Goal: Navigation & Orientation: Find specific page/section

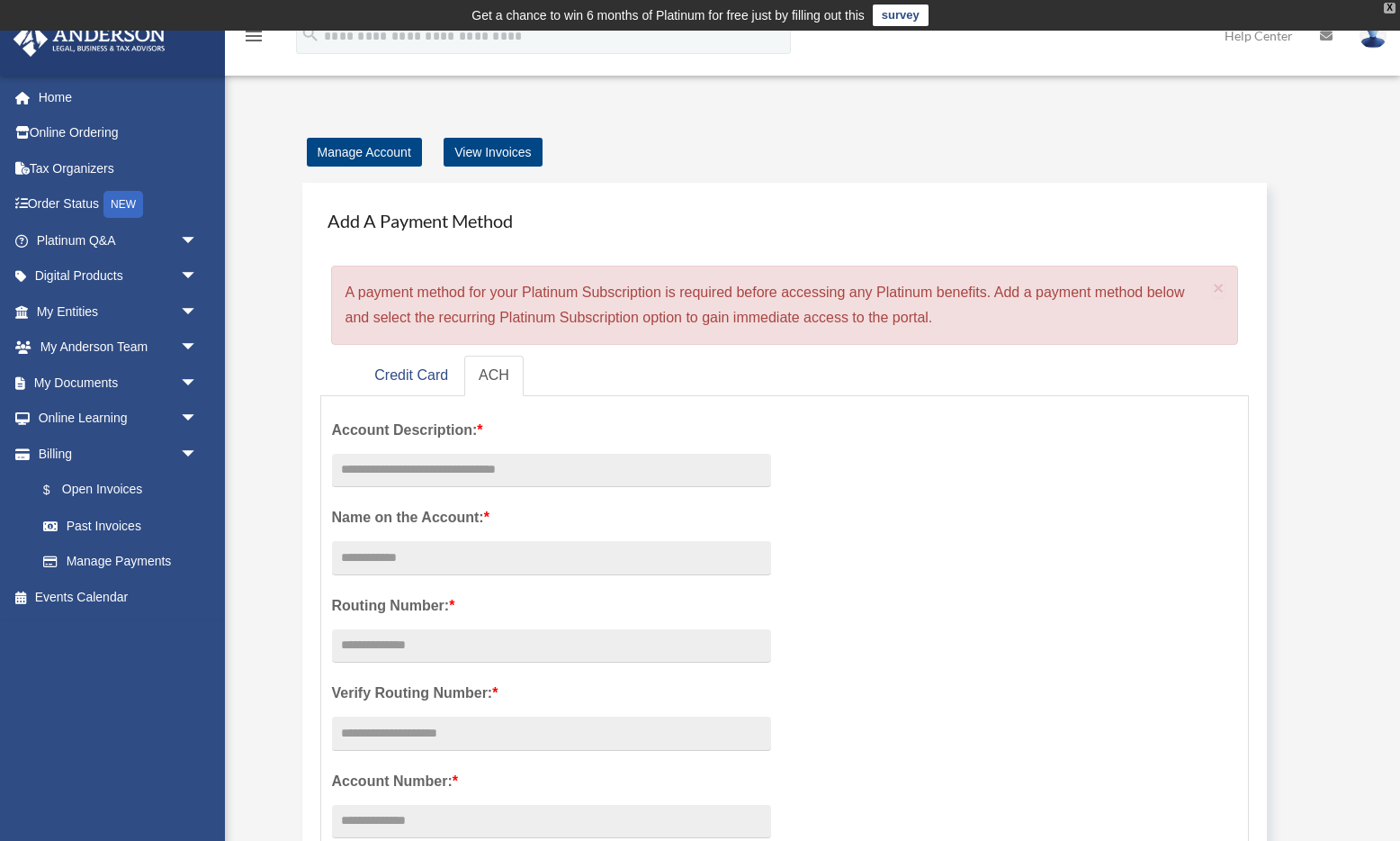
click at [1391, 9] on div "X" at bounding box center [1389, 8] width 12 height 11
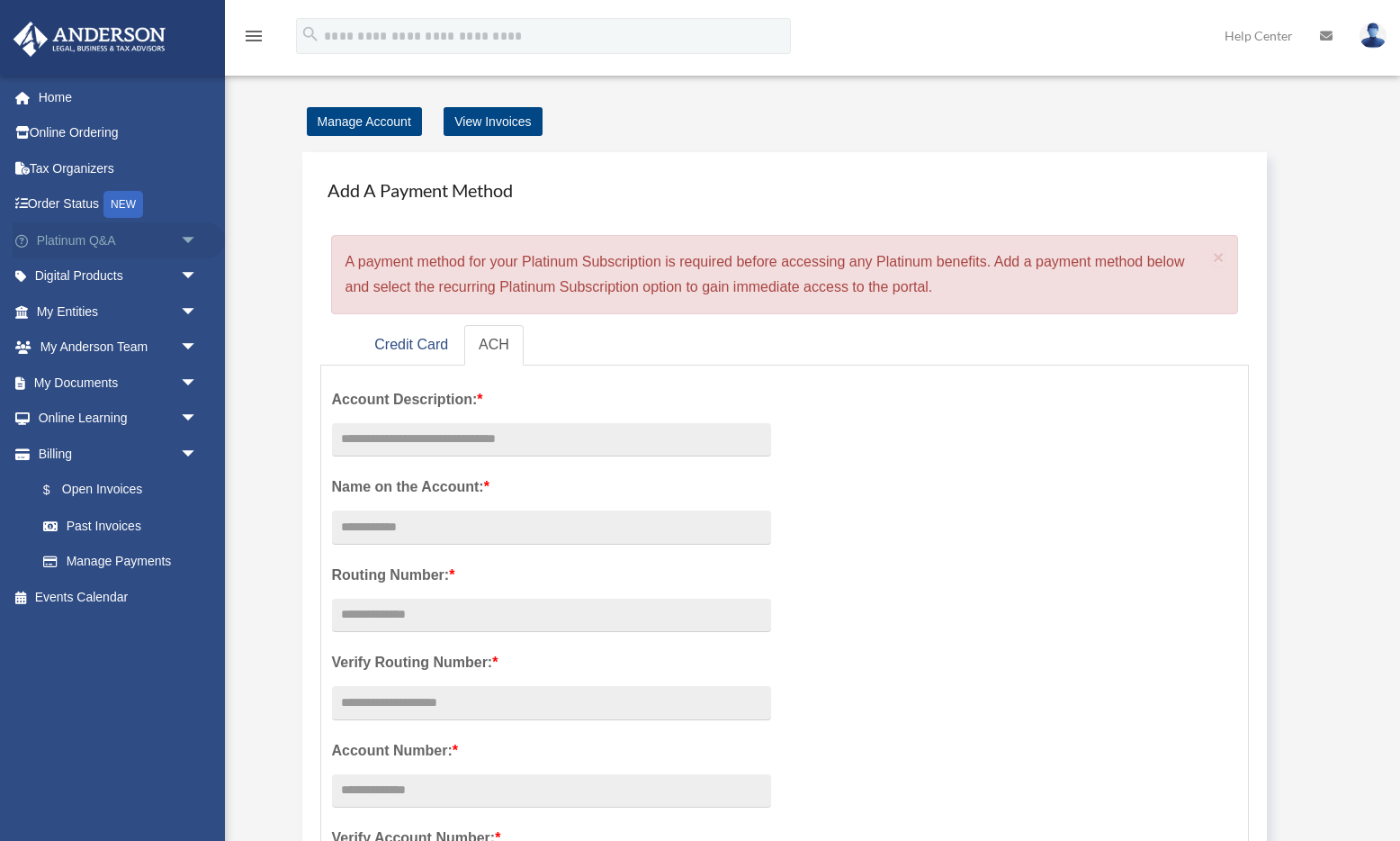
click at [149, 242] on link "Platinum Q&A arrow_drop_down" at bounding box center [118, 240] width 212 height 36
click at [194, 236] on span "arrow_drop_down" at bounding box center [198, 240] width 36 height 37
click at [190, 238] on span "arrow_drop_down" at bounding box center [198, 240] width 36 height 37
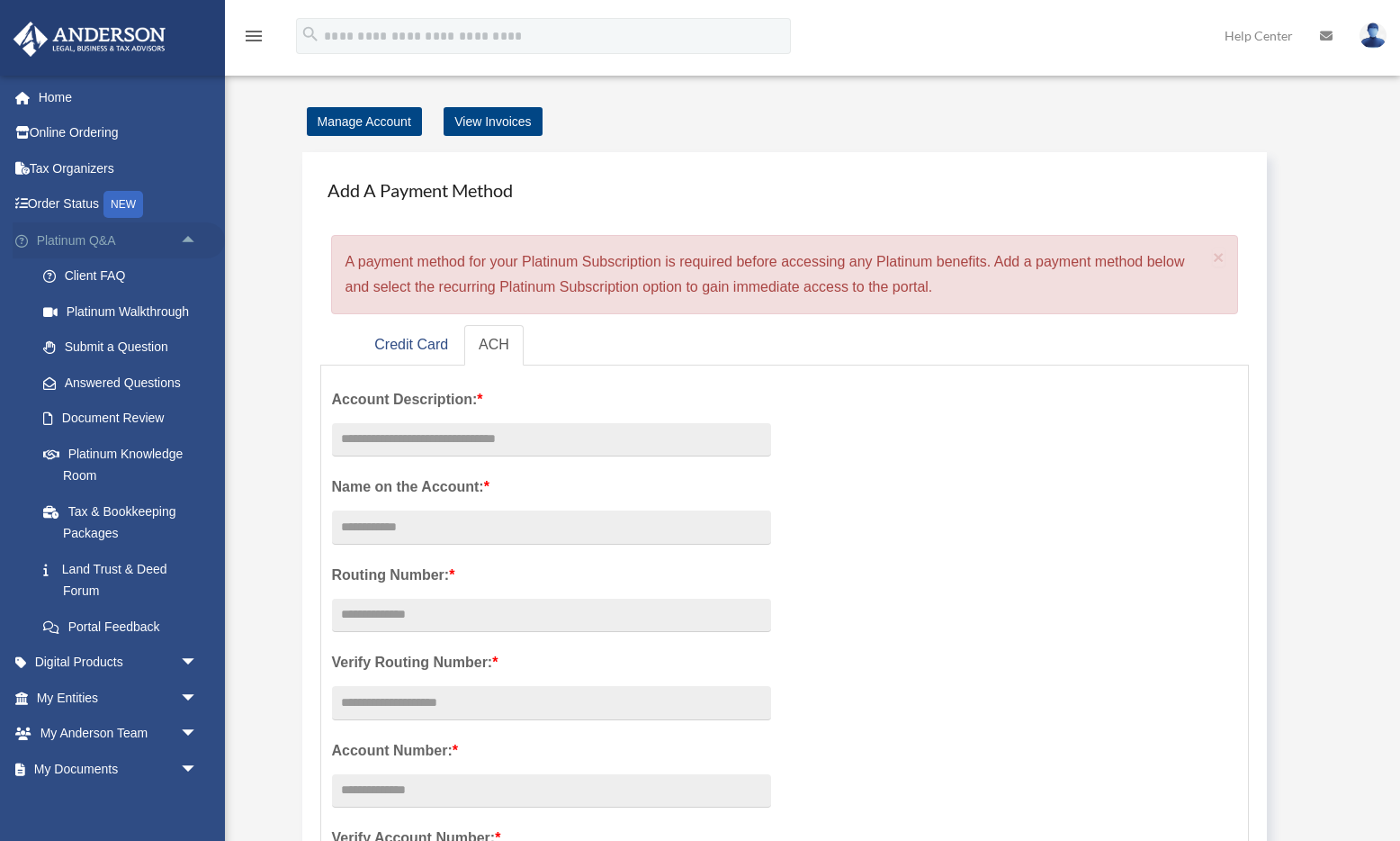
click at [193, 244] on span "arrow_drop_up" at bounding box center [198, 240] width 36 height 37
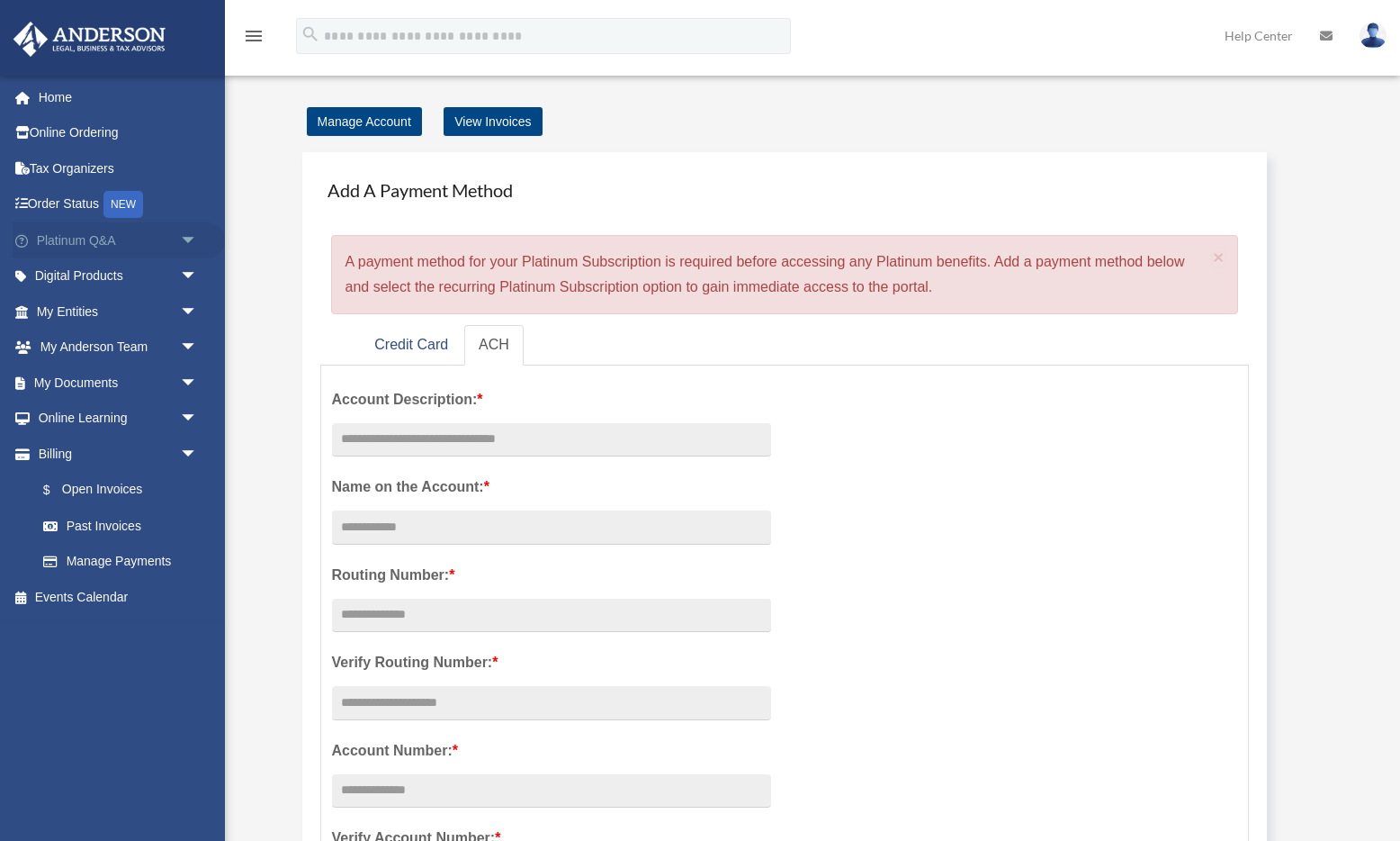
click at [193, 244] on span "arrow_drop_down" at bounding box center [198, 240] width 36 height 37
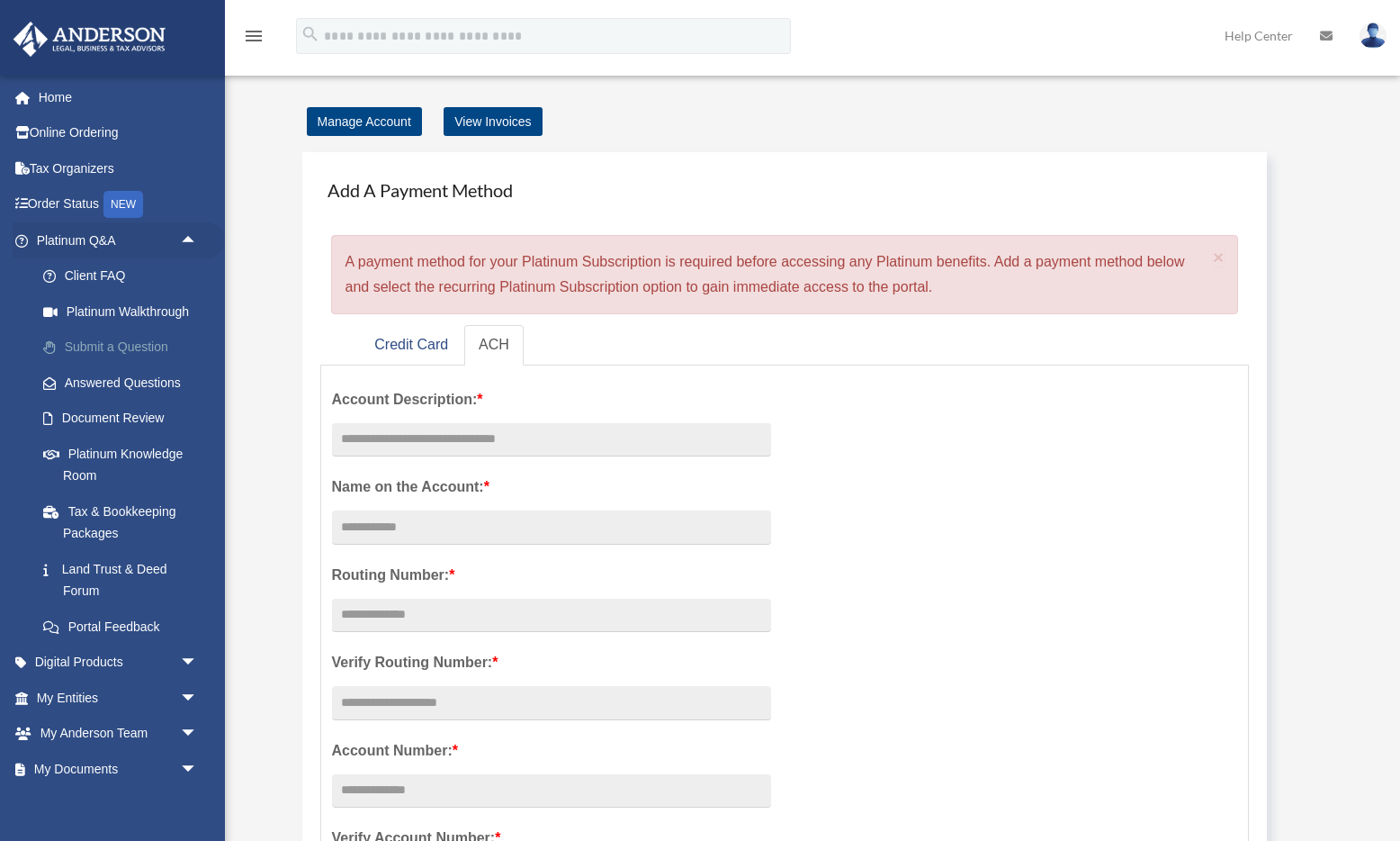
click at [130, 339] on link "Submit a Question" at bounding box center [126, 348] width 200 height 36
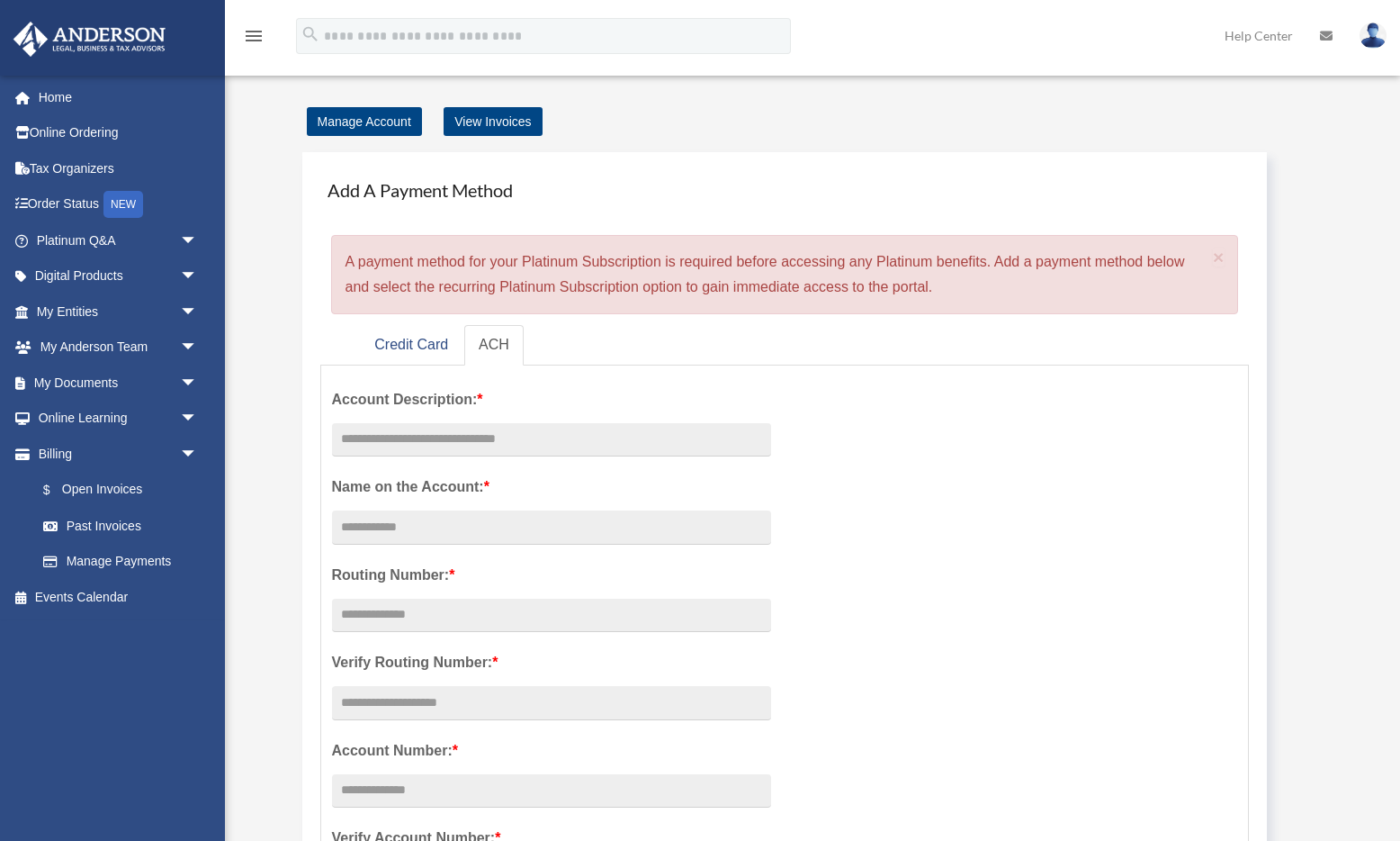
scroll to position [2, 0]
click at [194, 305] on span "arrow_drop_down" at bounding box center [198, 311] width 36 height 37
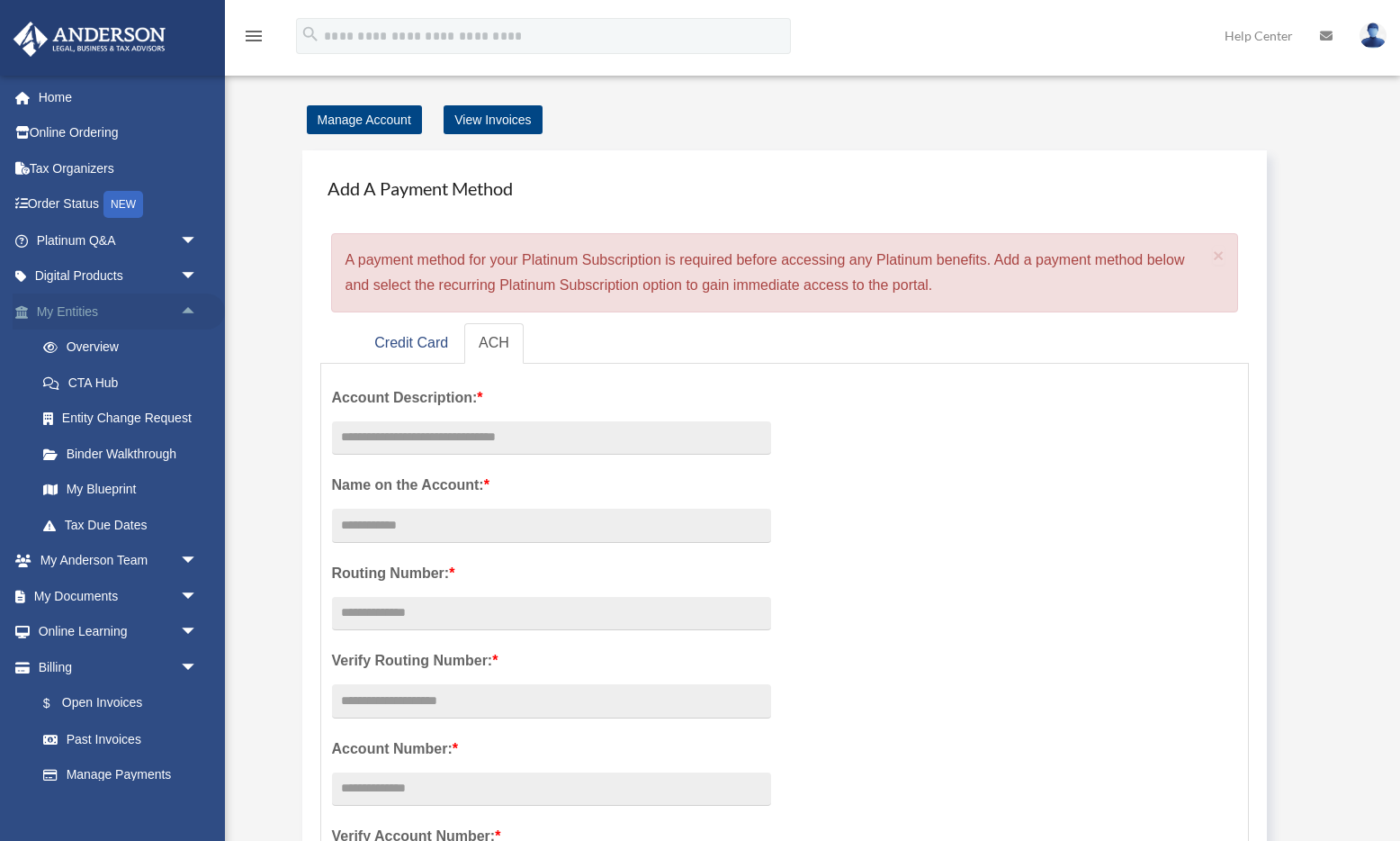
click at [186, 315] on span "arrow_drop_up" at bounding box center [198, 311] width 36 height 37
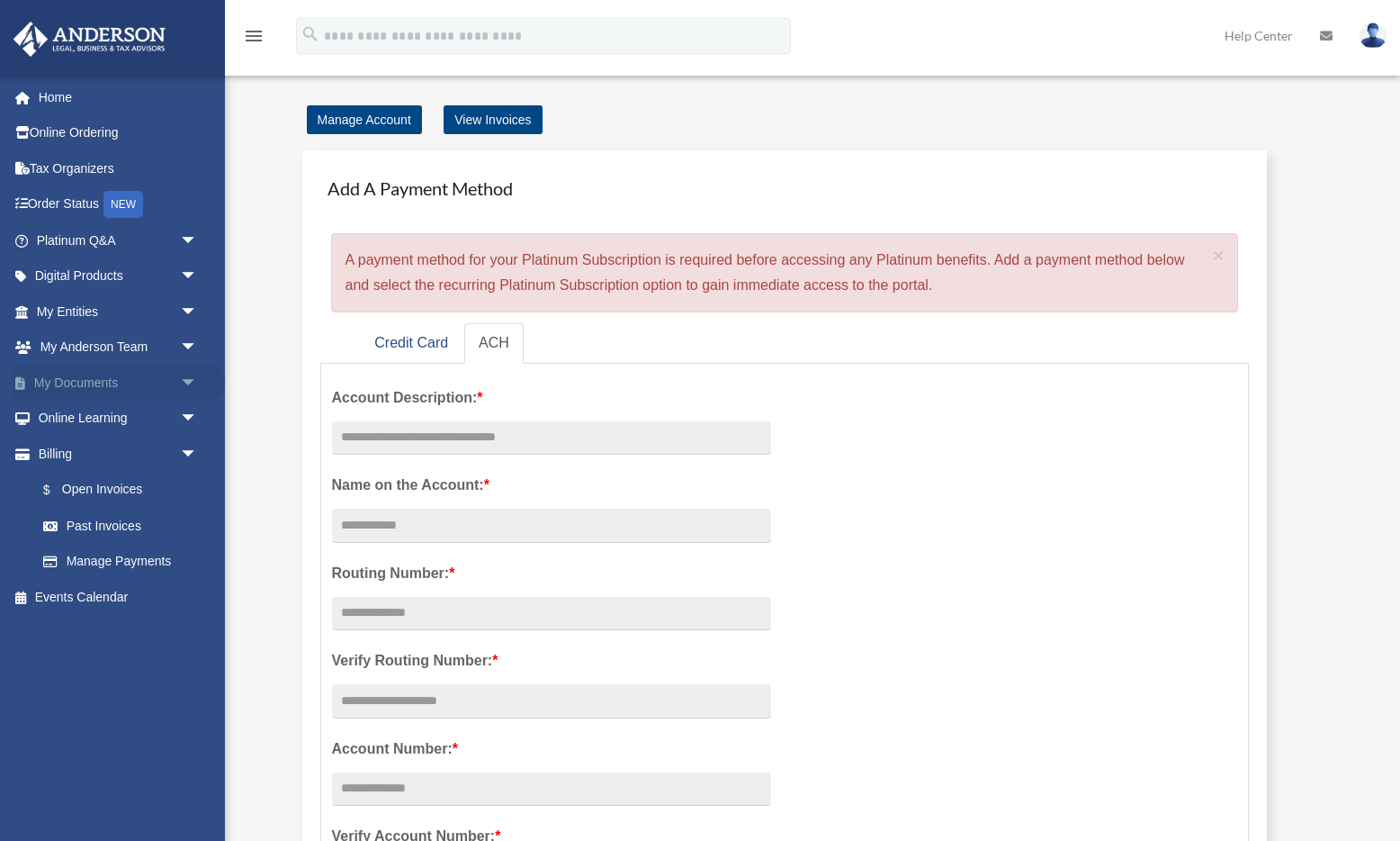
click at [181, 376] on span "arrow_drop_down" at bounding box center [198, 383] width 36 height 37
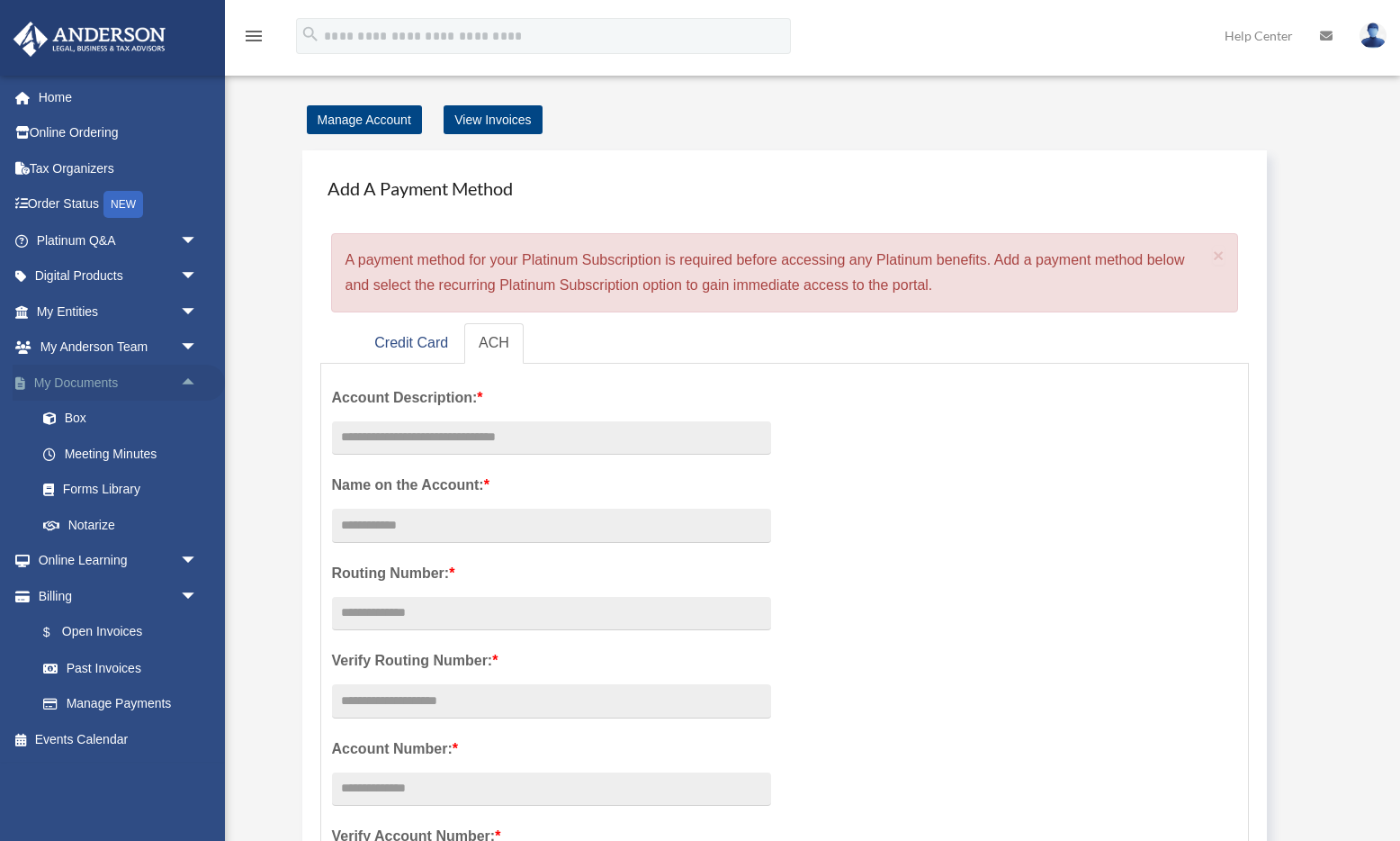
click at [189, 375] on span "arrow_drop_up" at bounding box center [198, 383] width 36 height 37
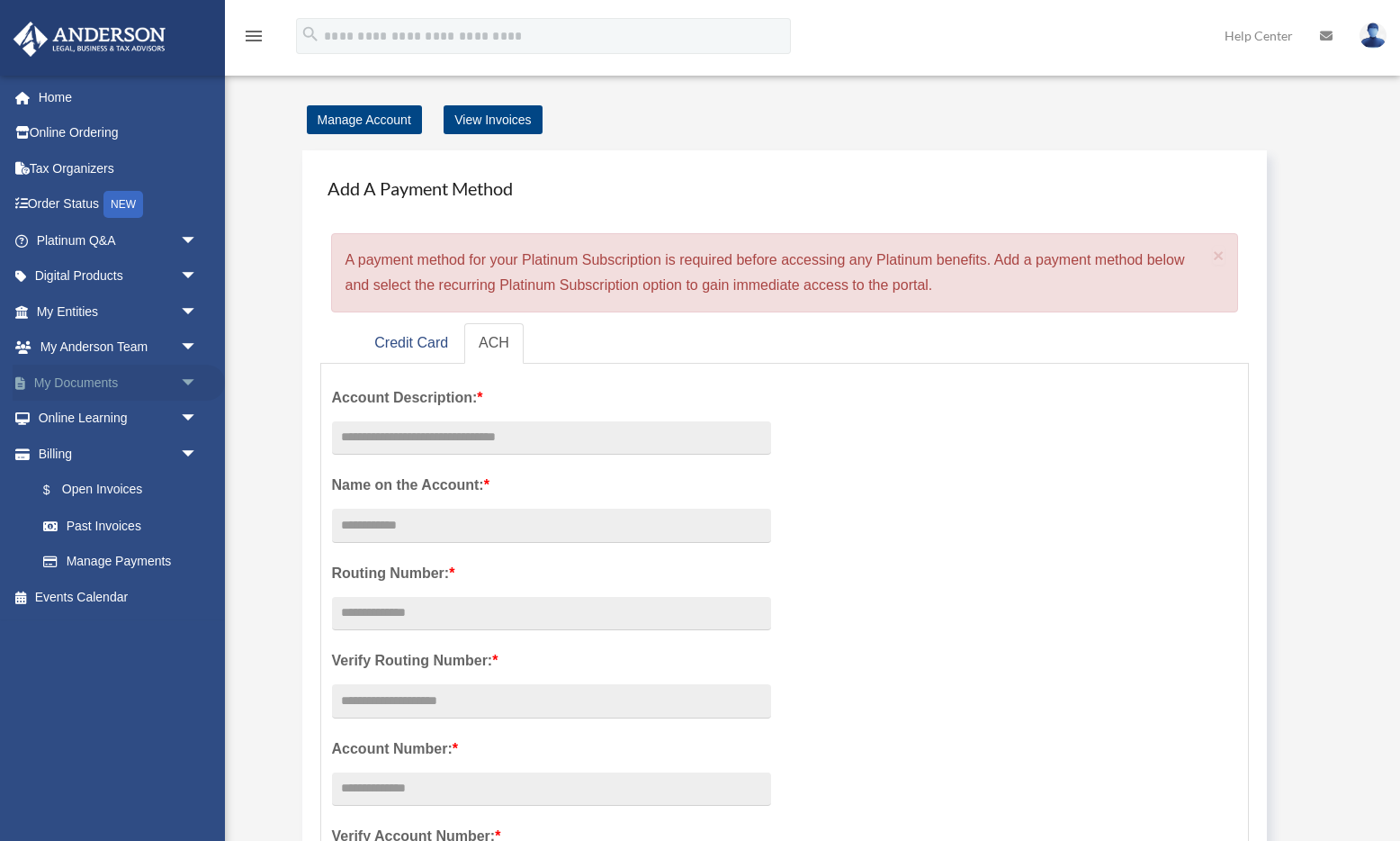
click at [194, 380] on span "arrow_drop_down" at bounding box center [198, 383] width 36 height 37
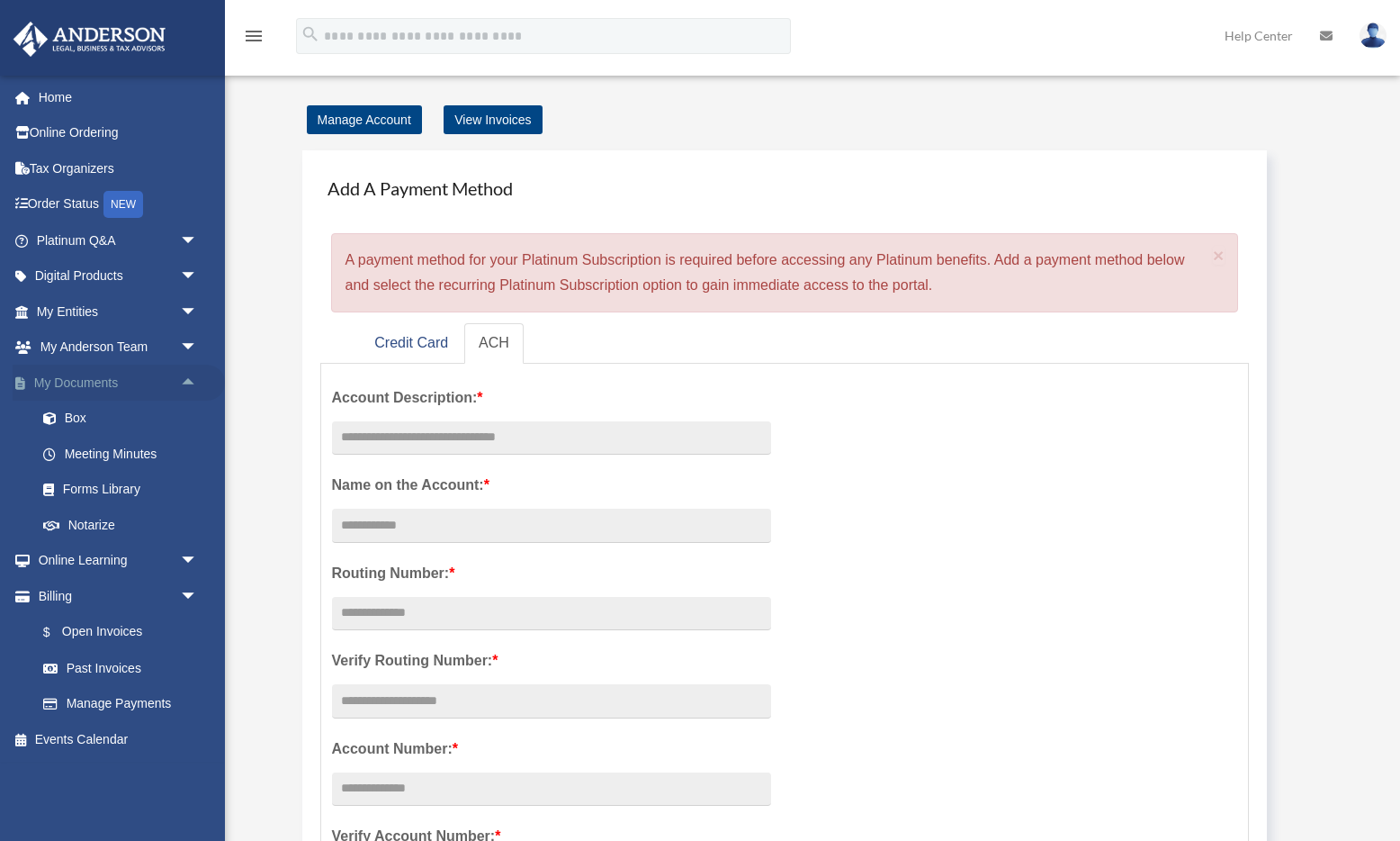
click at [194, 380] on span "arrow_drop_up" at bounding box center [198, 383] width 36 height 37
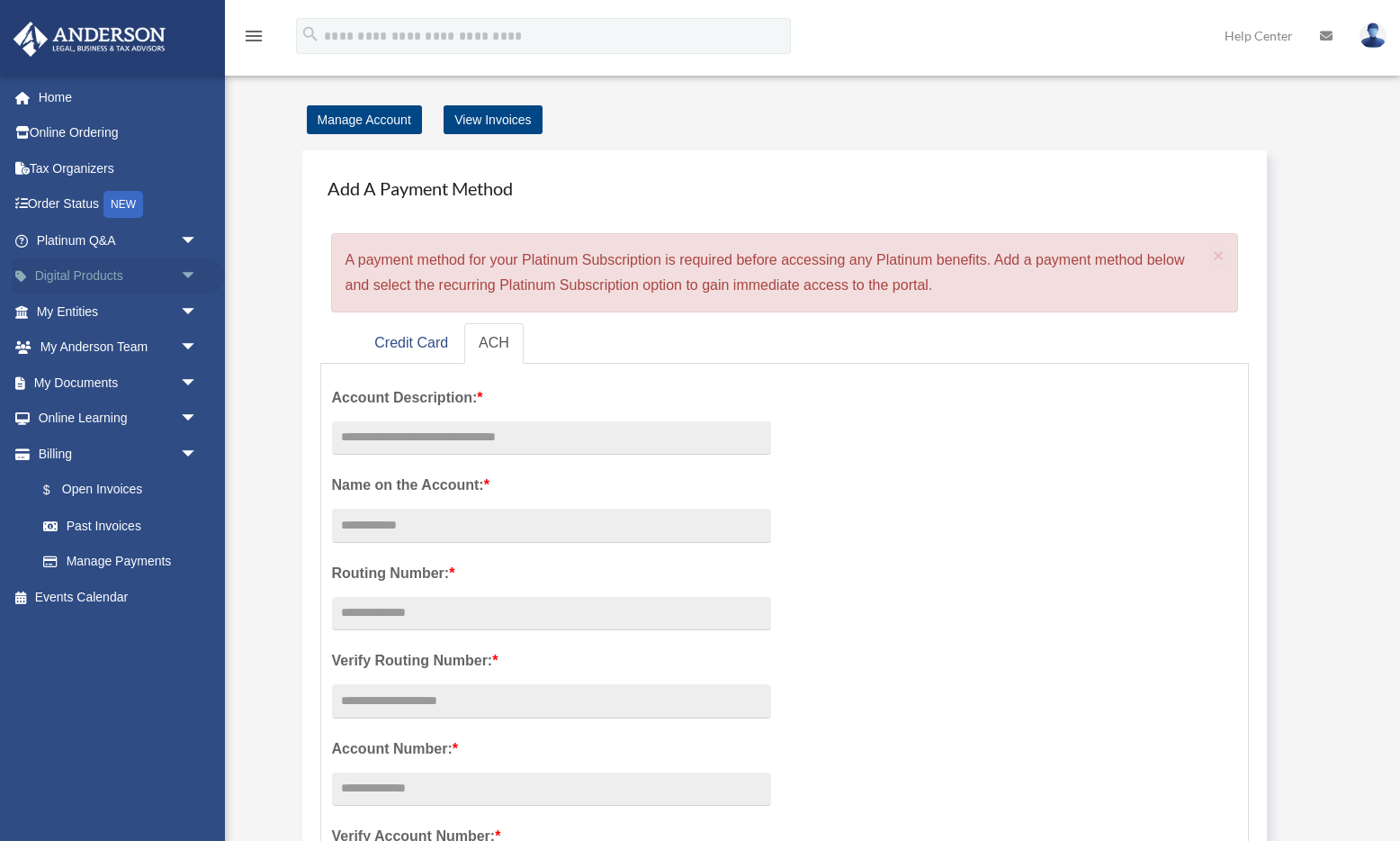
scroll to position [0, 0]
click at [189, 279] on span "arrow_drop_down" at bounding box center [198, 277] width 36 height 37
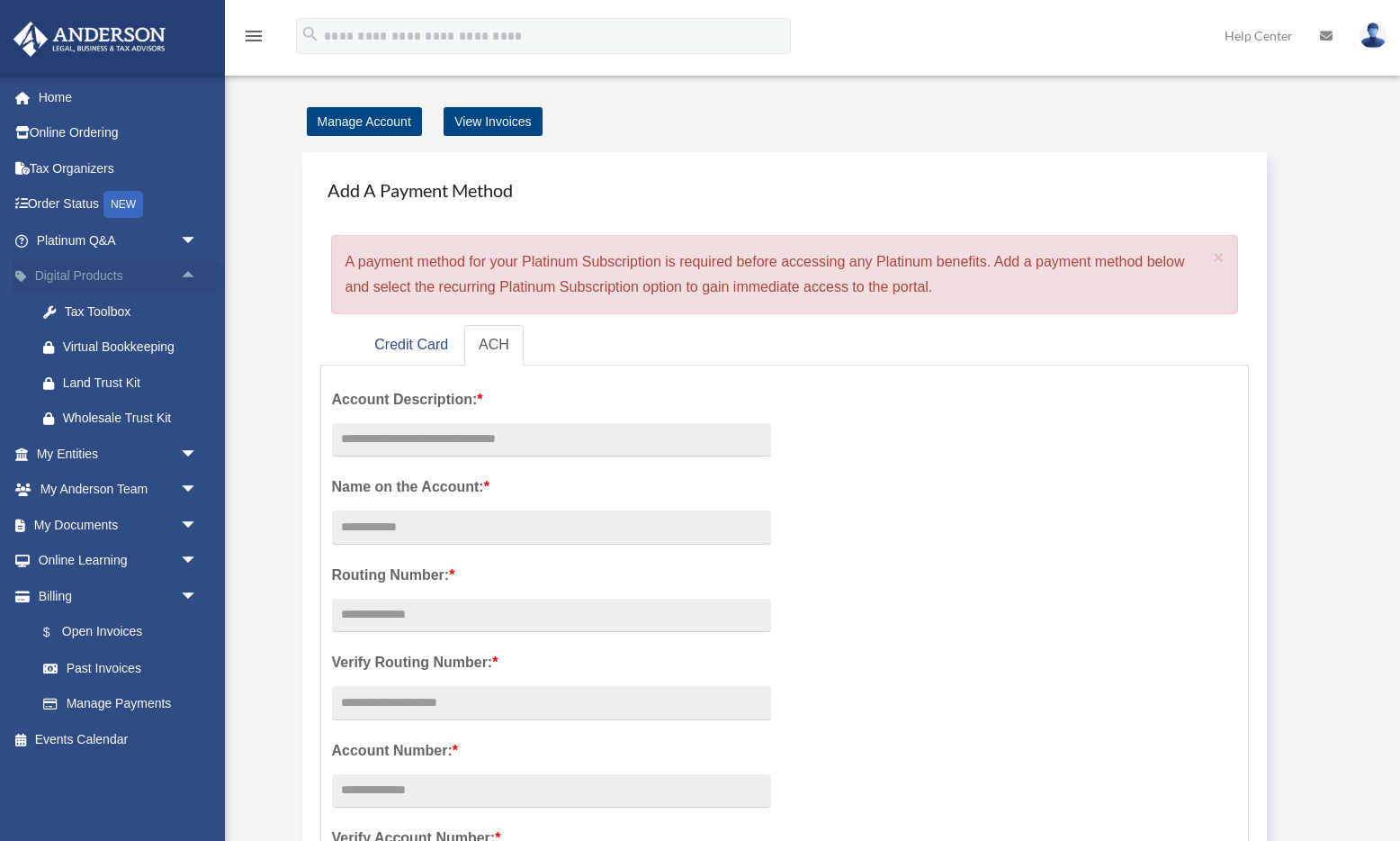
click at [189, 279] on span "arrow_drop_up" at bounding box center [198, 277] width 36 height 37
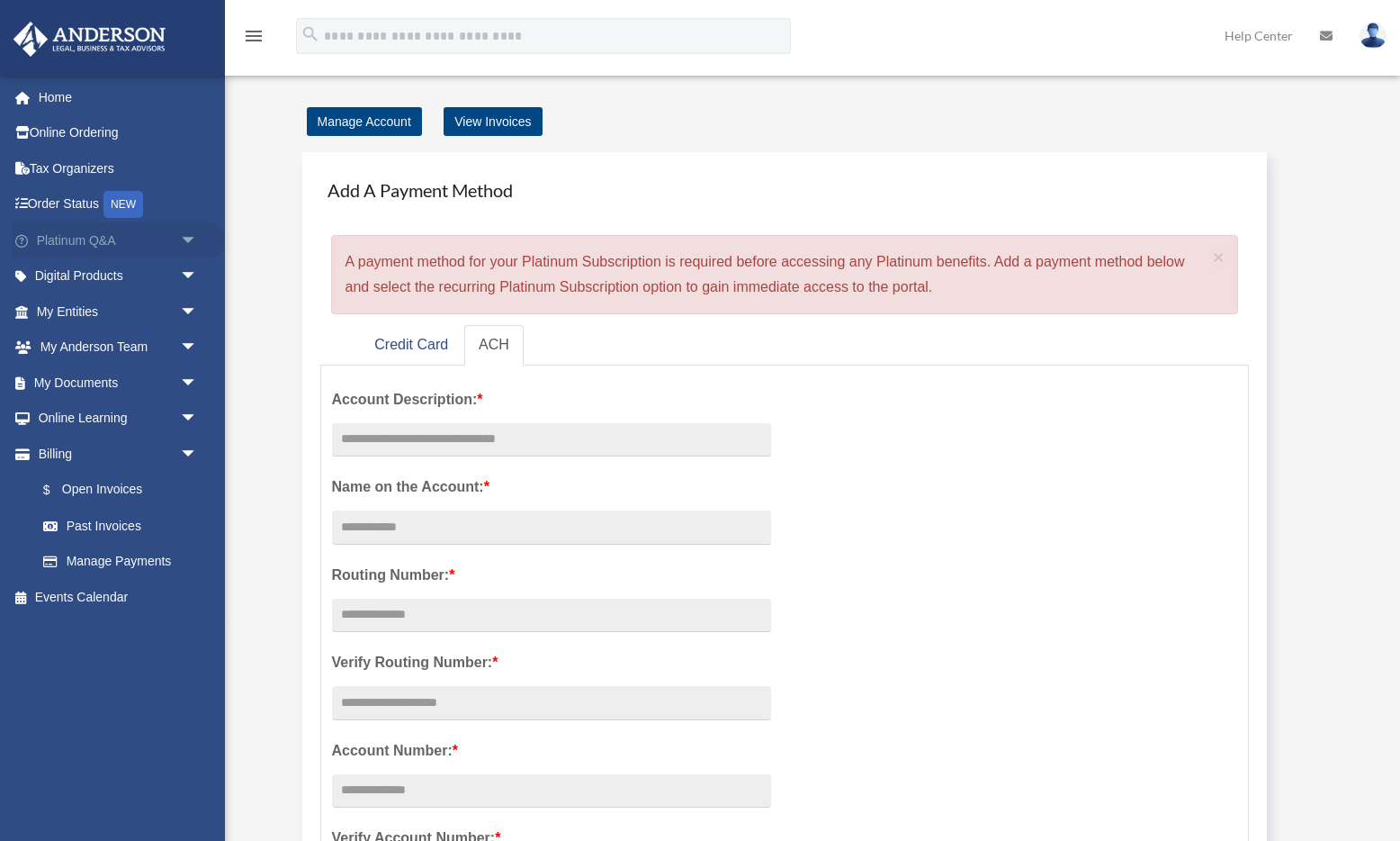
click at [189, 235] on span "arrow_drop_down" at bounding box center [198, 240] width 36 height 37
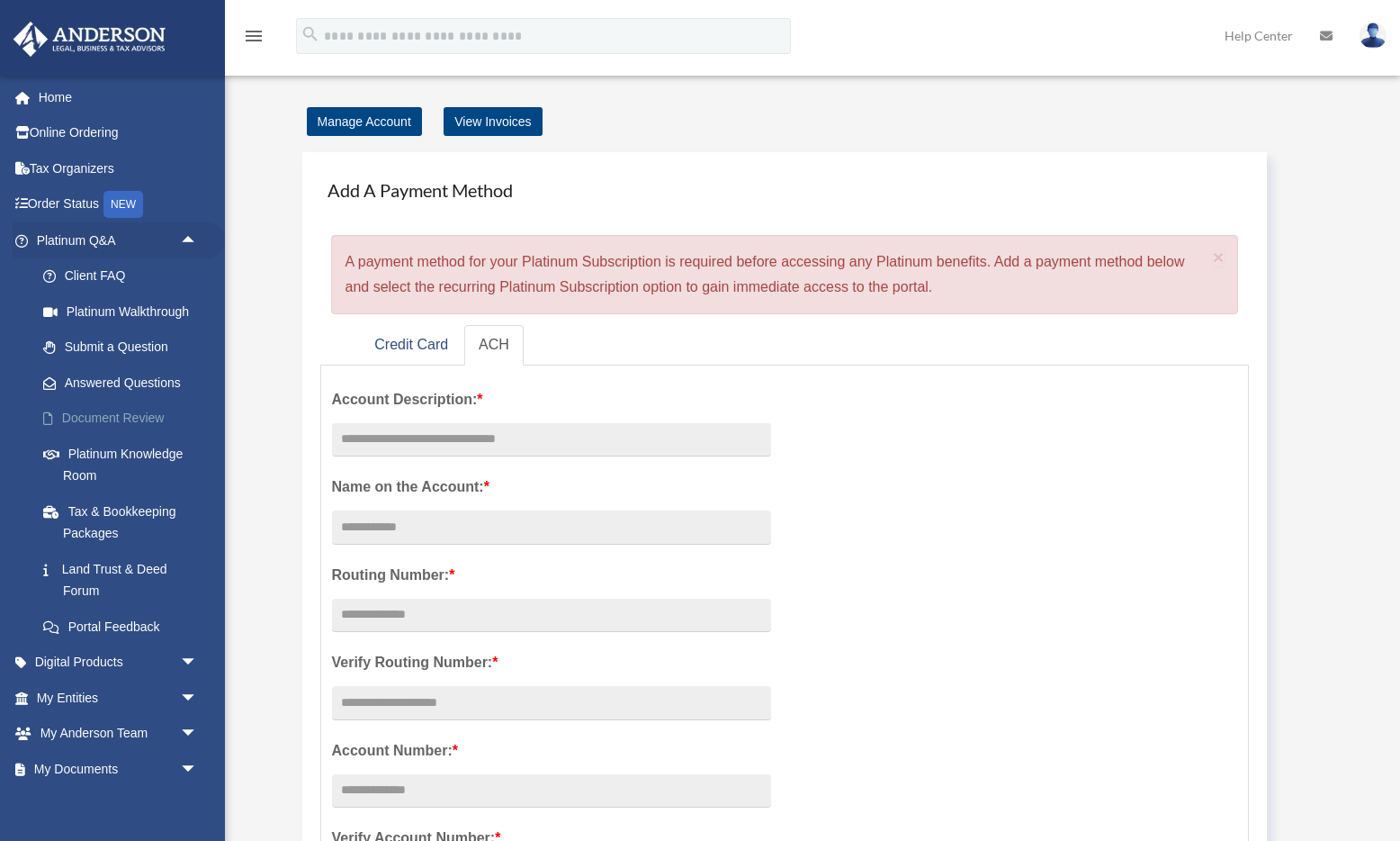
click at [140, 417] on link "Document Review" at bounding box center [126, 419] width 200 height 36
drag, startPoint x: 429, startPoint y: 377, endPoint x: 248, endPoint y: 548, distance: 249.0
click at [413, 384] on div "Account Description: * Name on the Account: * Routing Number: * Verify Routing …" at bounding box center [551, 706] width 466 height 661
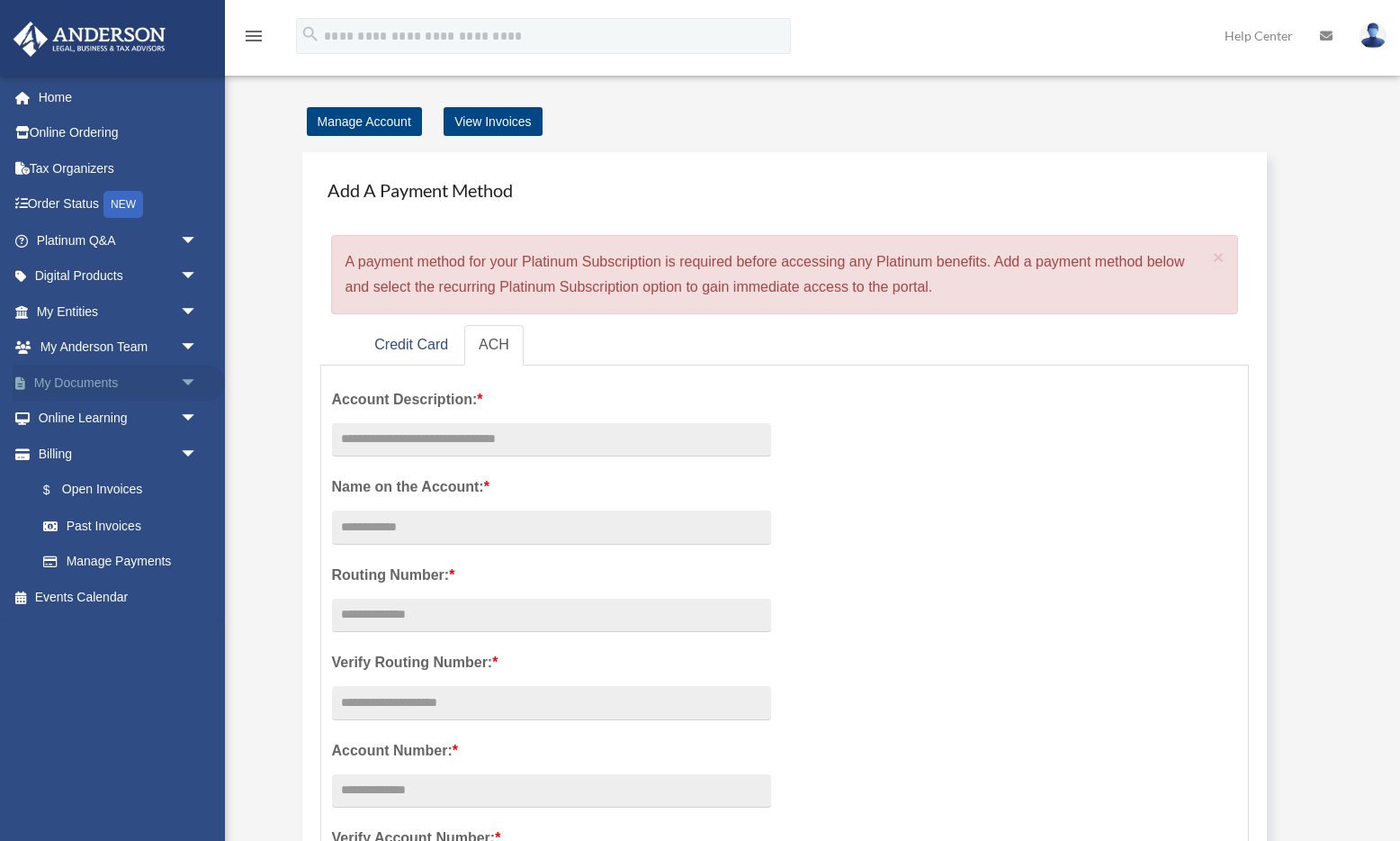
click at [196, 378] on span "arrow_drop_down" at bounding box center [198, 383] width 36 height 37
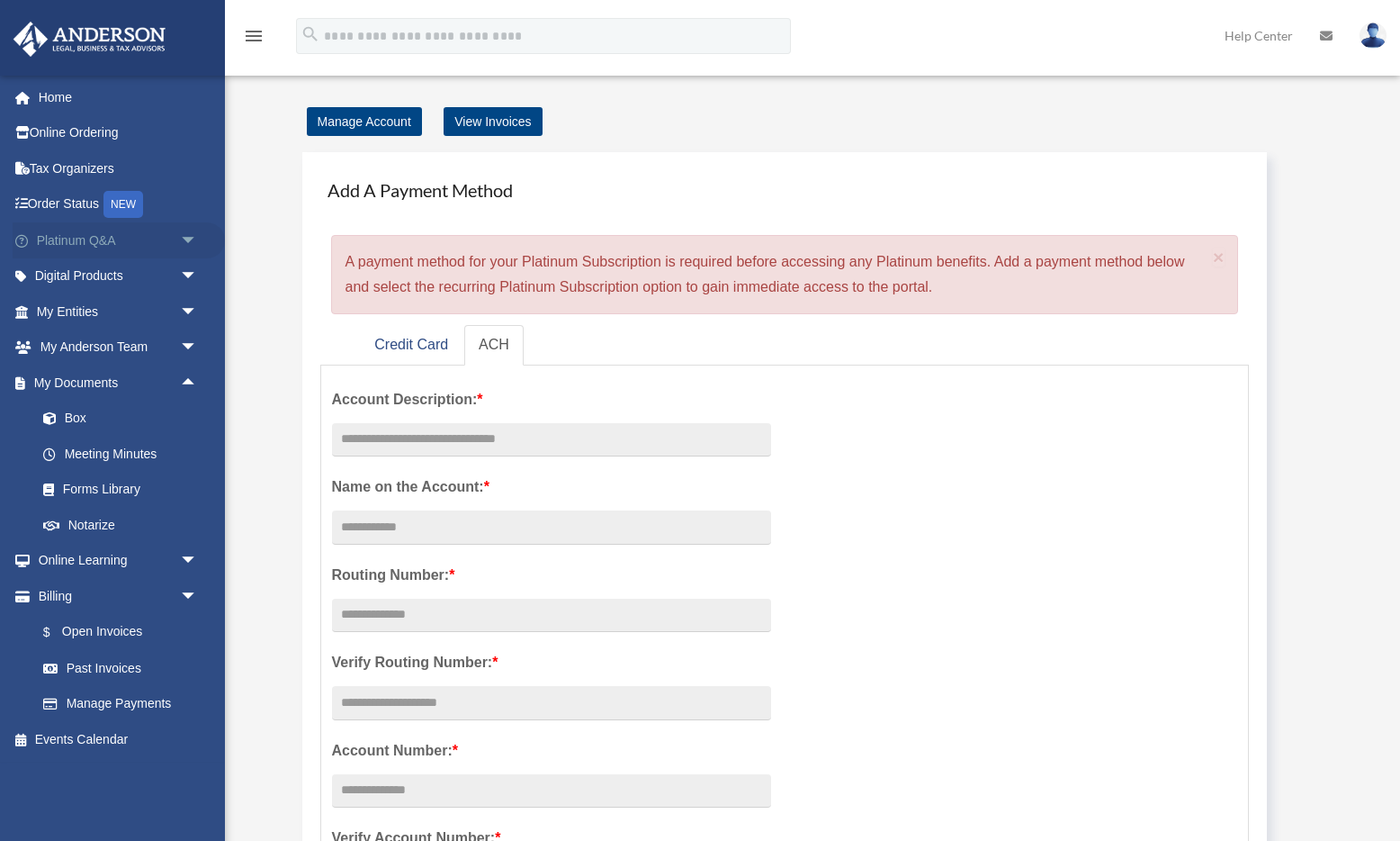
click at [186, 243] on span "arrow_drop_down" at bounding box center [198, 240] width 36 height 37
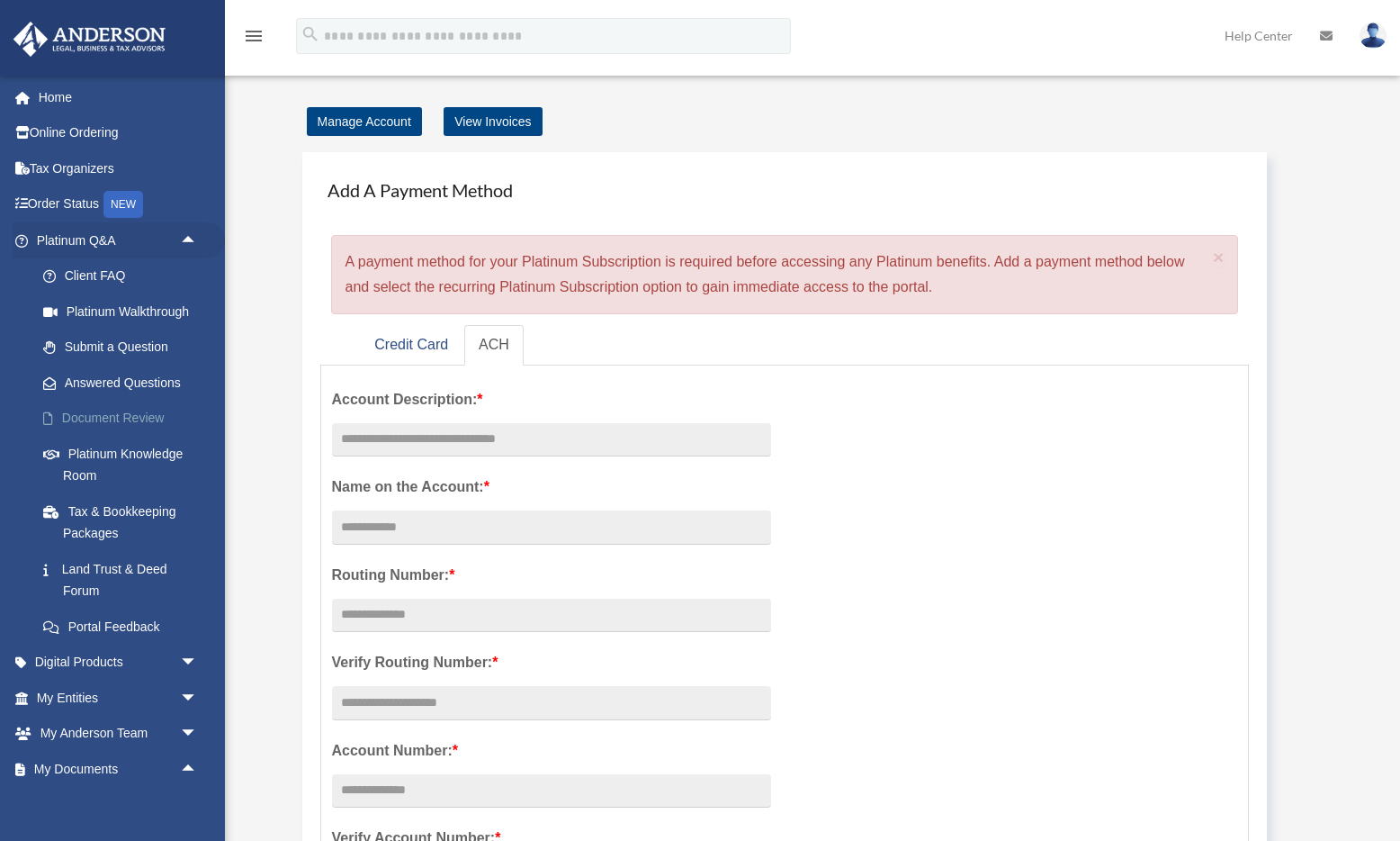
click at [78, 426] on link "Document Review" at bounding box center [126, 419] width 200 height 36
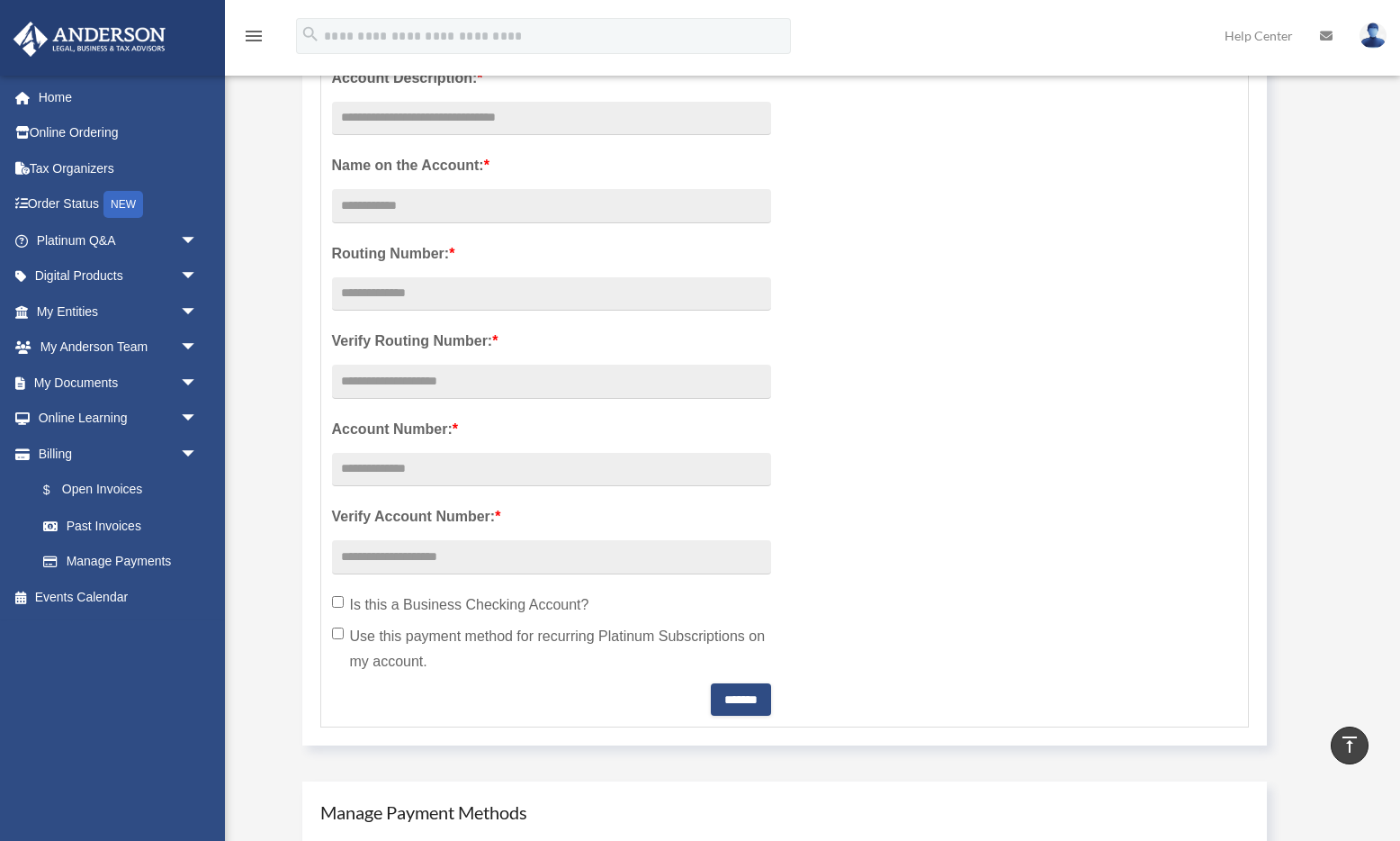
scroll to position [320, 0]
click at [180, 382] on span "arrow_drop_down" at bounding box center [198, 383] width 36 height 37
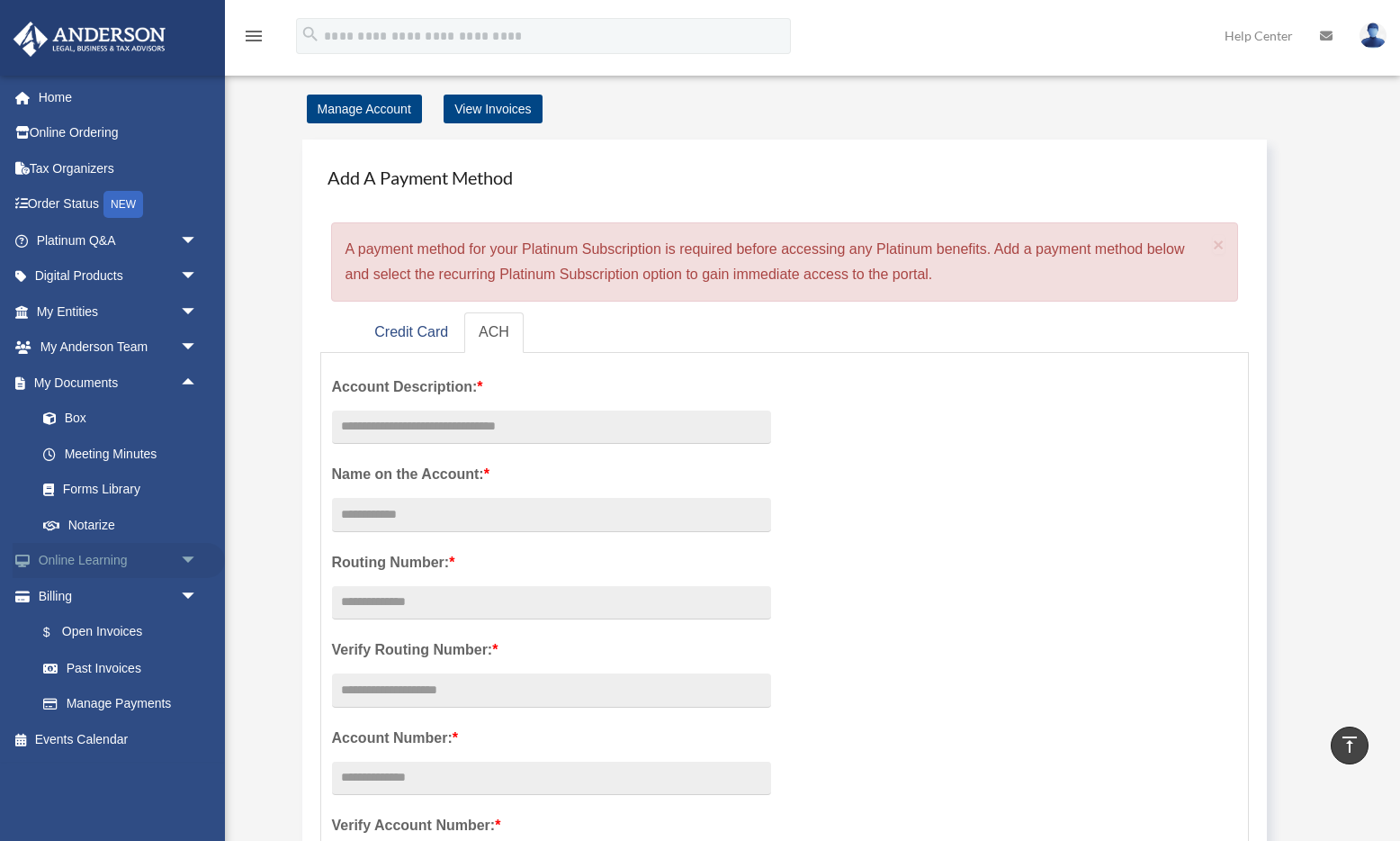
scroll to position [0, 0]
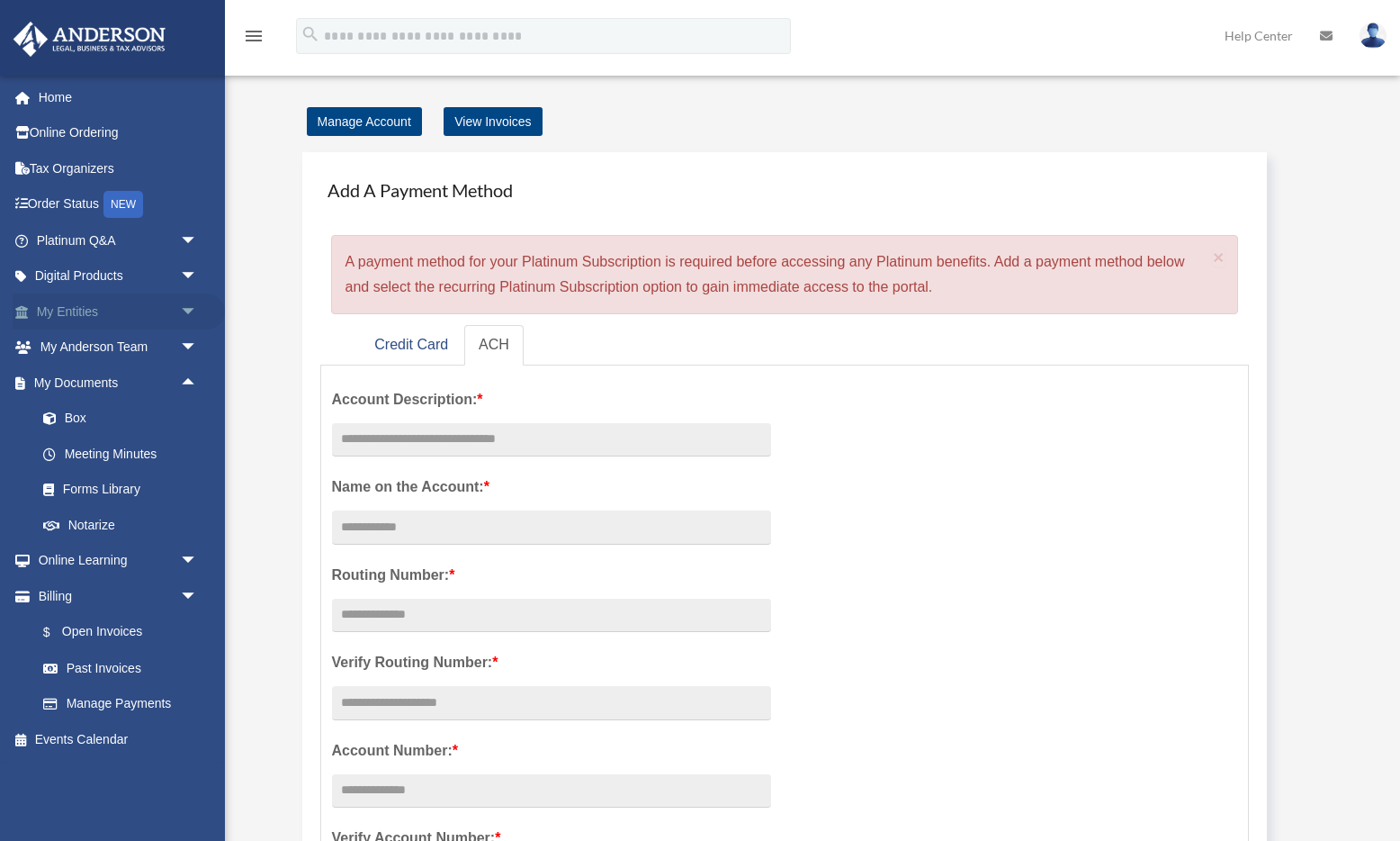
click at [185, 308] on span "arrow_drop_down" at bounding box center [198, 311] width 36 height 37
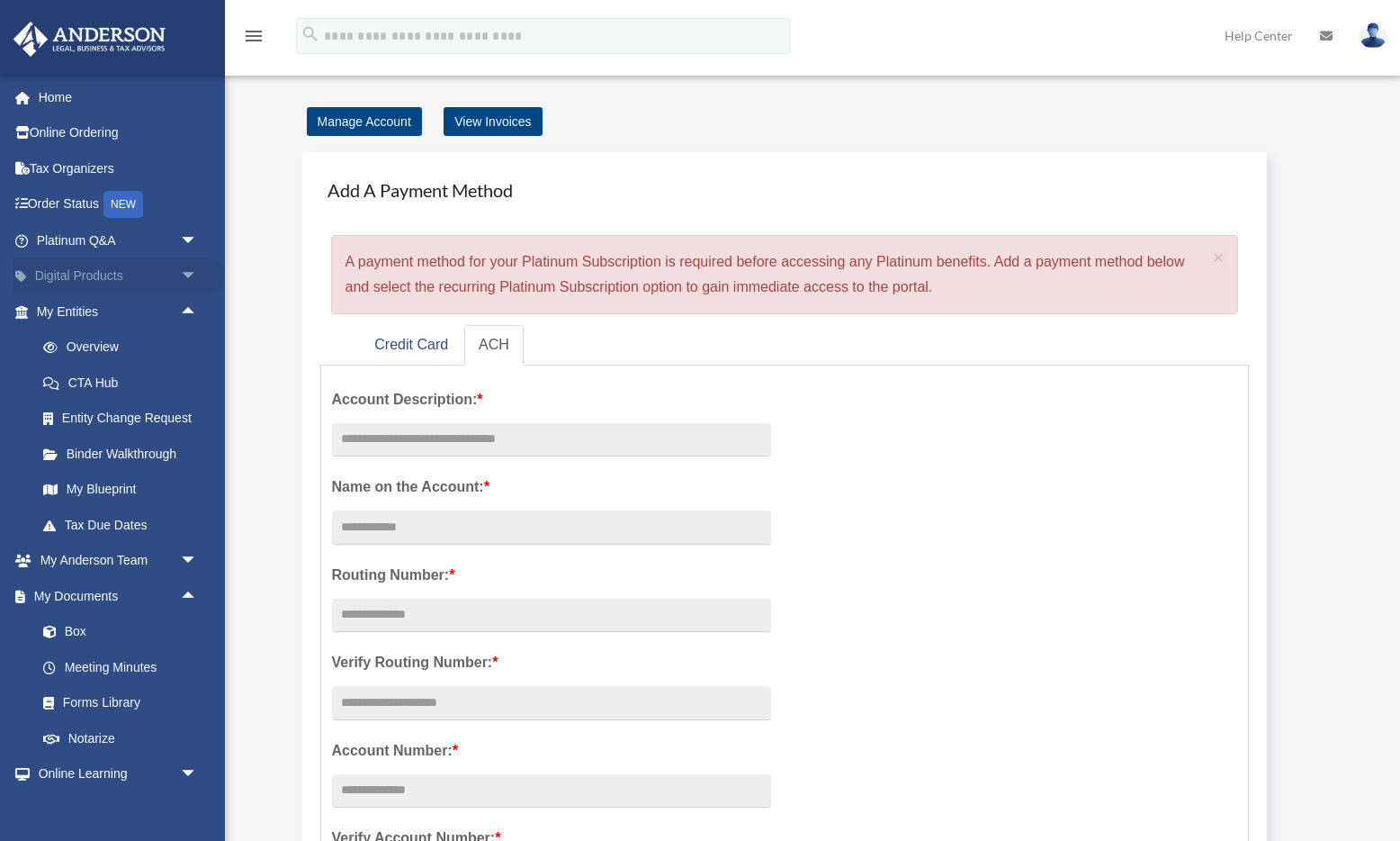
click at [185, 273] on span "arrow_drop_down" at bounding box center [198, 277] width 36 height 37
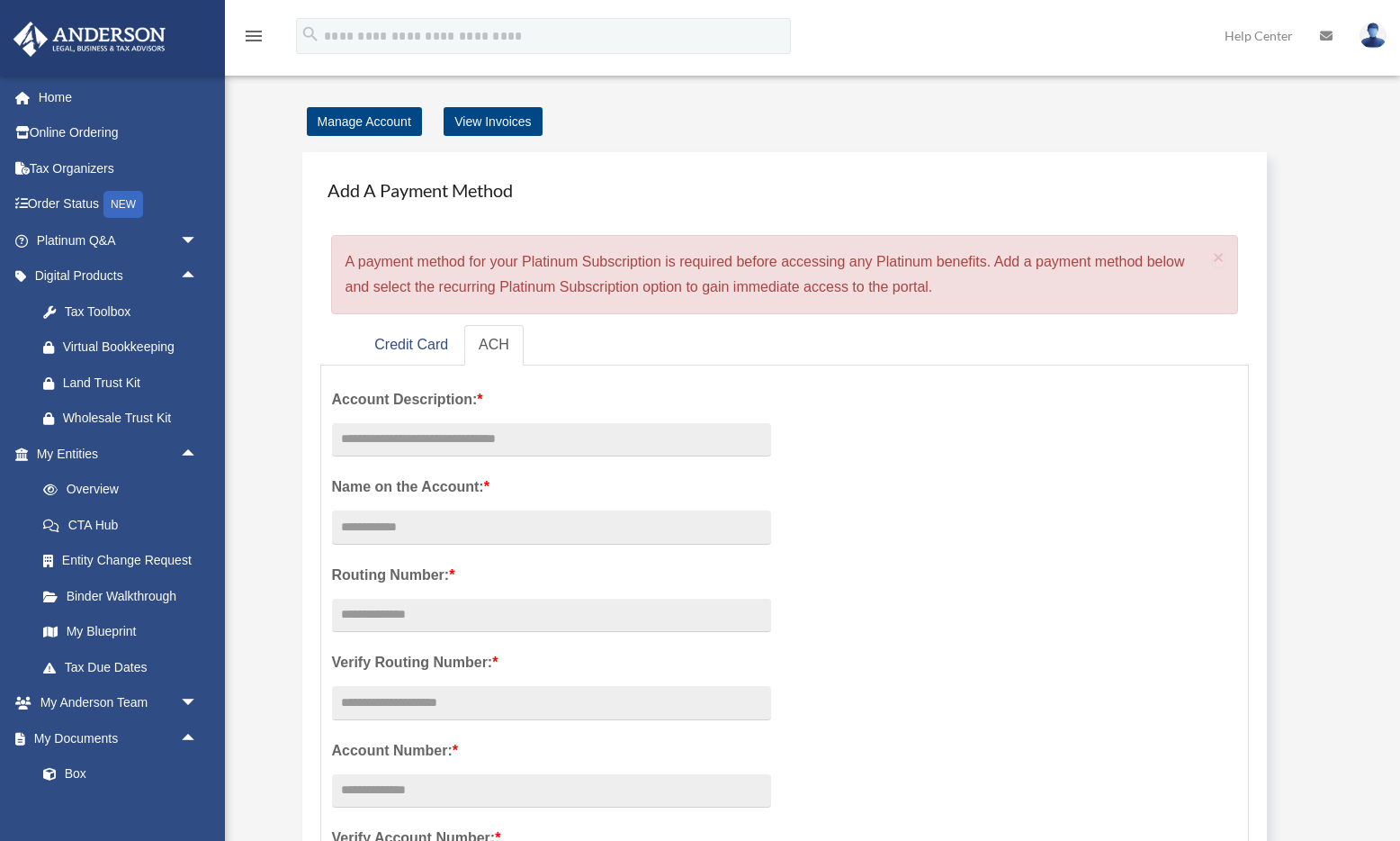
click at [247, 209] on div "Manage Account View Invoices Add A Payment Method × A payment method for your P…" at bounding box center [810, 785] width 1162 height 1353
click at [189, 276] on span "arrow_drop_up" at bounding box center [198, 277] width 36 height 37
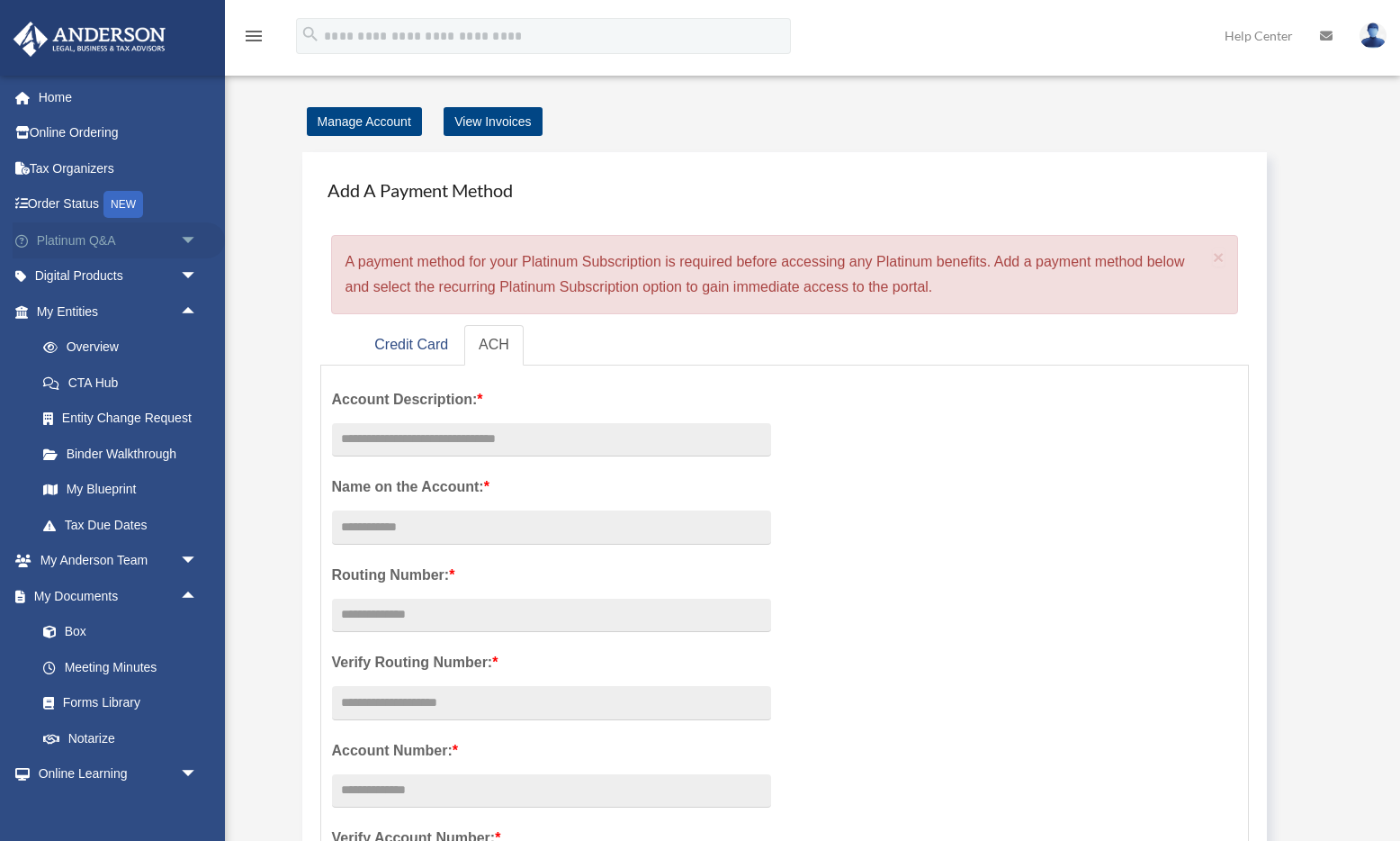
click at [186, 237] on span "arrow_drop_down" at bounding box center [198, 240] width 36 height 37
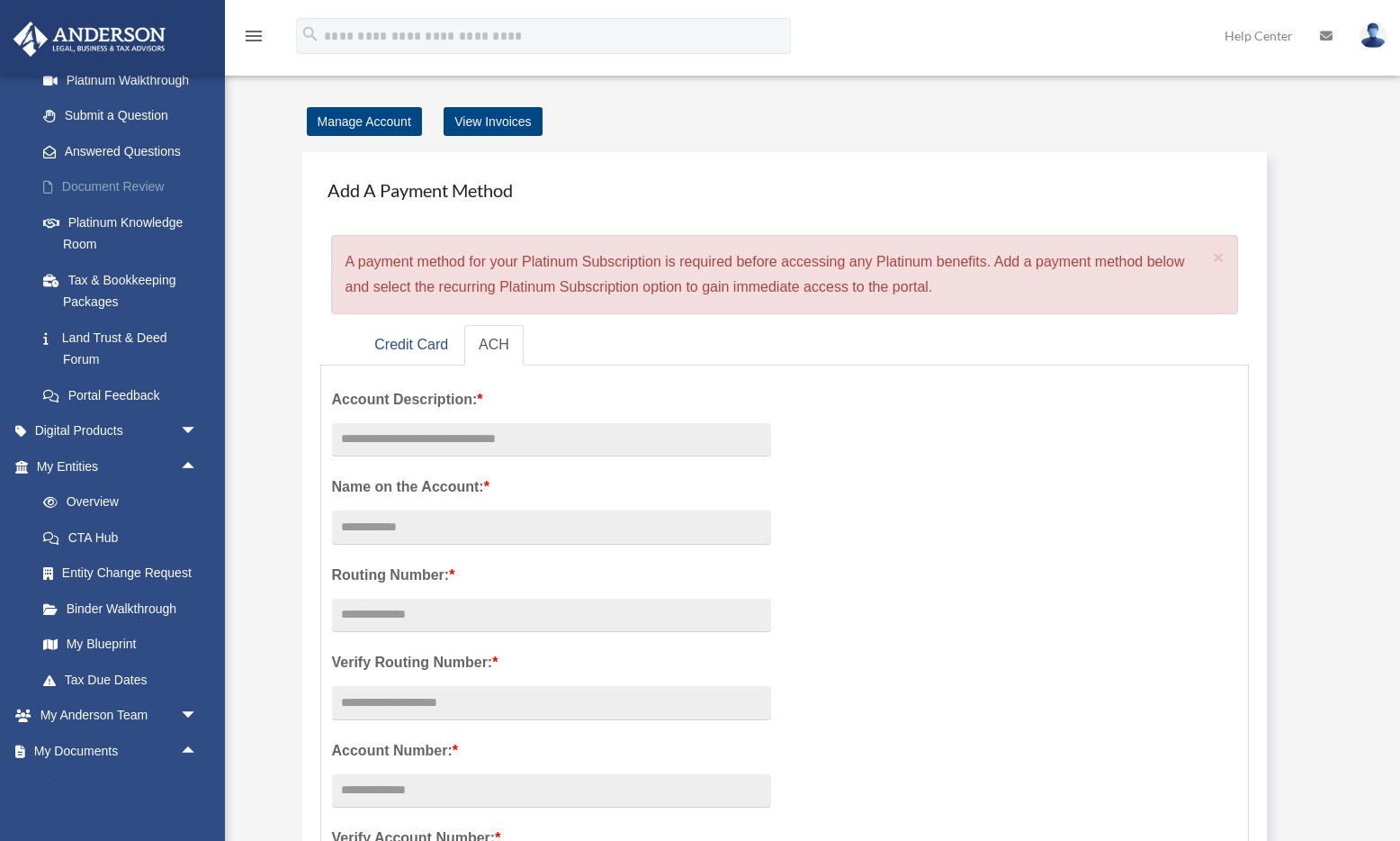
scroll to position [264, 0]
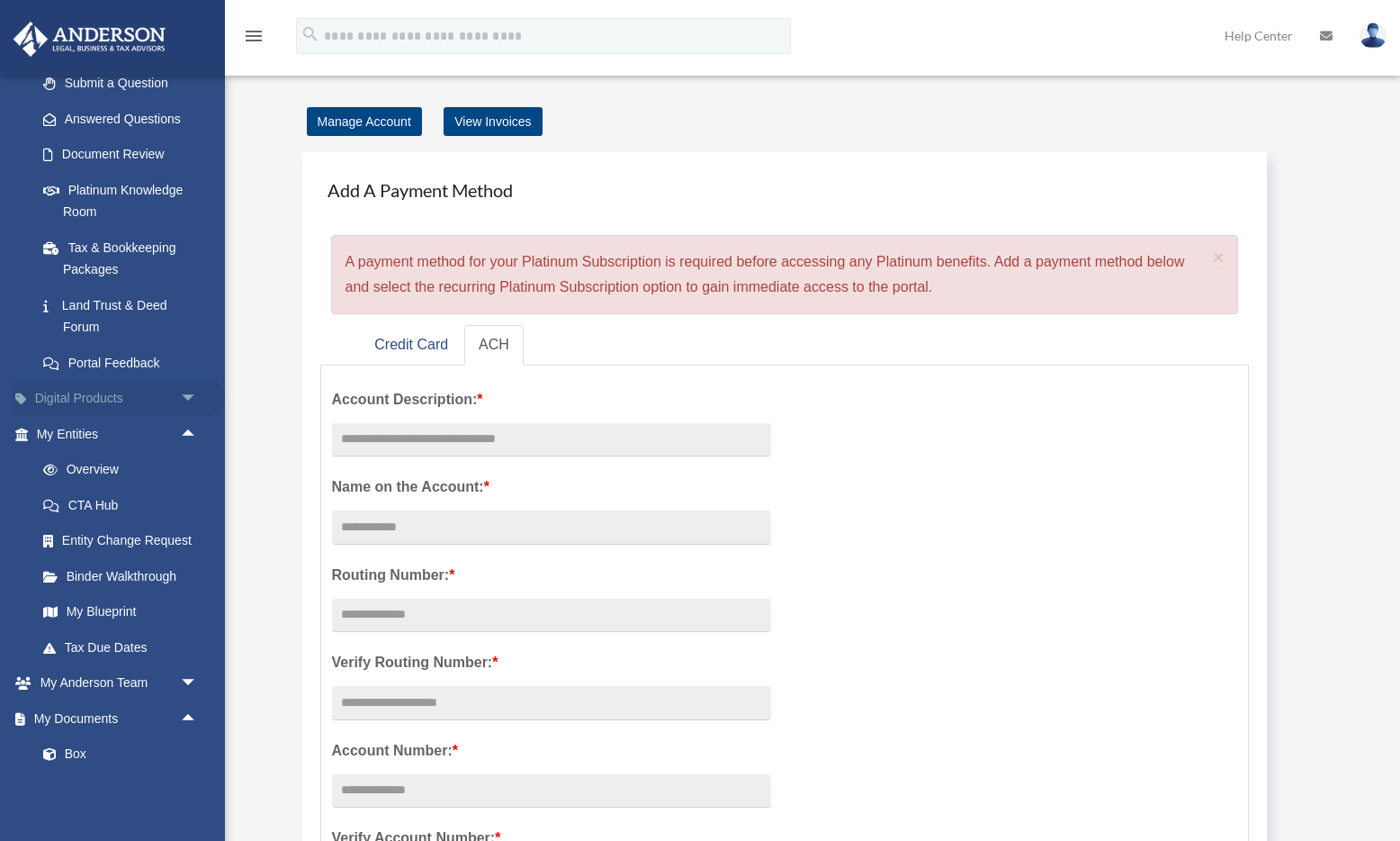
click at [196, 393] on span "arrow_drop_down" at bounding box center [198, 399] width 36 height 37
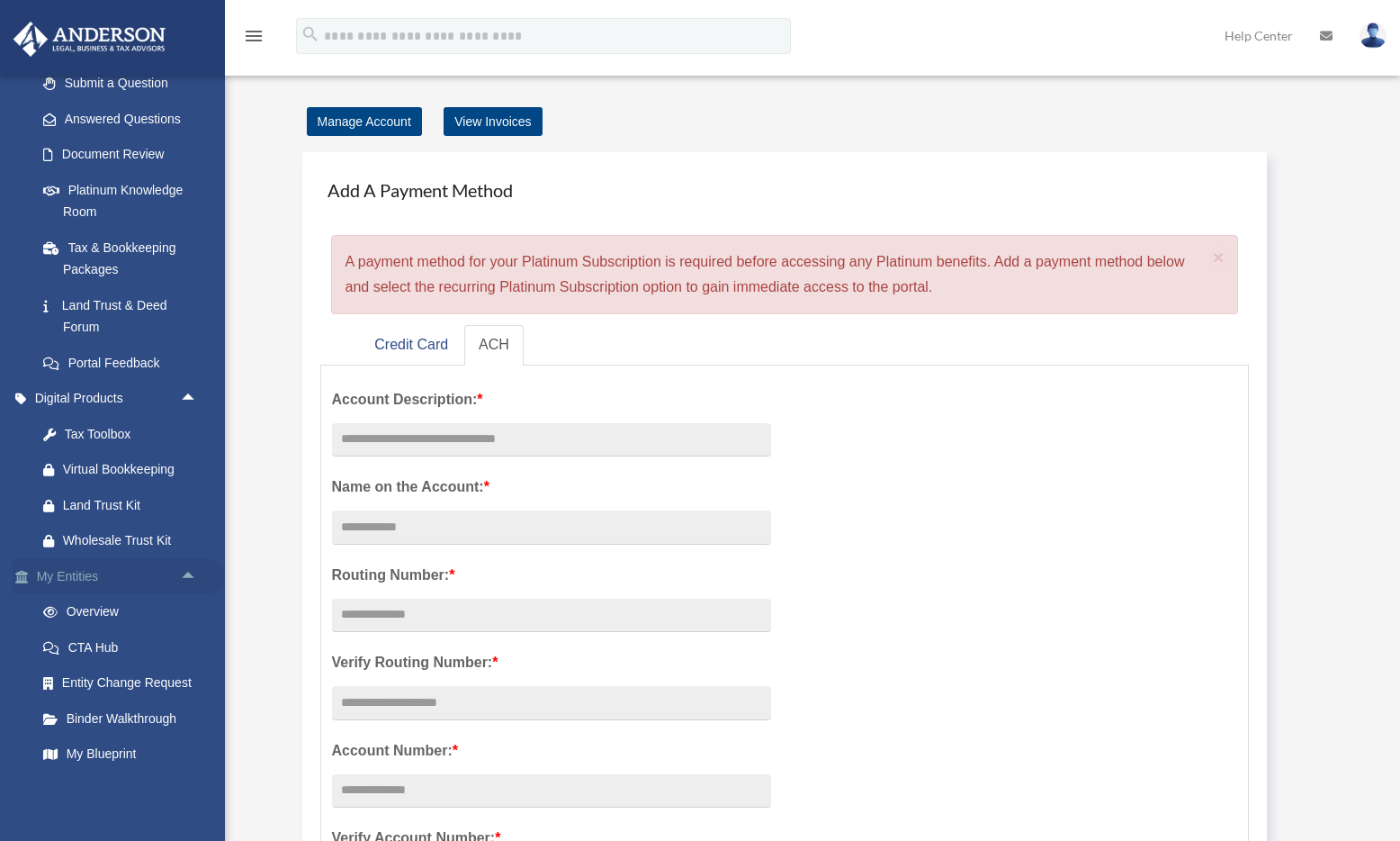
click at [190, 573] on span "arrow_drop_up" at bounding box center [198, 576] width 36 height 37
click at [190, 573] on span "arrow_drop_down" at bounding box center [198, 576] width 36 height 37
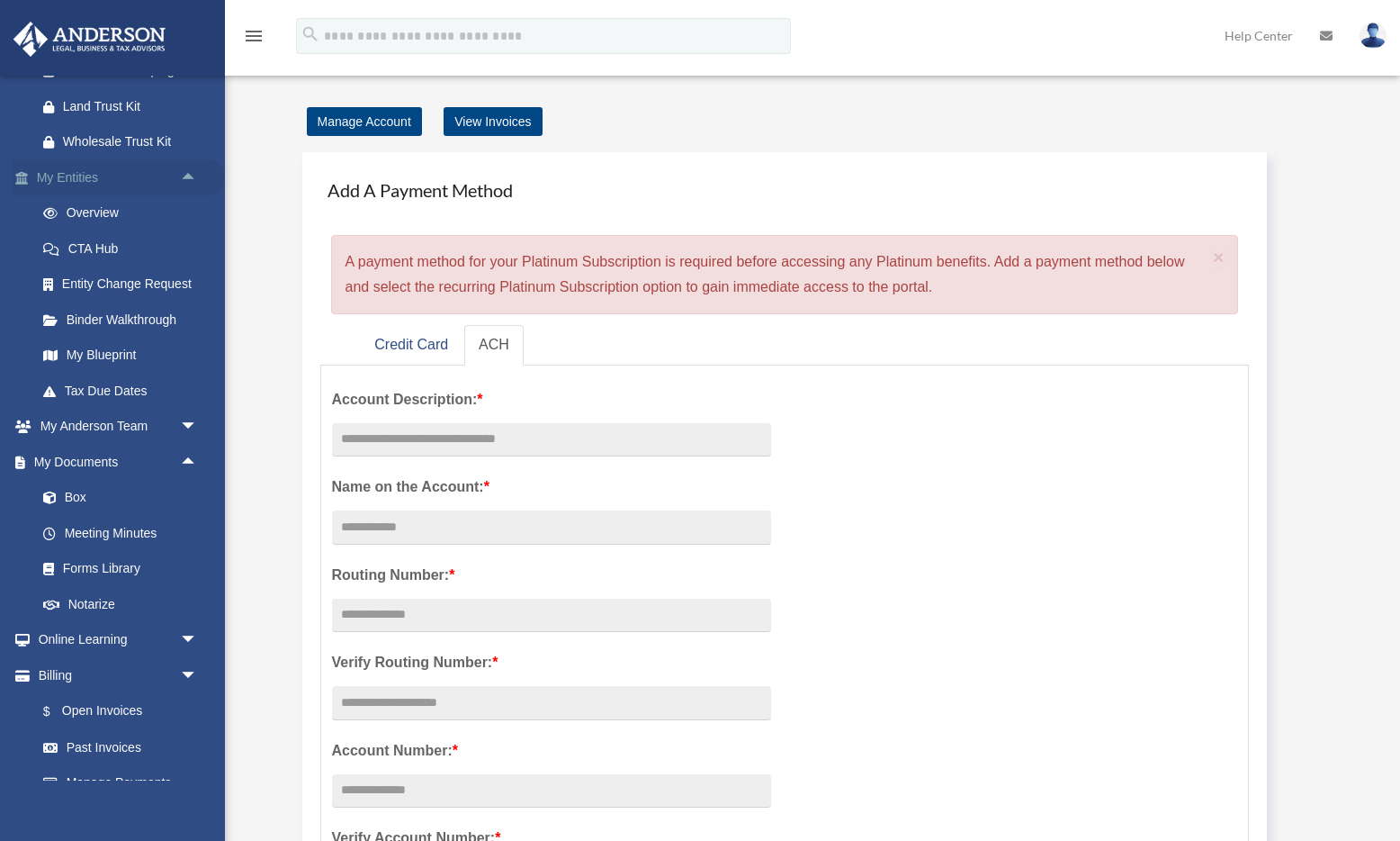
scroll to position [694, 0]
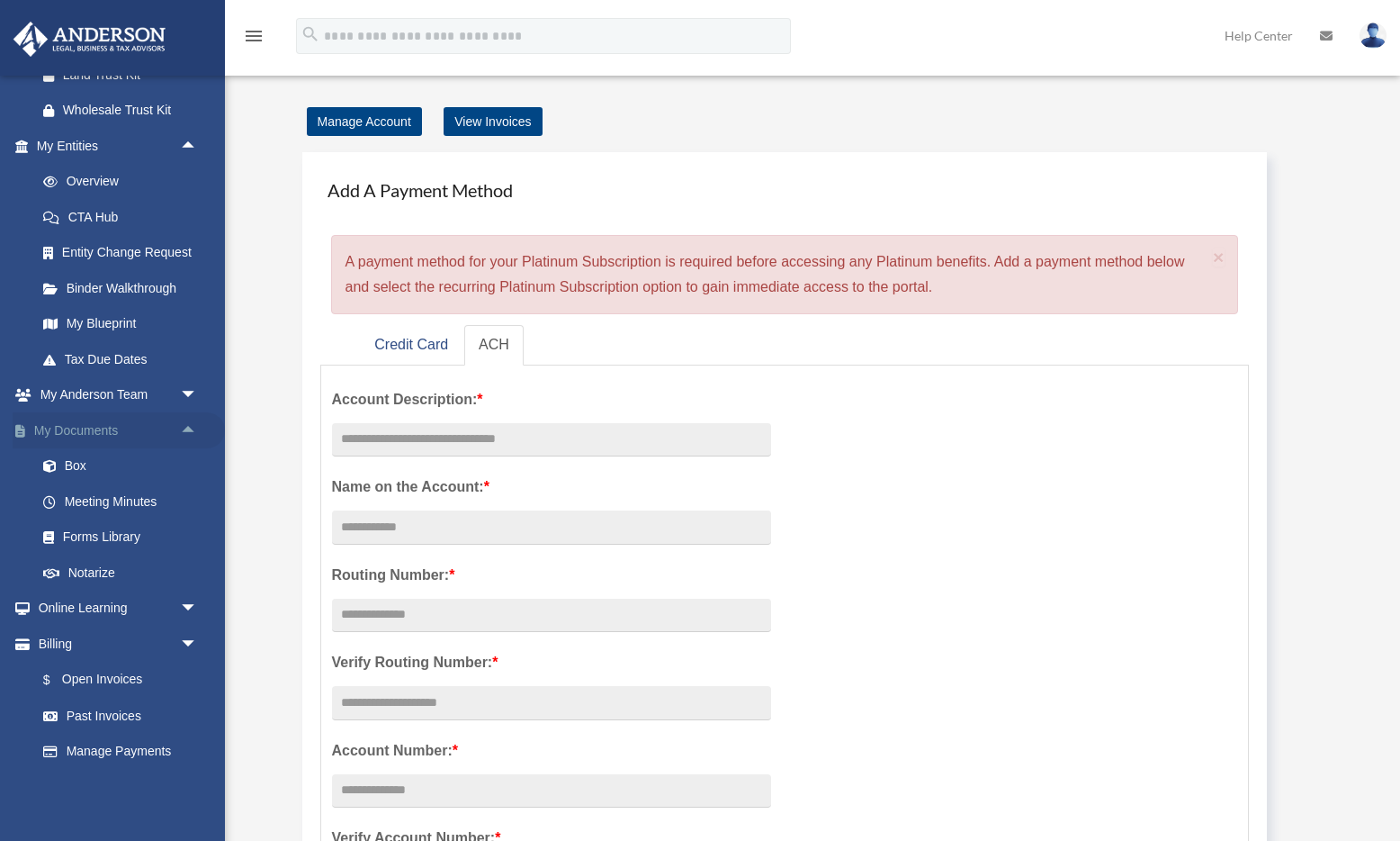
click at [186, 431] on span "arrow_drop_up" at bounding box center [198, 431] width 36 height 37
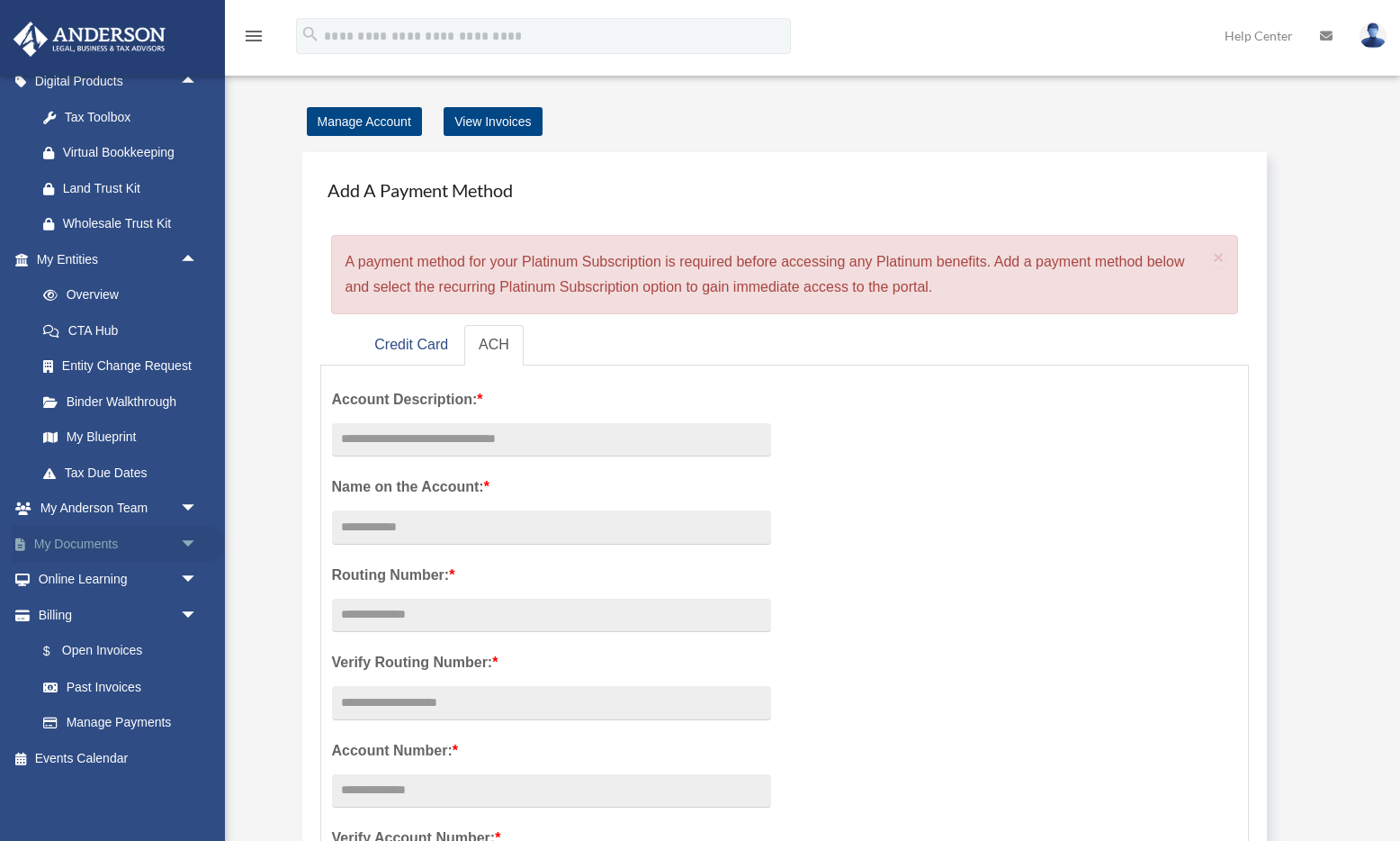
scroll to position [581, 0]
click at [186, 511] on span "arrow_drop_down" at bounding box center [198, 509] width 36 height 37
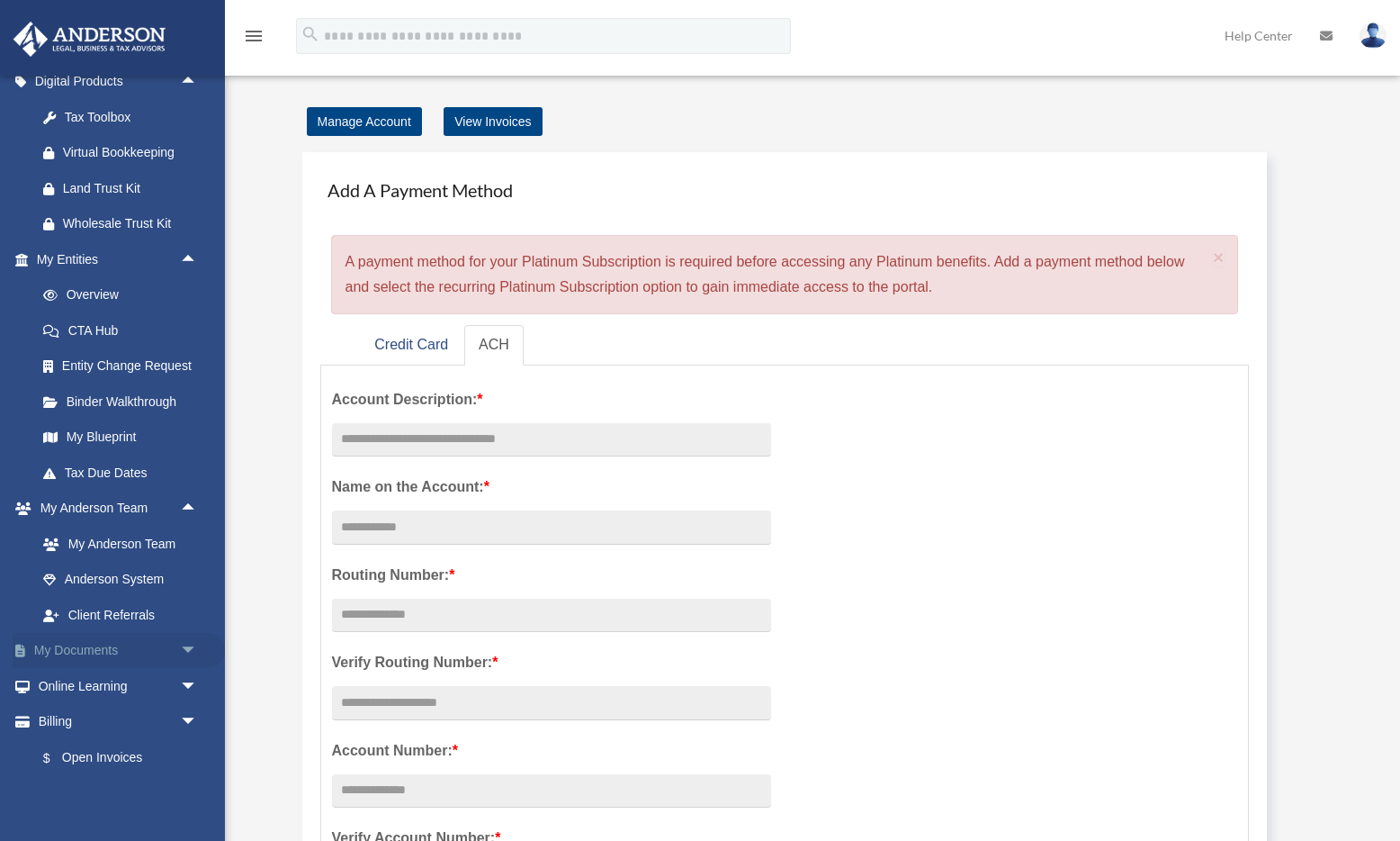
click at [190, 646] on span "arrow_drop_down" at bounding box center [198, 651] width 36 height 37
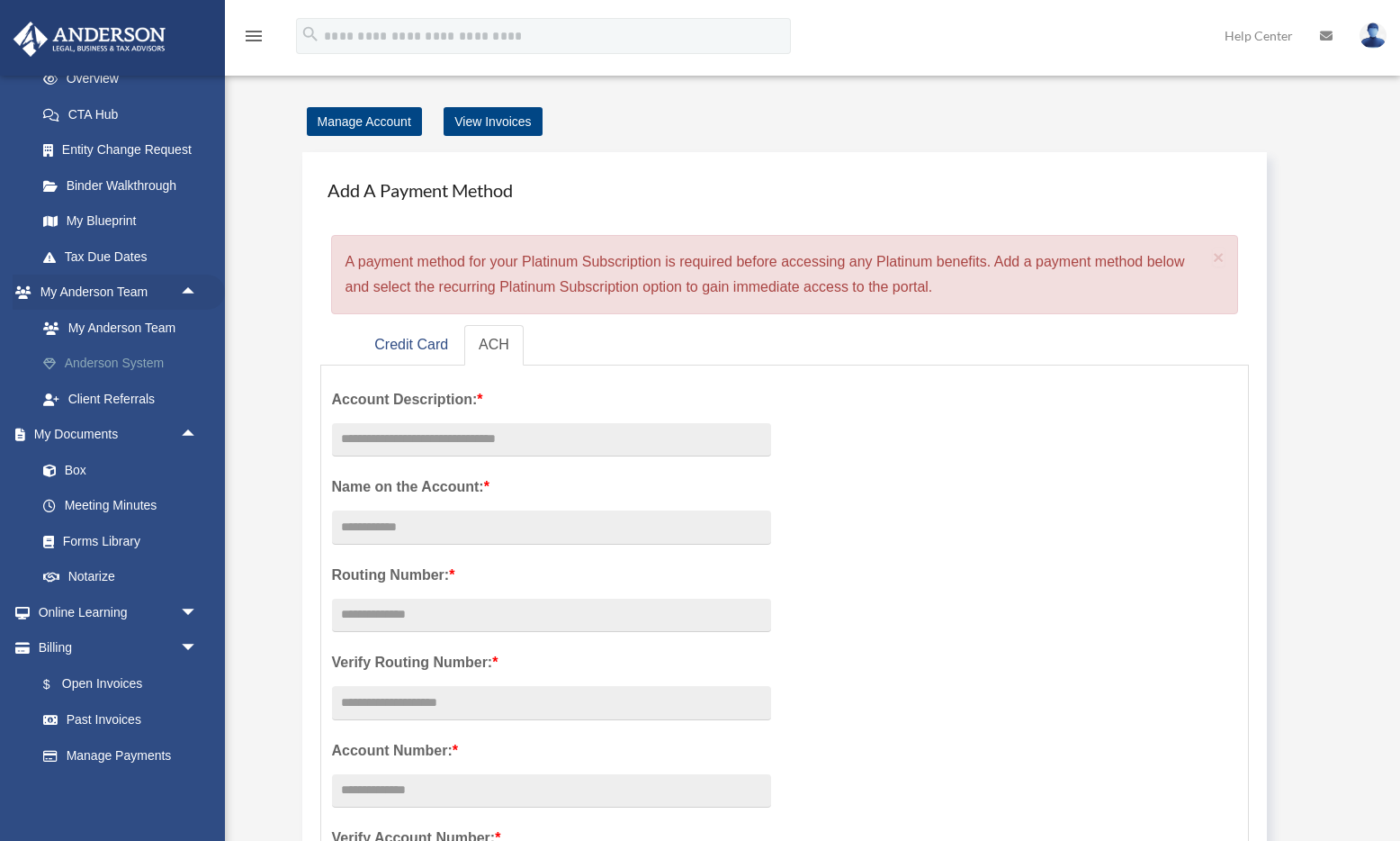
scroll to position [829, 0]
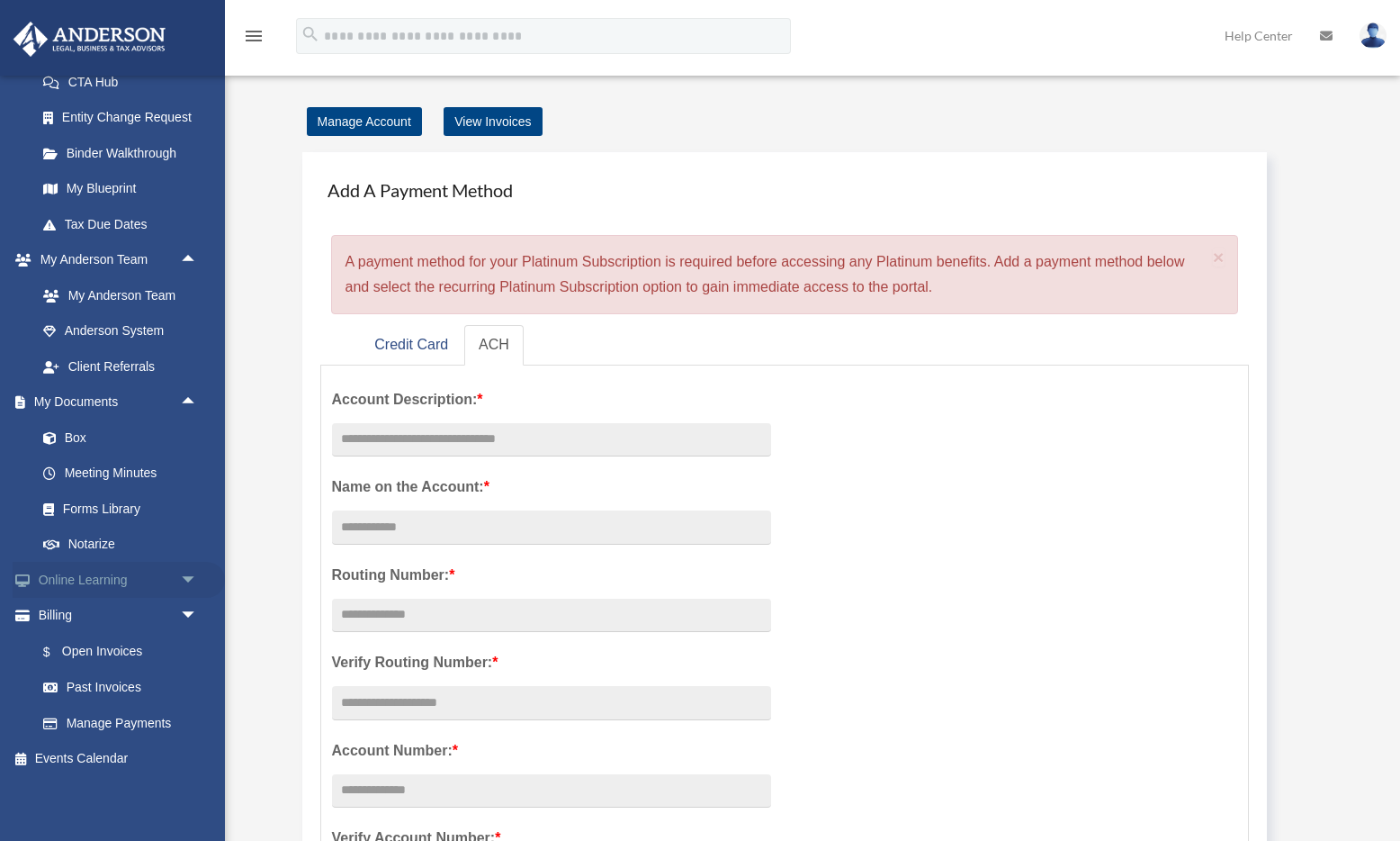
click at [192, 576] on span "arrow_drop_down" at bounding box center [198, 580] width 36 height 37
click at [187, 720] on span "arrow_drop_down" at bounding box center [198, 723] width 36 height 37
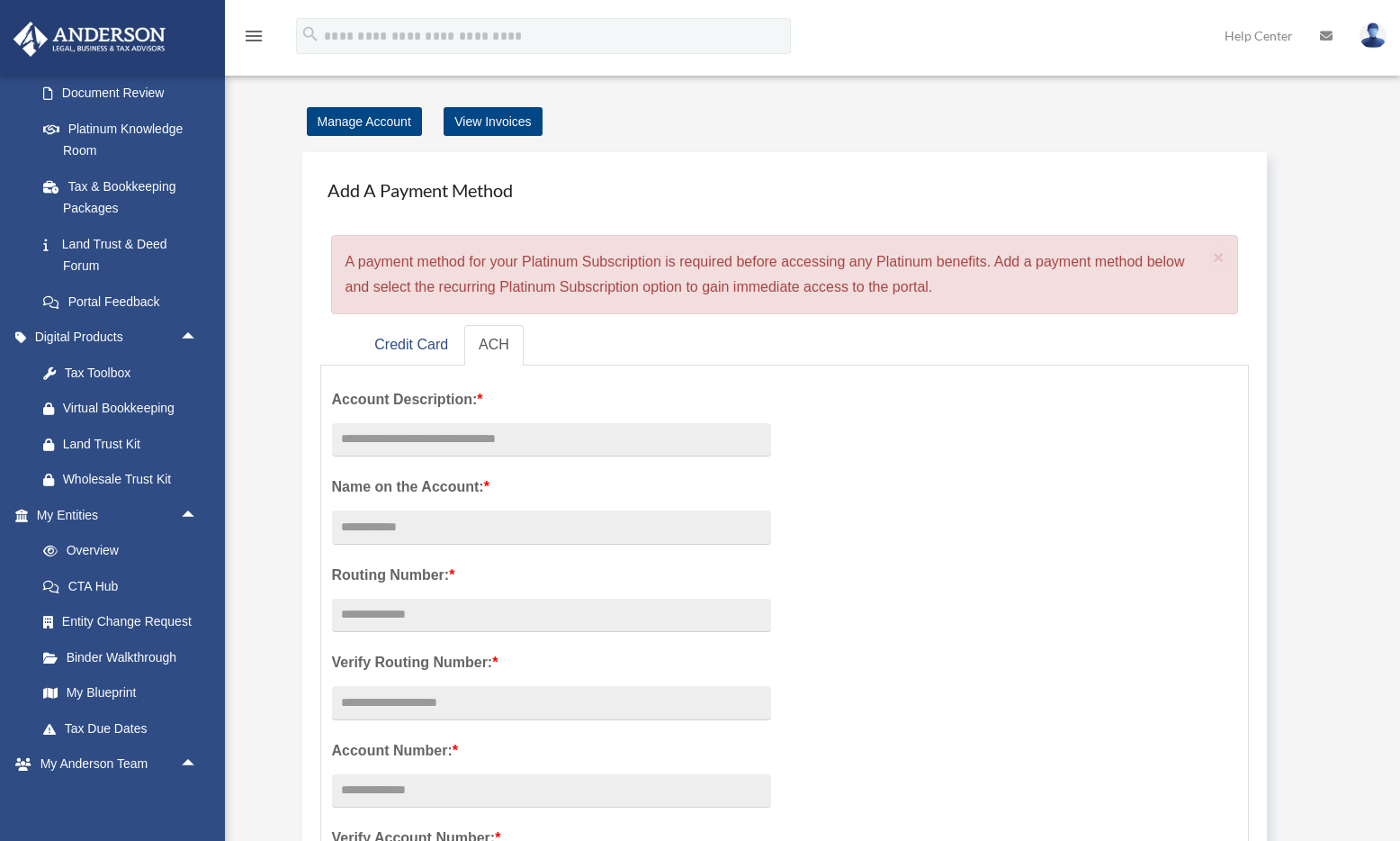
scroll to position [251, 0]
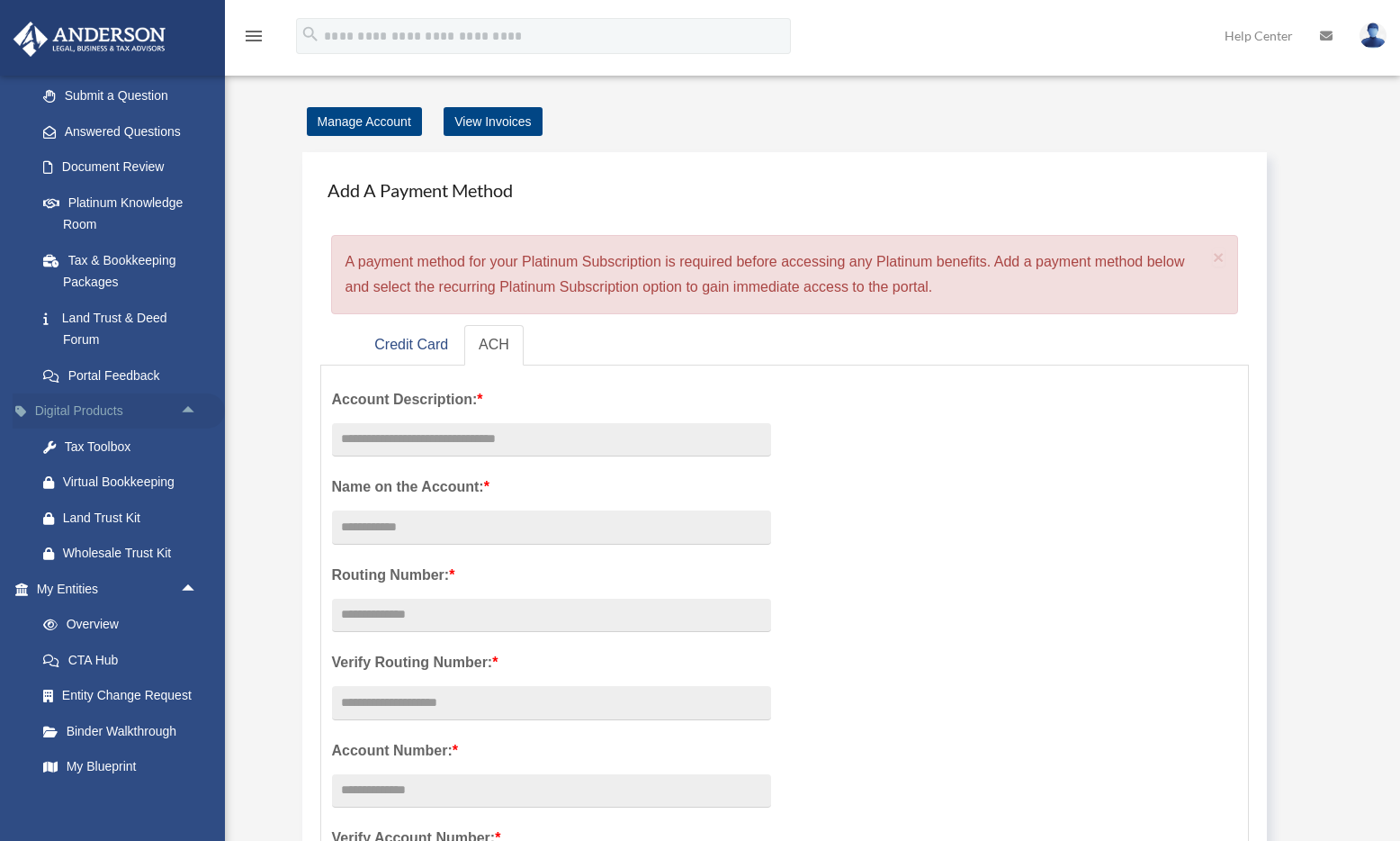
click at [188, 411] on span "arrow_drop_up" at bounding box center [198, 411] width 36 height 37
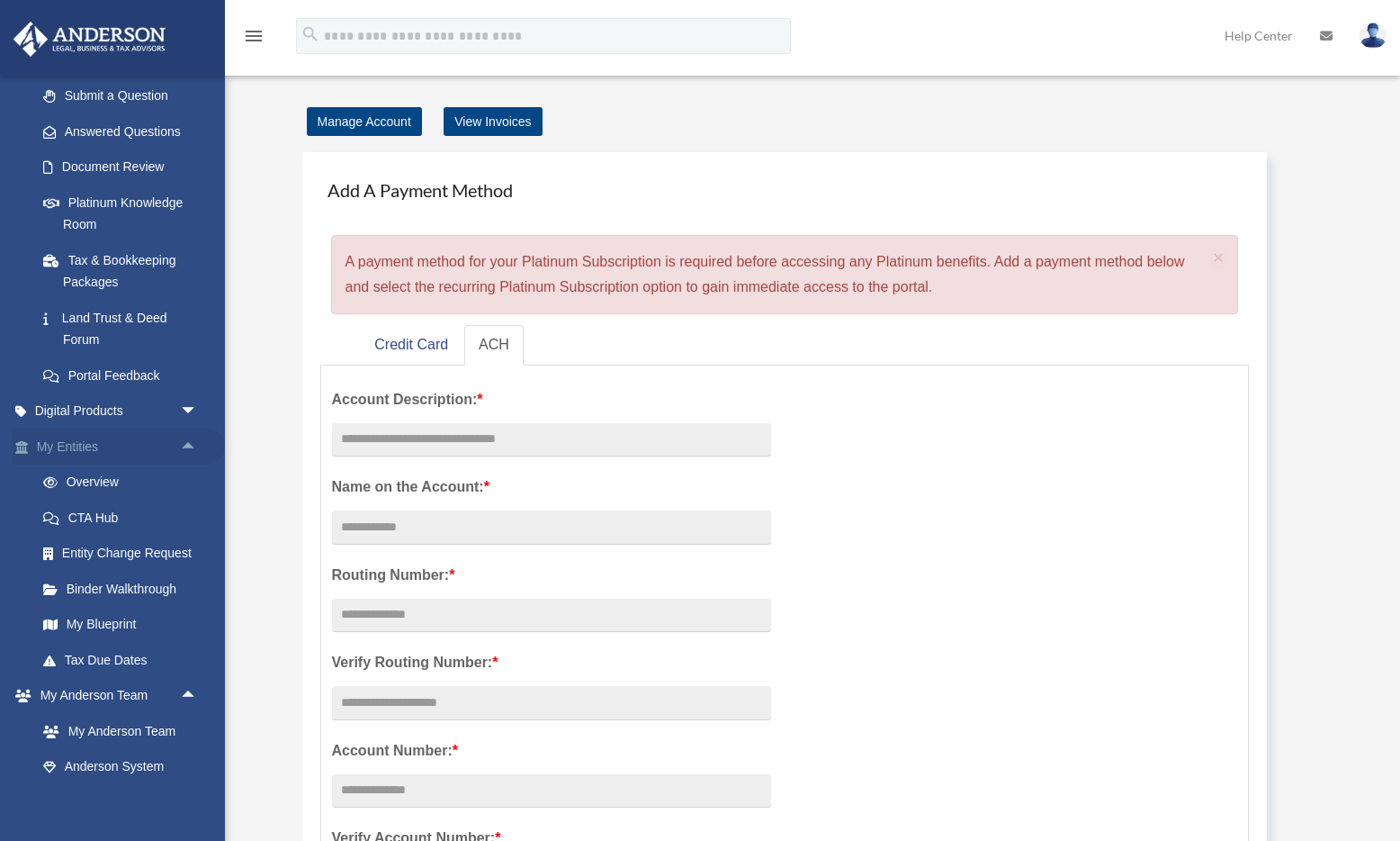
click at [186, 441] on span "arrow_drop_up" at bounding box center [198, 447] width 36 height 37
click at [197, 623] on span "arrow_drop_up" at bounding box center [198, 625] width 36 height 37
click at [185, 653] on span "arrow_drop_up" at bounding box center [198, 660] width 36 height 37
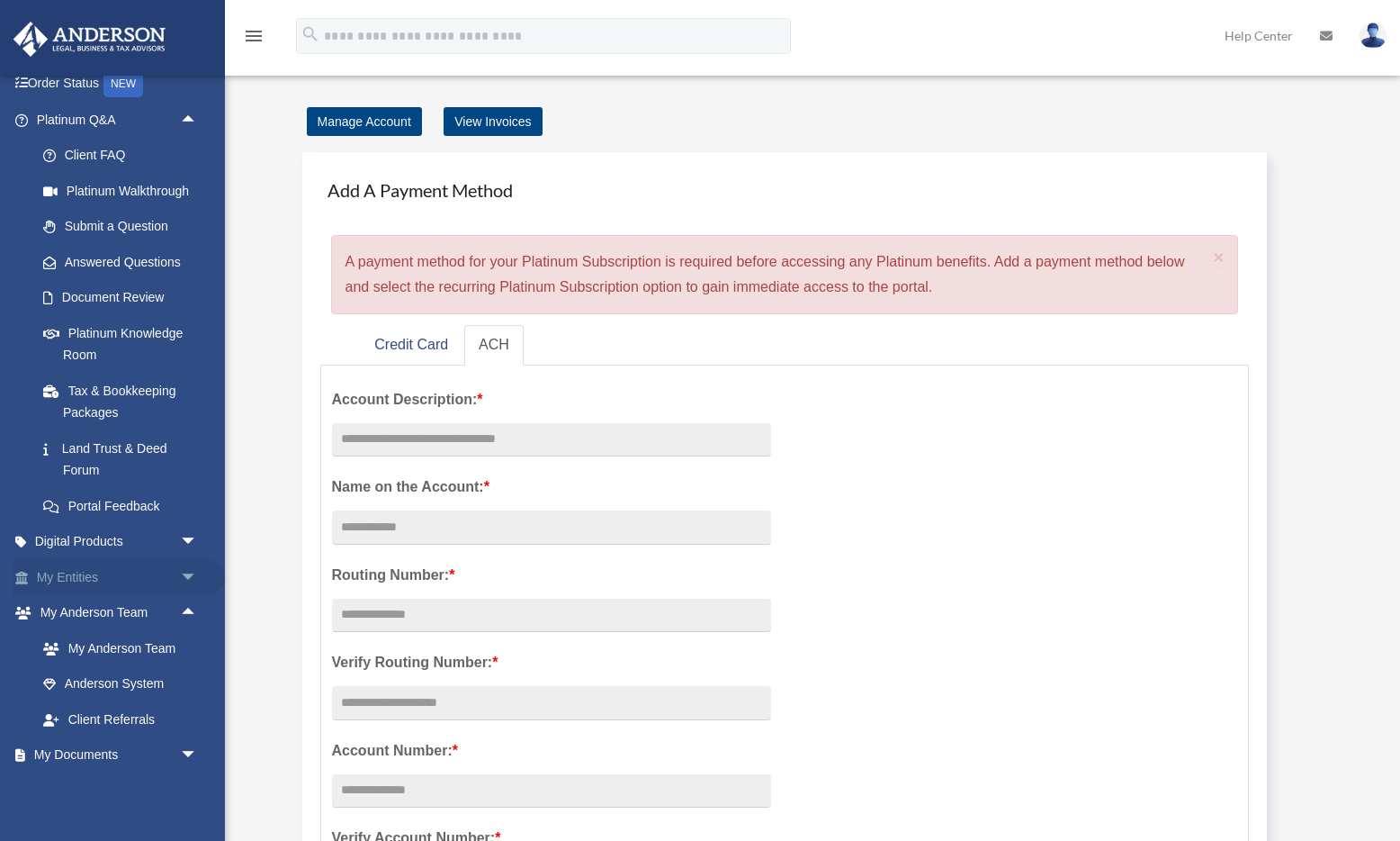
scroll to position [0, 0]
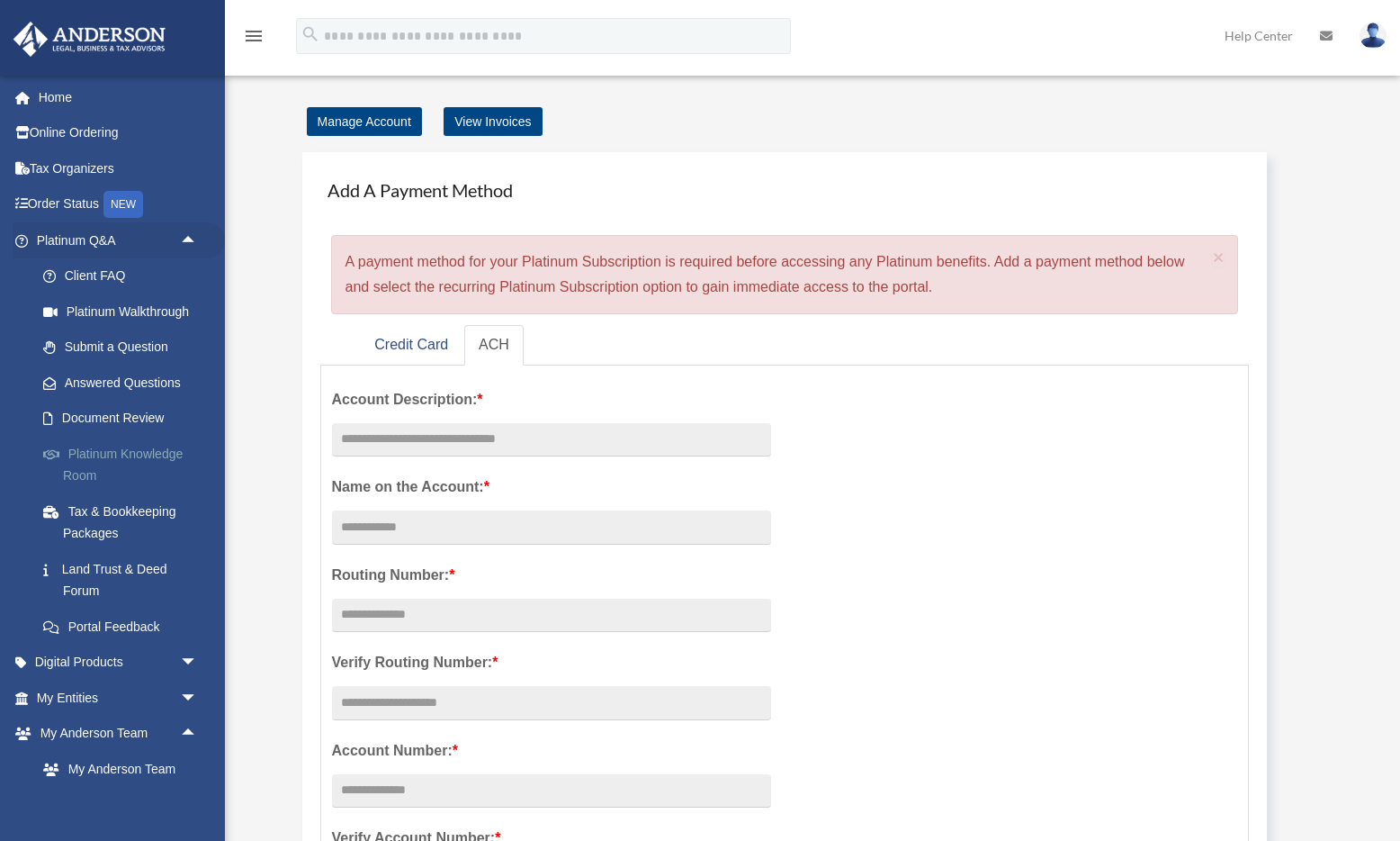
click at [146, 453] on link "Platinum Knowledge Room" at bounding box center [126, 464] width 200 height 57
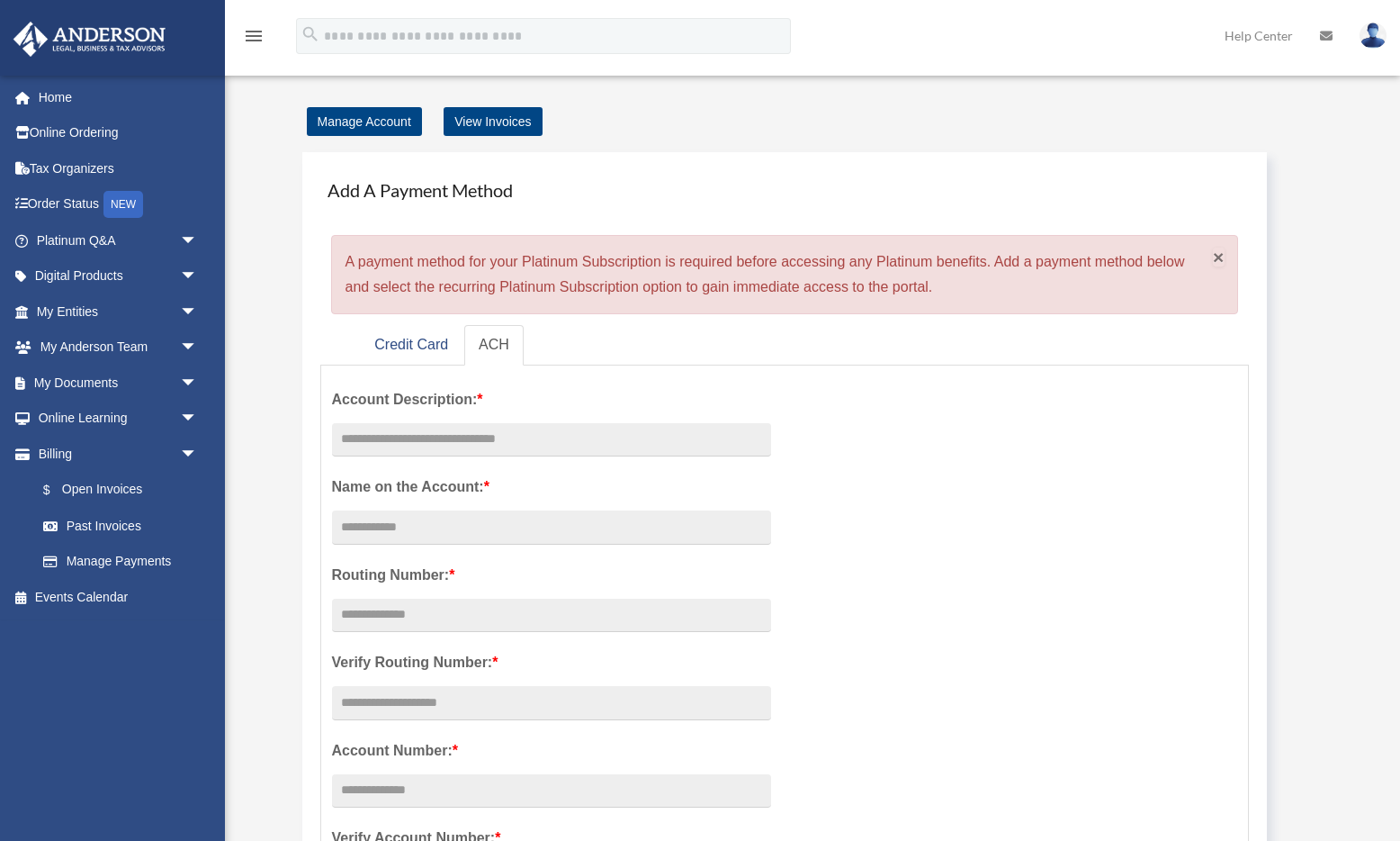
click at [1216, 258] on span "×" at bounding box center [1218, 257] width 12 height 21
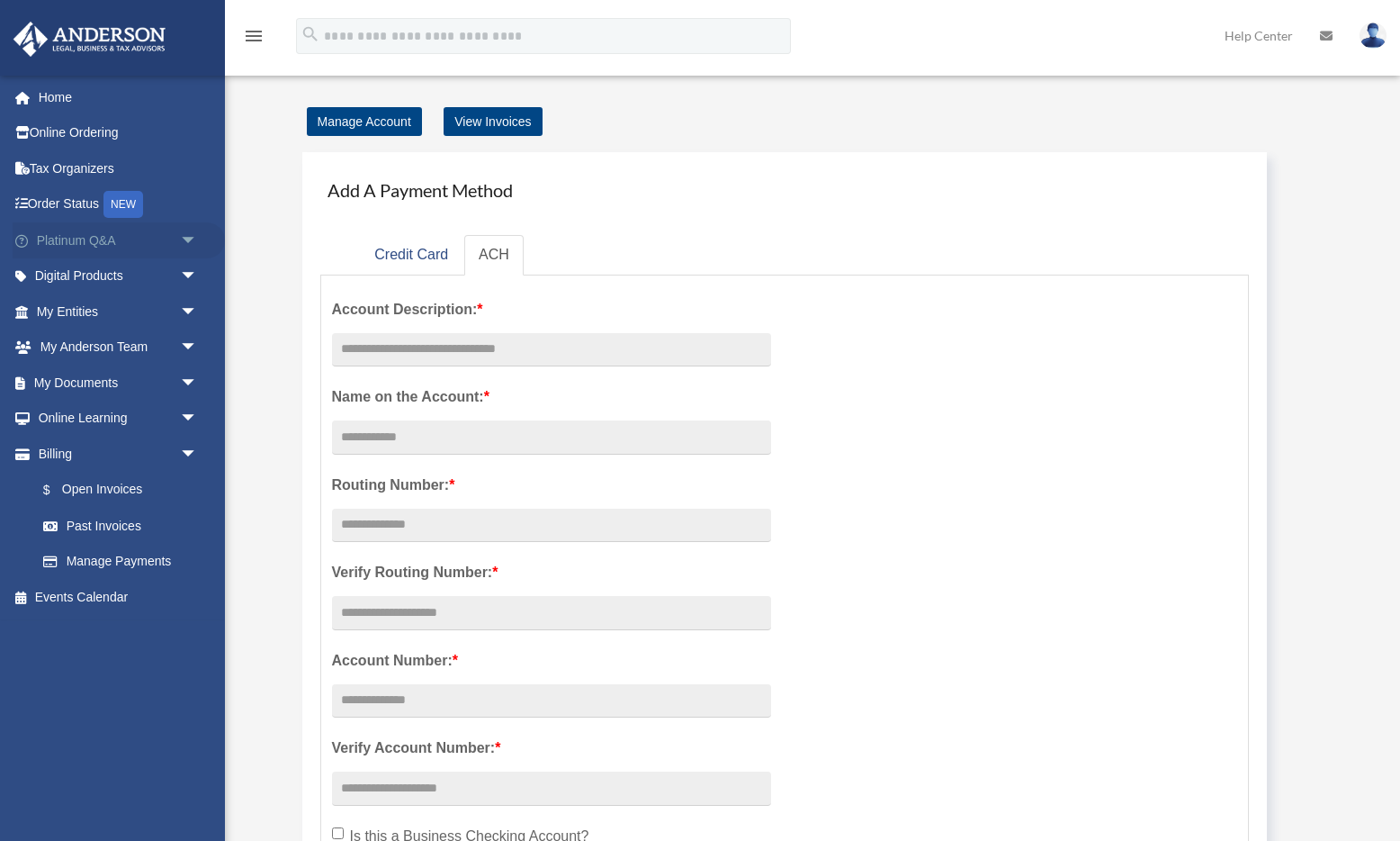
click at [98, 230] on link "Platinum Q&A arrow_drop_down" at bounding box center [118, 240] width 212 height 36
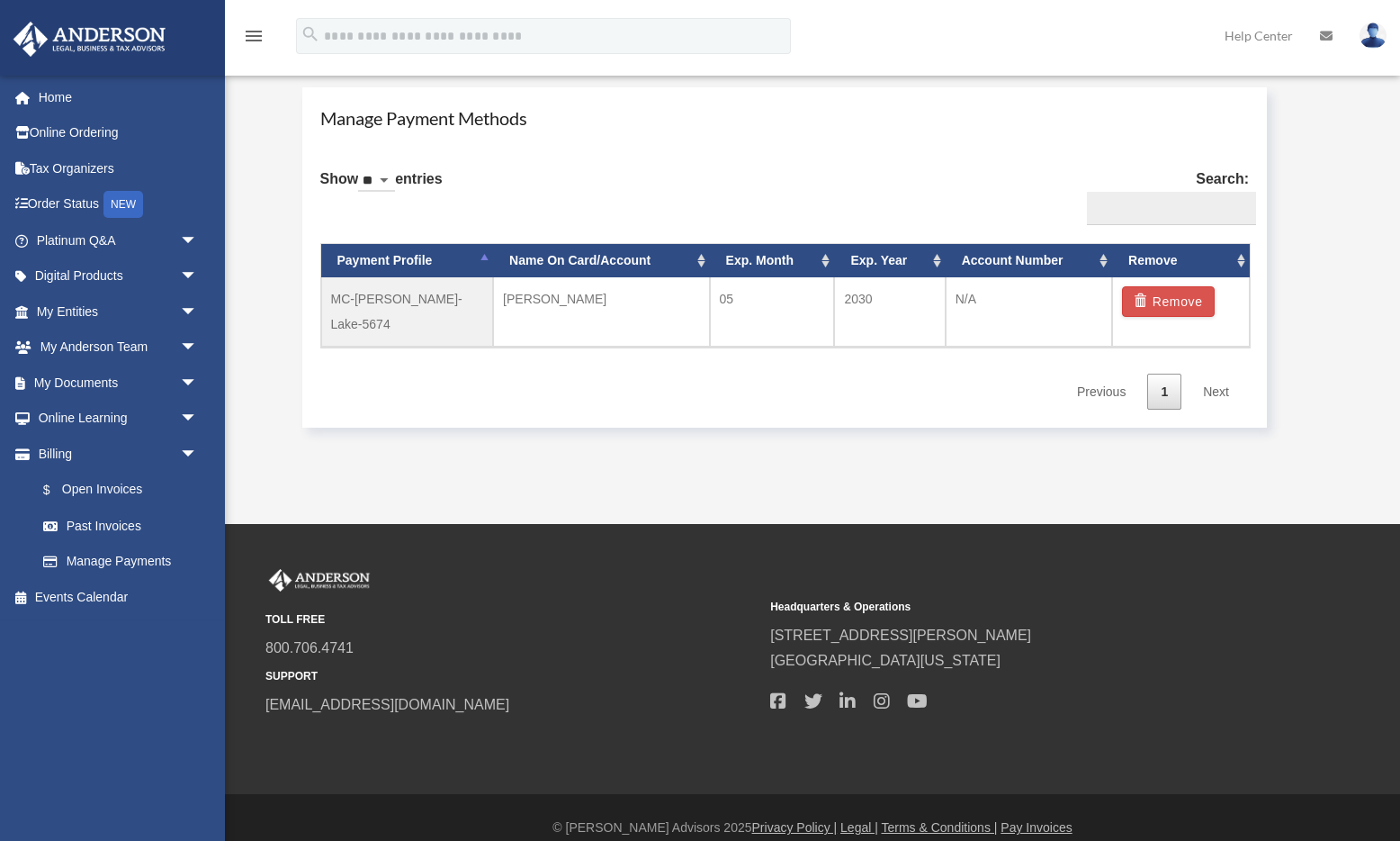
scroll to position [1017, 0]
click at [196, 379] on span "arrow_drop_down" at bounding box center [198, 383] width 36 height 37
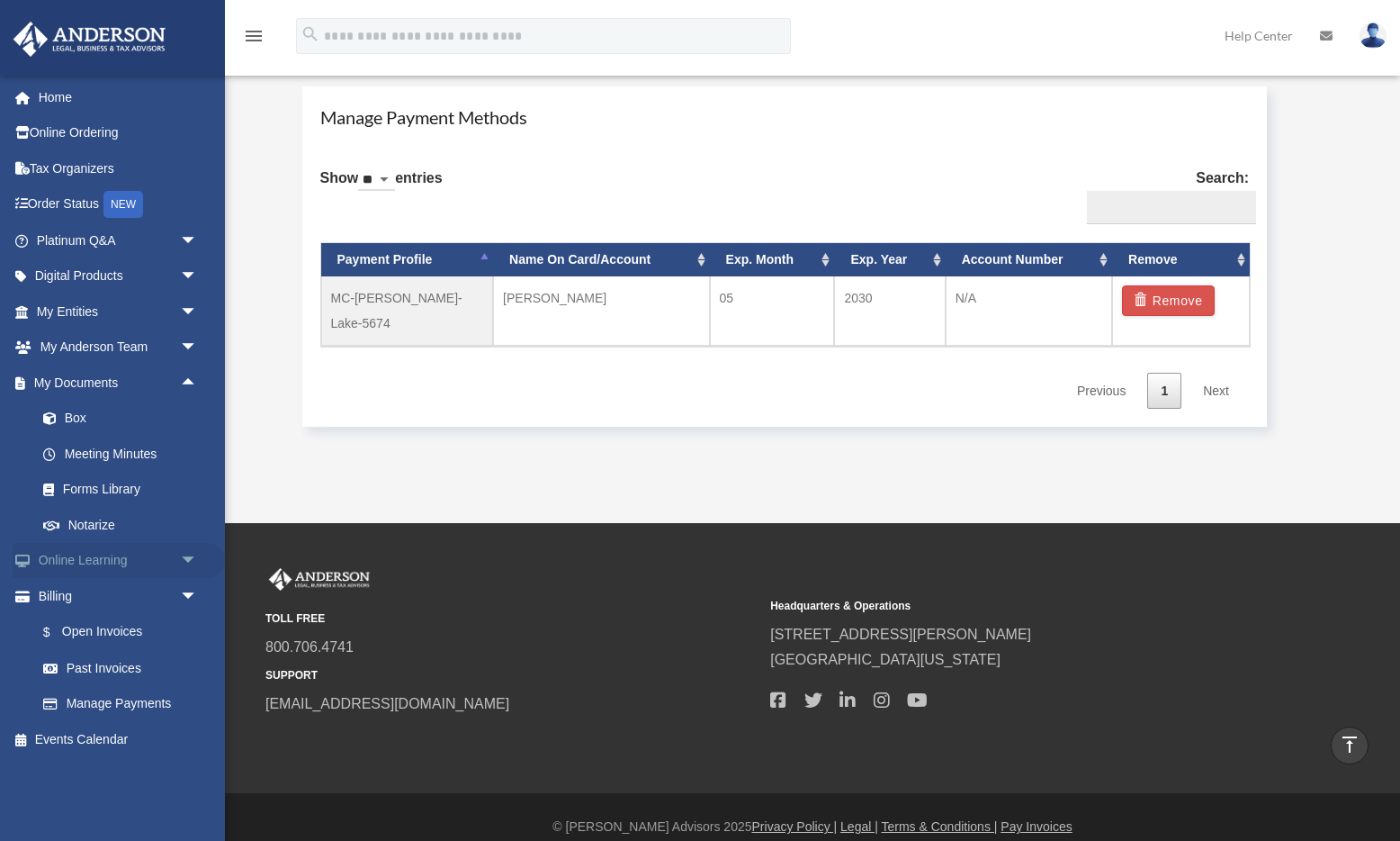
click at [186, 562] on span "arrow_drop_down" at bounding box center [198, 561] width 36 height 37
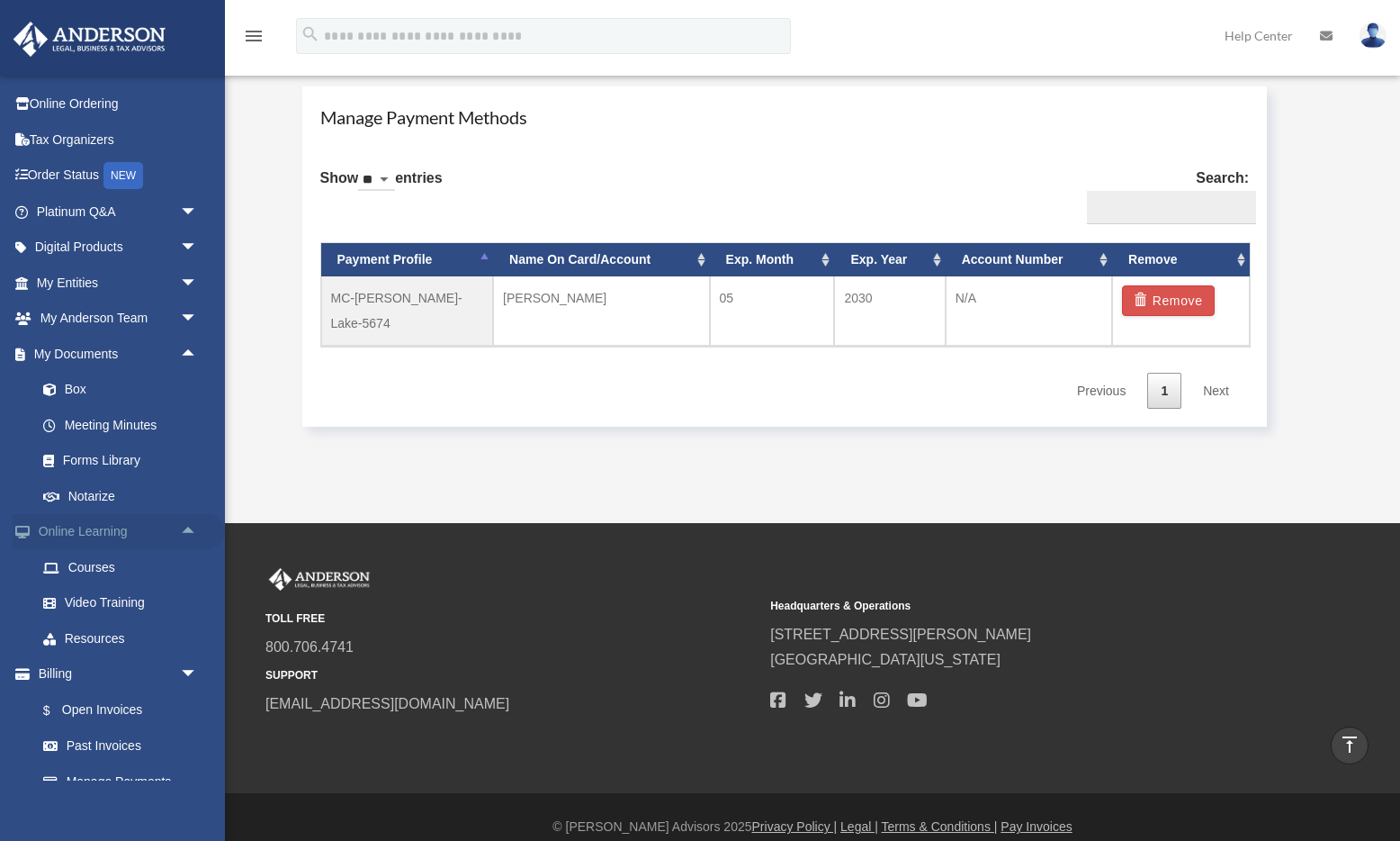
scroll to position [0, 0]
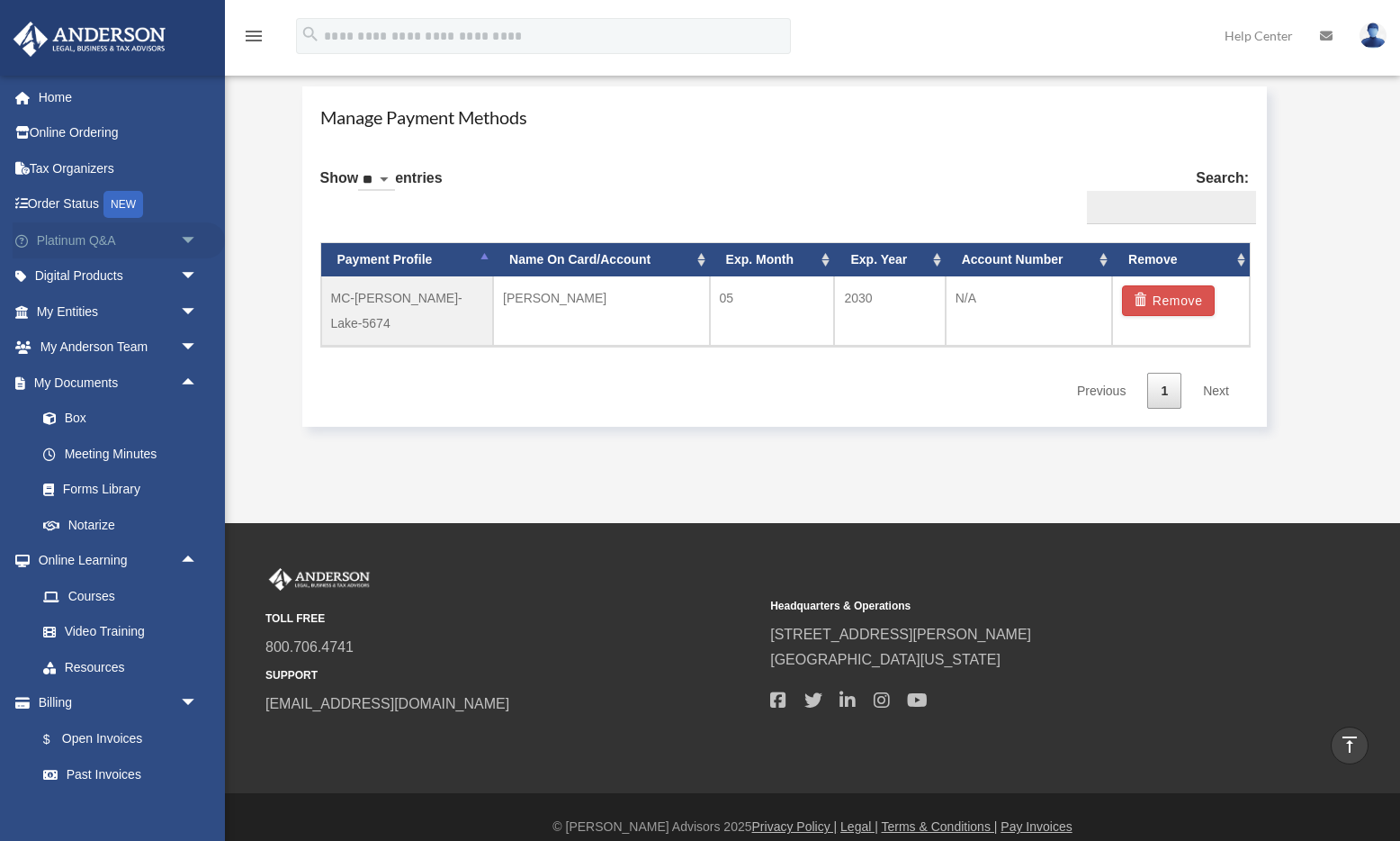
click at [195, 240] on span "arrow_drop_down" at bounding box center [198, 240] width 36 height 37
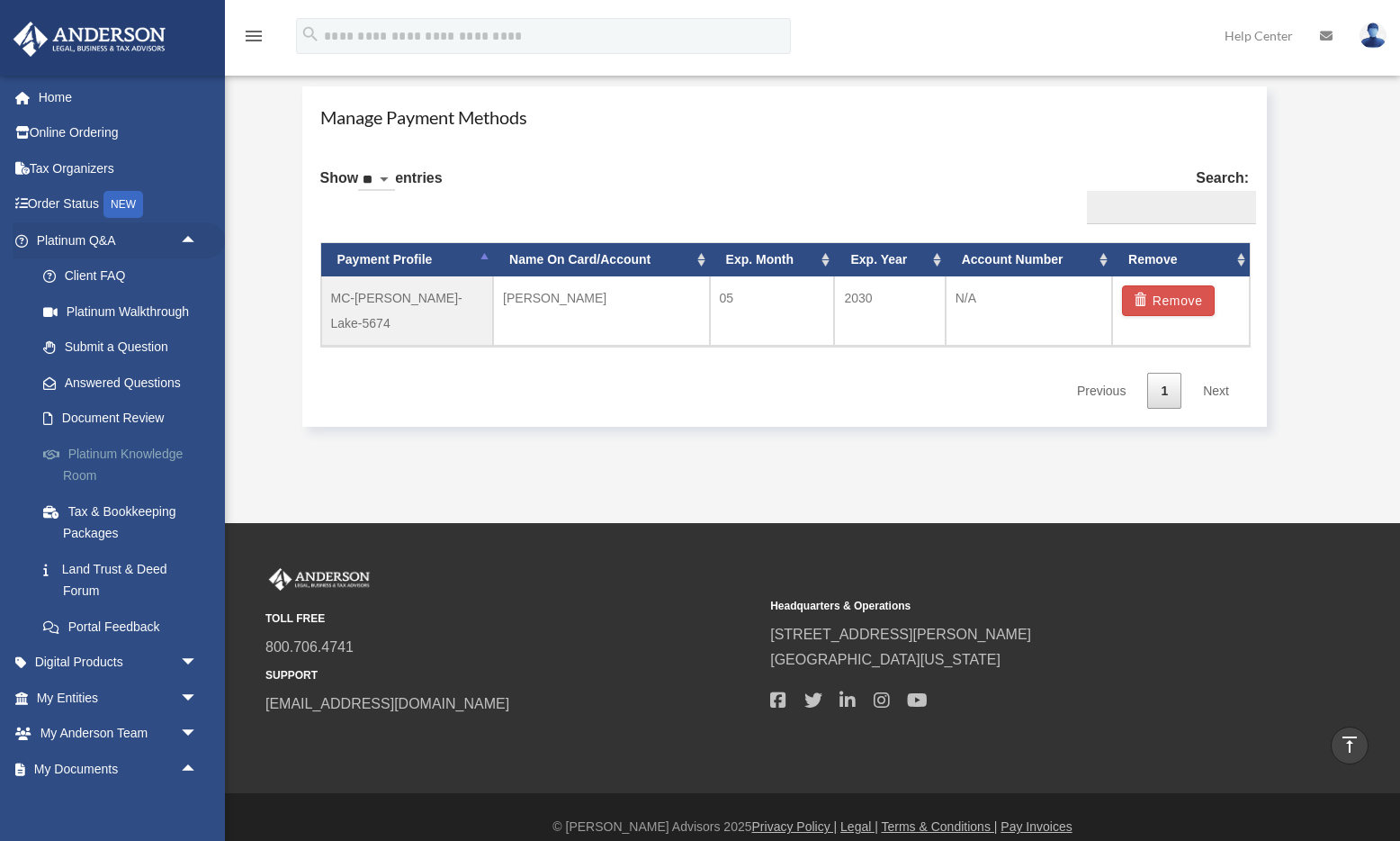
click at [148, 448] on link "Platinum Knowledge Room" at bounding box center [126, 464] width 200 height 57
click at [173, 450] on link "Platinum Knowledge Room" at bounding box center [126, 464] width 200 height 57
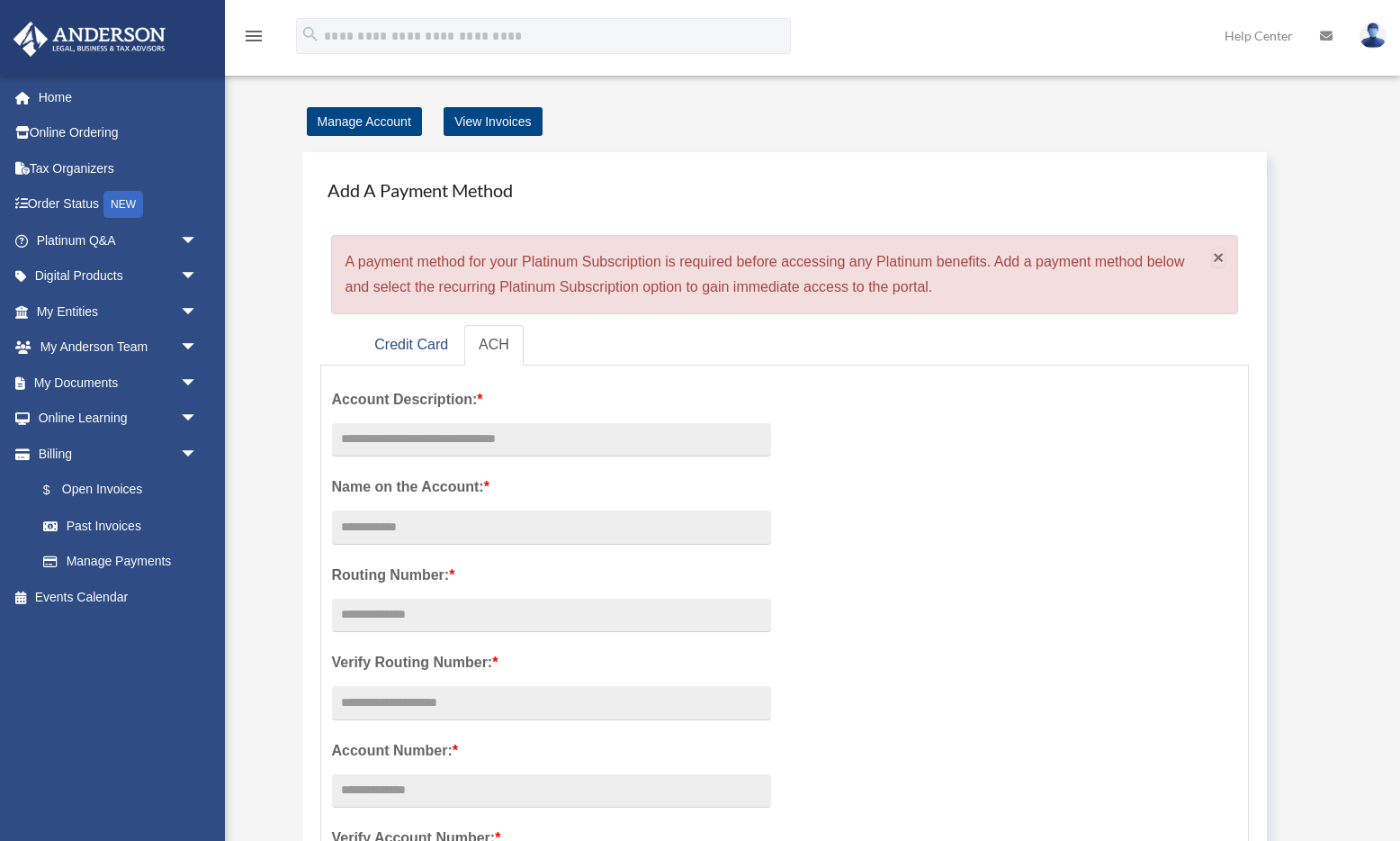
click at [1220, 254] on span "×" at bounding box center [1218, 257] width 12 height 21
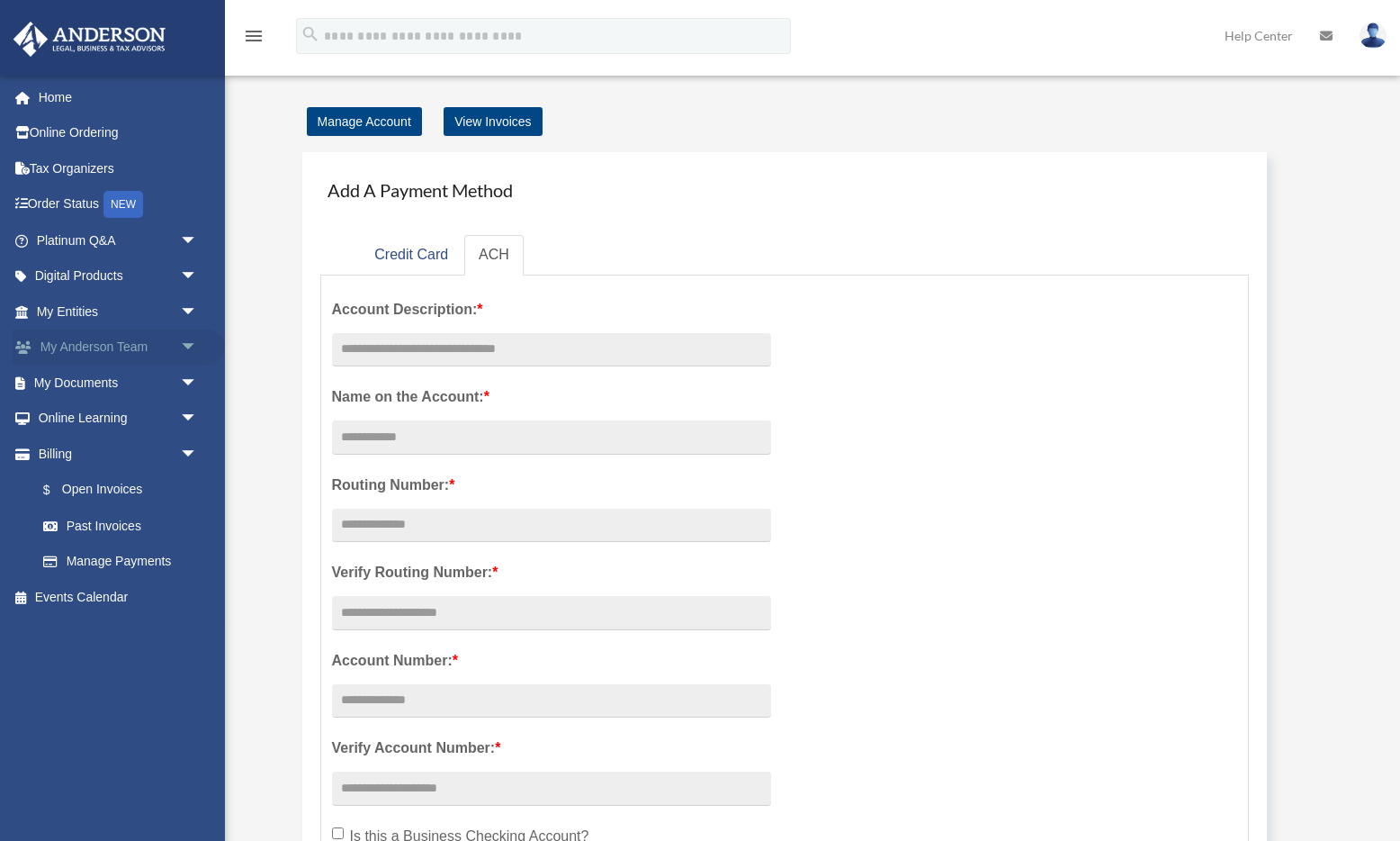
click at [189, 351] on span "arrow_drop_down" at bounding box center [198, 348] width 36 height 37
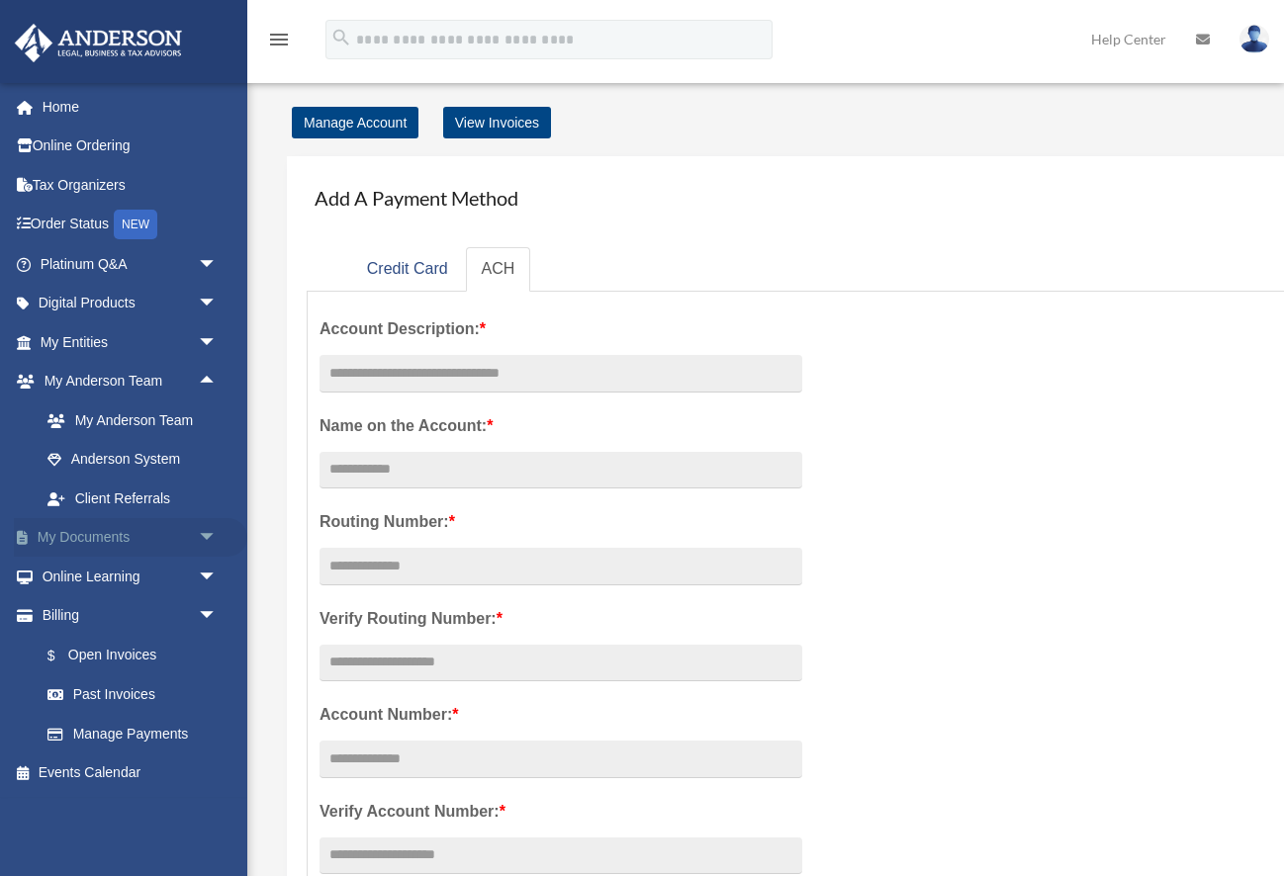
click at [208, 537] on span "arrow_drop_down" at bounding box center [218, 538] width 40 height 41
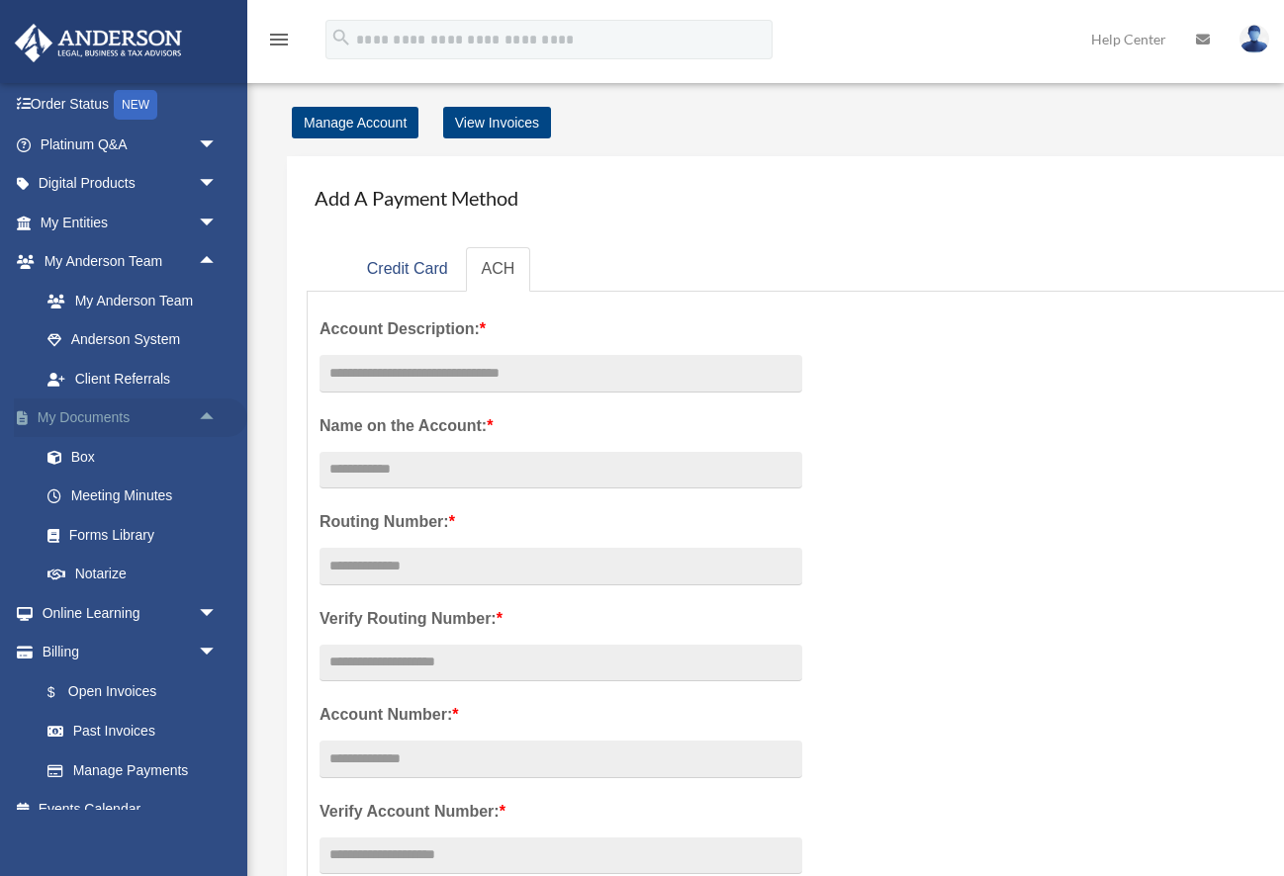
scroll to position [143, 0]
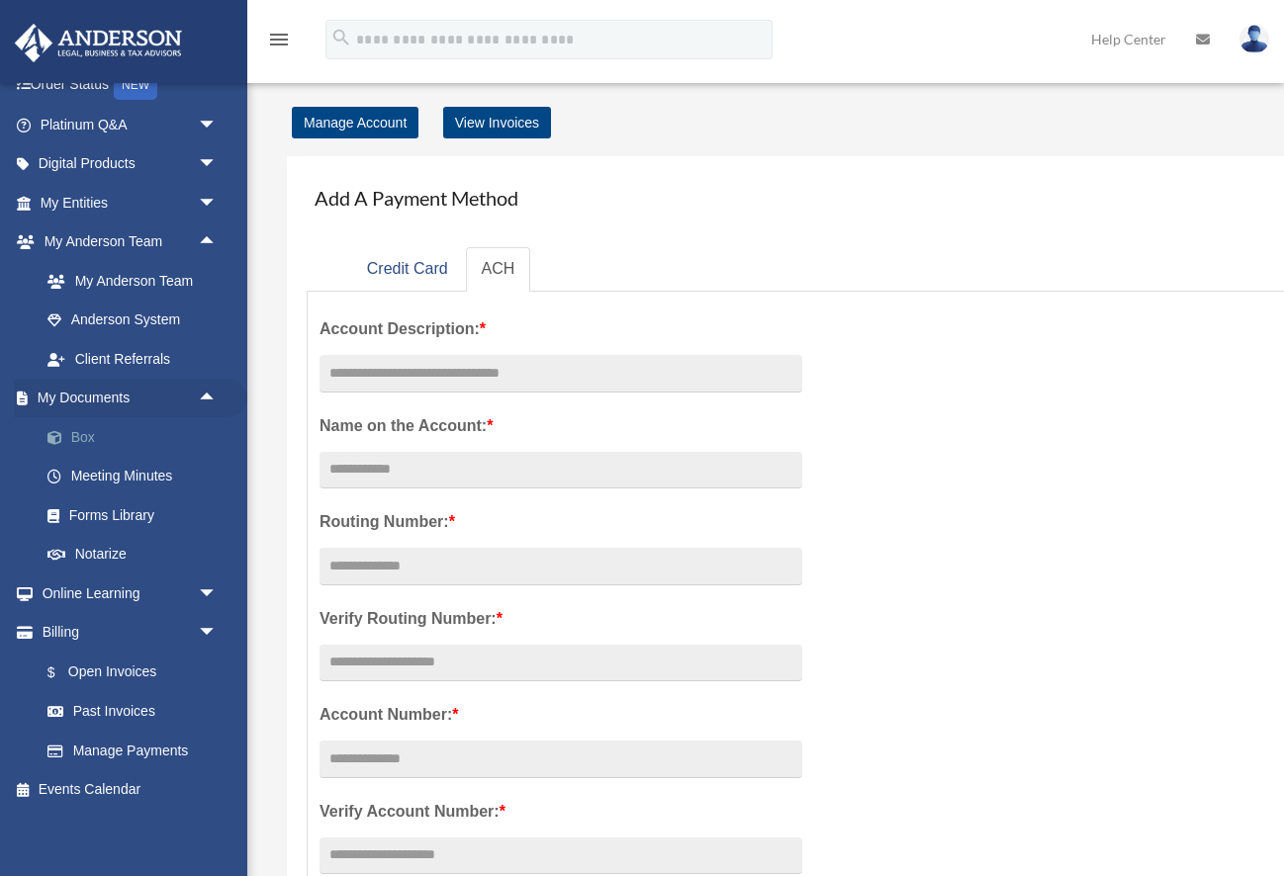
click at [129, 432] on link "Box" at bounding box center [138, 437] width 220 height 40
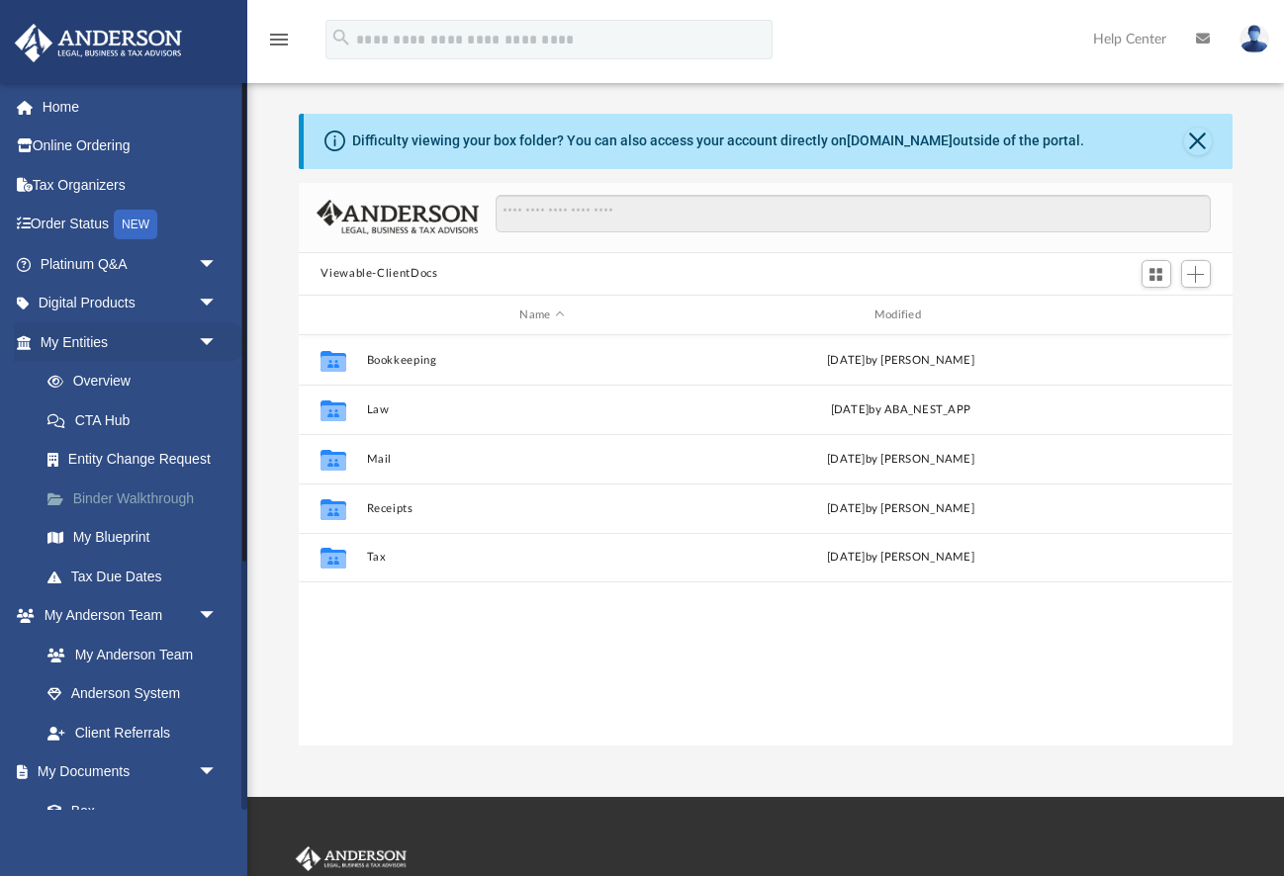
scroll to position [450, 933]
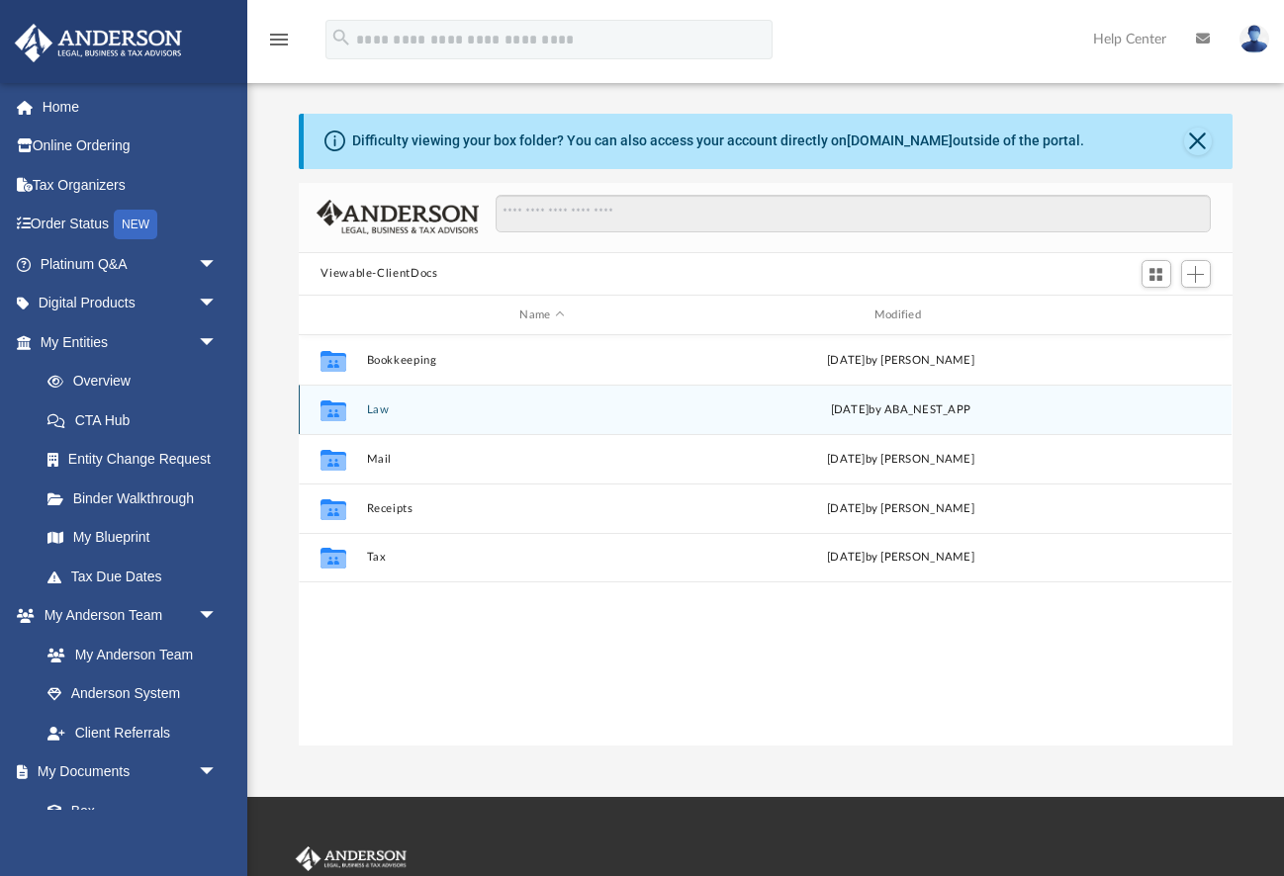
click at [369, 421] on div "Collaborated Folder Law [DATE] by ABA_NEST_APP" at bounding box center [765, 409] width 933 height 49
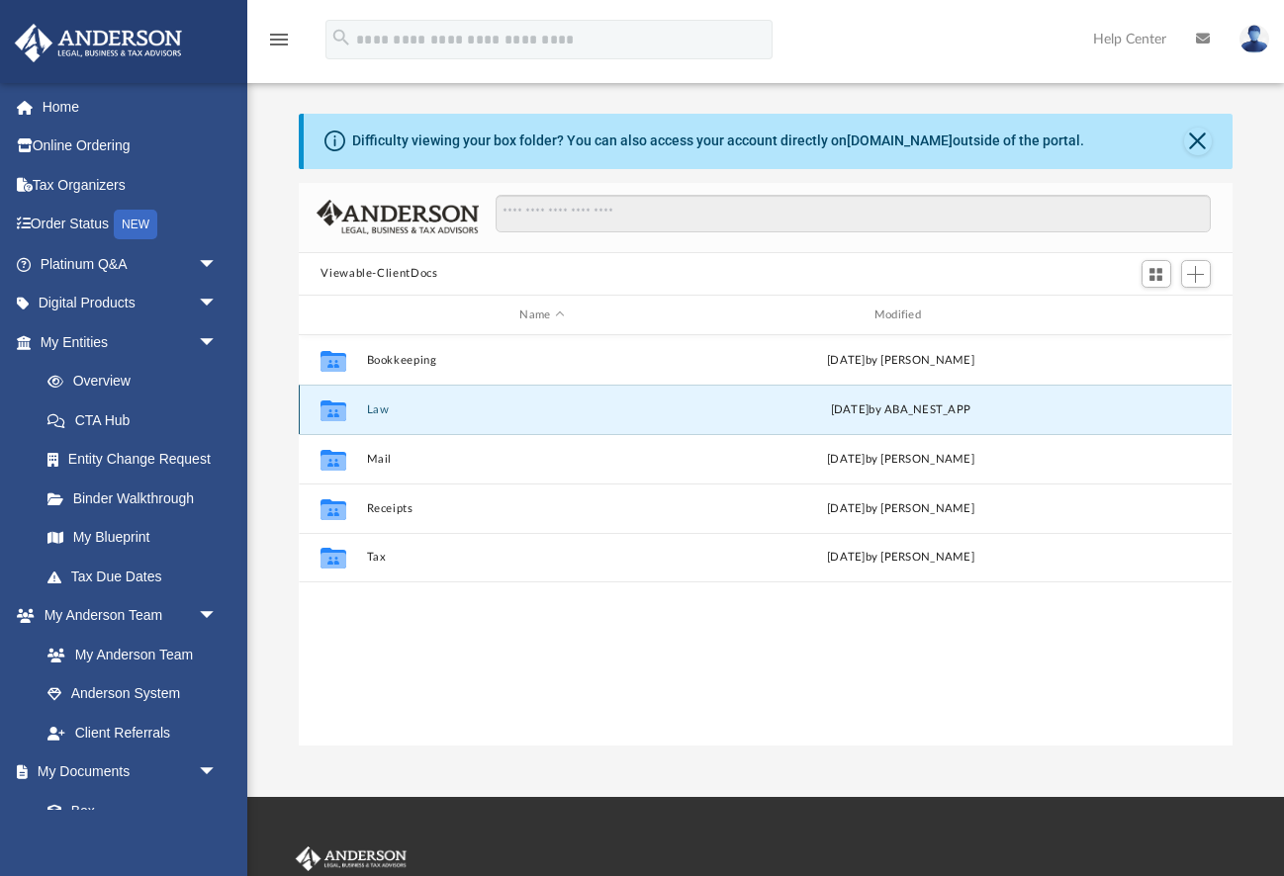
click at [343, 409] on icon "grid" at bounding box center [333, 414] width 26 height 16
click at [342, 408] on icon "grid" at bounding box center [333, 414] width 26 height 16
click at [342, 410] on icon "grid" at bounding box center [333, 414] width 26 height 16
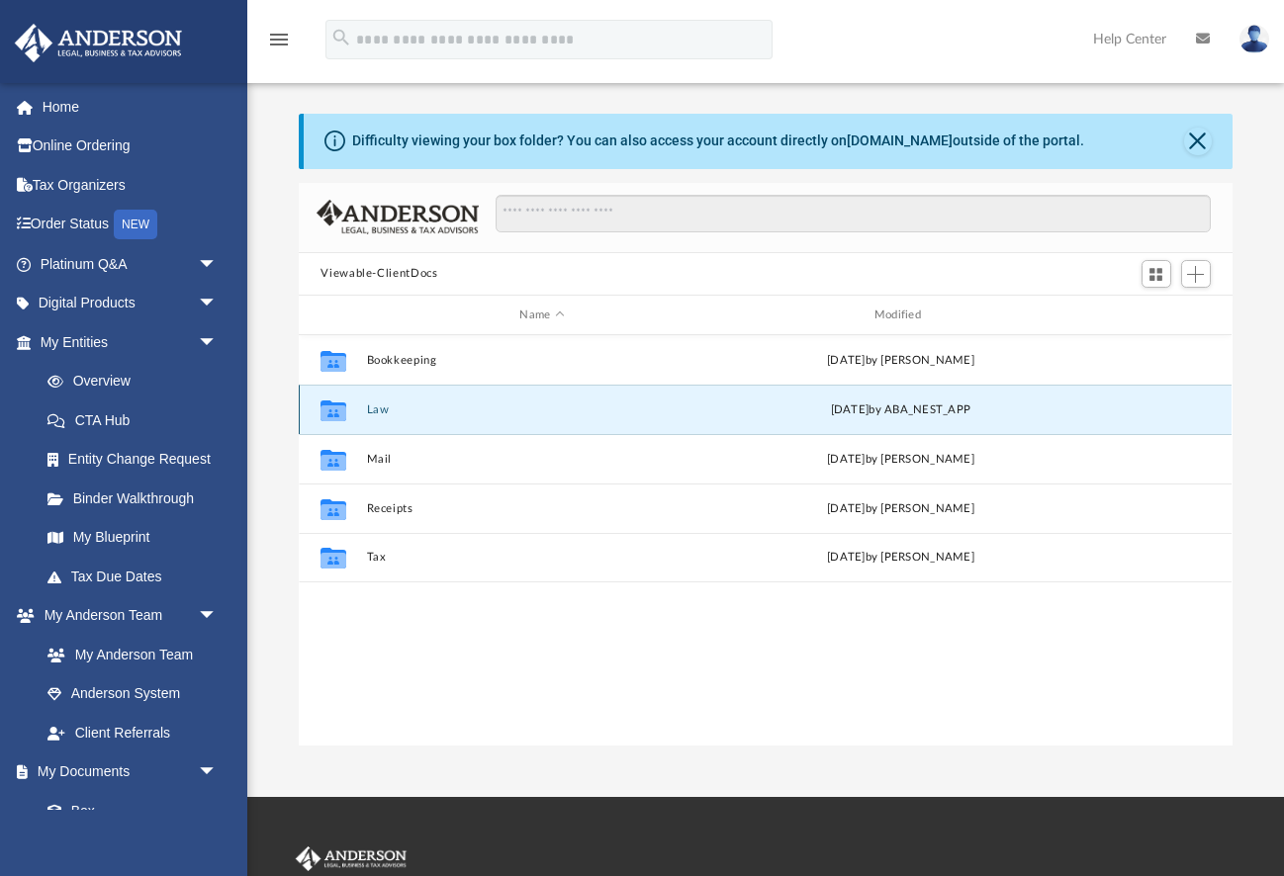
click at [342, 410] on icon "grid" at bounding box center [333, 414] width 26 height 16
click at [342, 412] on icon "grid" at bounding box center [333, 414] width 26 height 16
click at [502, 414] on button "Law" at bounding box center [542, 410] width 350 height 13
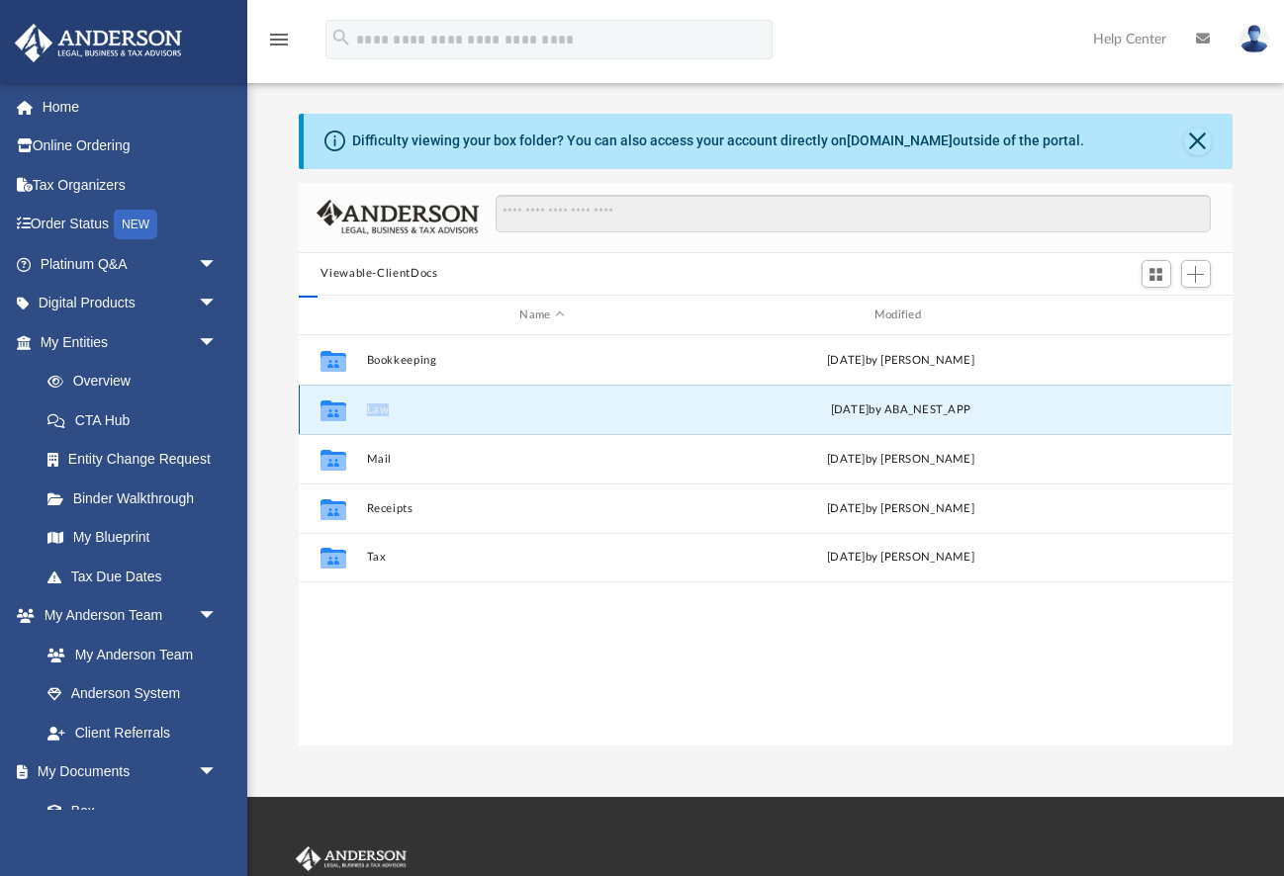
click at [502, 414] on button "Law" at bounding box center [542, 410] width 350 height 13
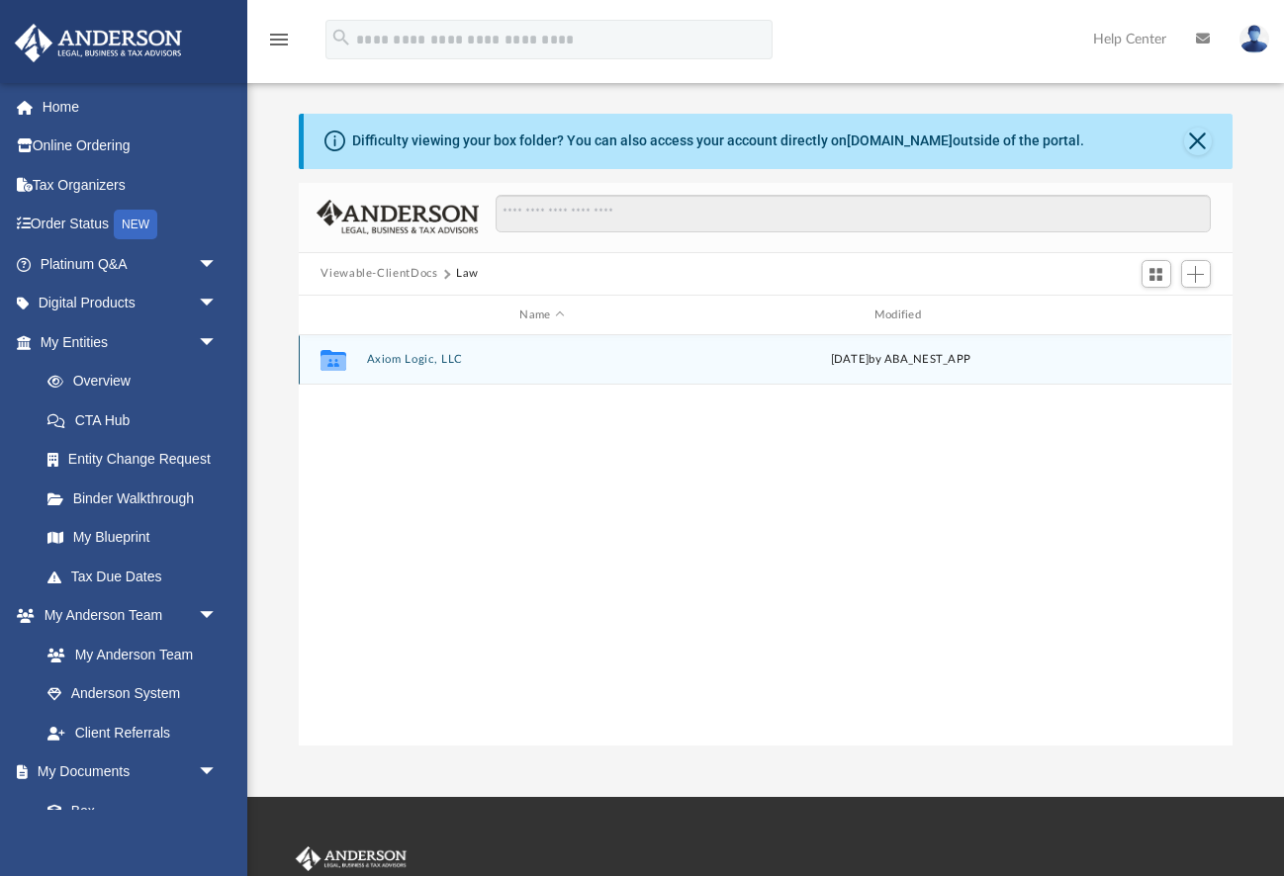
click at [342, 355] on icon "grid" at bounding box center [333, 363] width 26 height 16
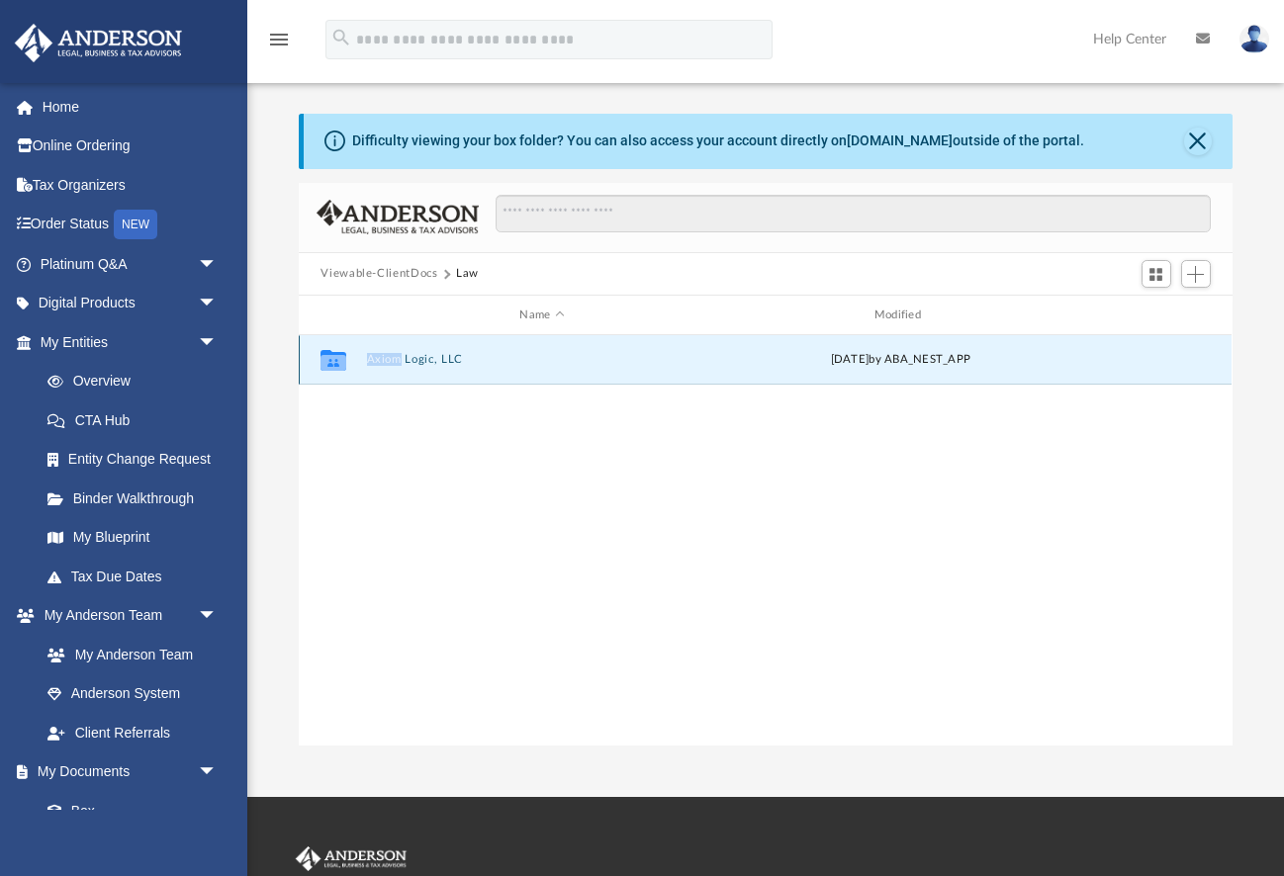
click at [342, 355] on icon "grid" at bounding box center [333, 363] width 26 height 16
click at [659, 368] on div "Collaborated Folder Axiom Logic, LLC today by ABA_NEST_APP" at bounding box center [765, 359] width 933 height 49
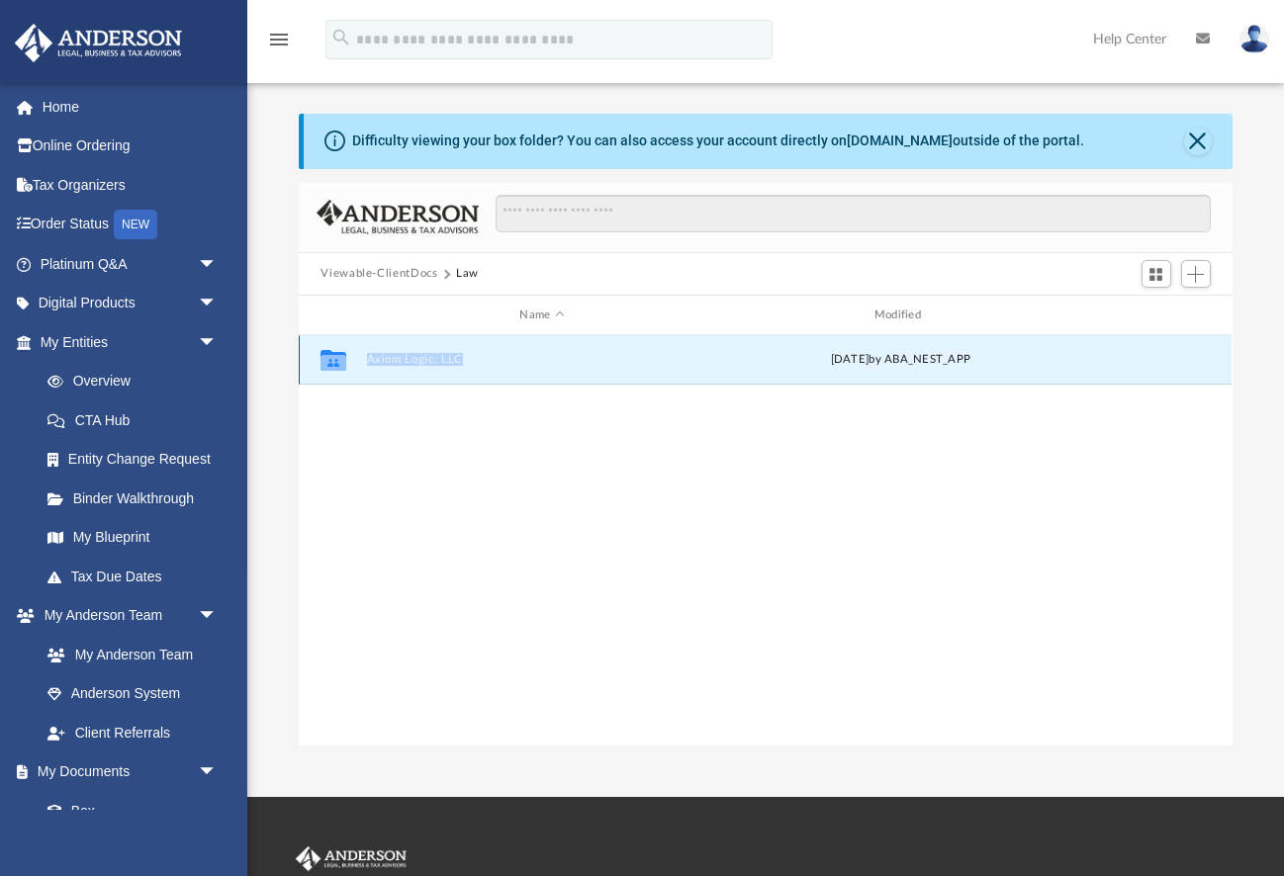
click at [657, 367] on div "Collaborated Folder Axiom Logic, LLC today by ABA_NEST_APP" at bounding box center [765, 359] width 933 height 49
click at [656, 367] on div "Collaborated Folder Axiom Logic, LLC today by ABA_NEST_APP" at bounding box center [765, 359] width 933 height 49
click at [942, 368] on div "today by ABA_NEST_APP" at bounding box center [901, 361] width 350 height 18
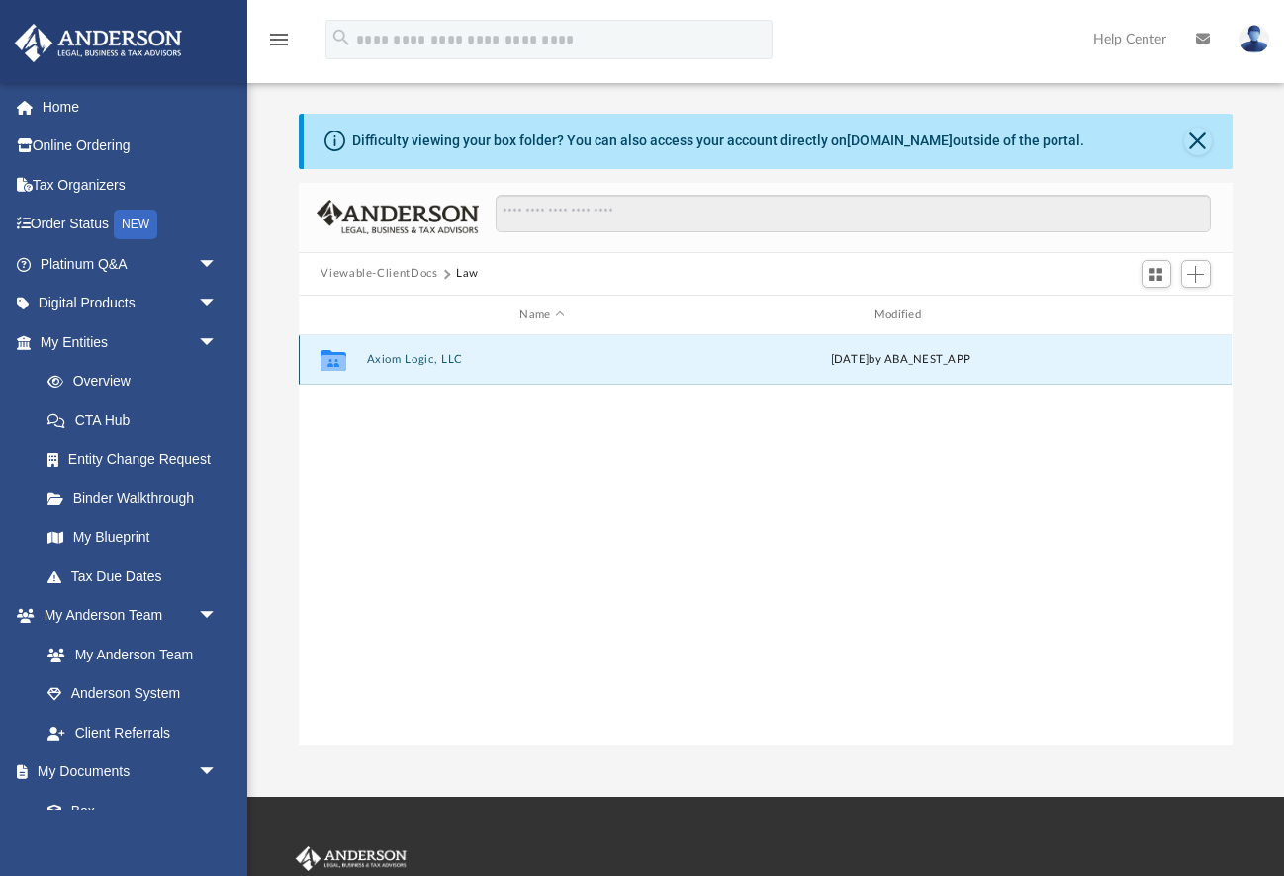
click at [333, 357] on g "grid" at bounding box center [333, 360] width 26 height 21
click at [333, 357] on icon "grid" at bounding box center [333, 363] width 26 height 16
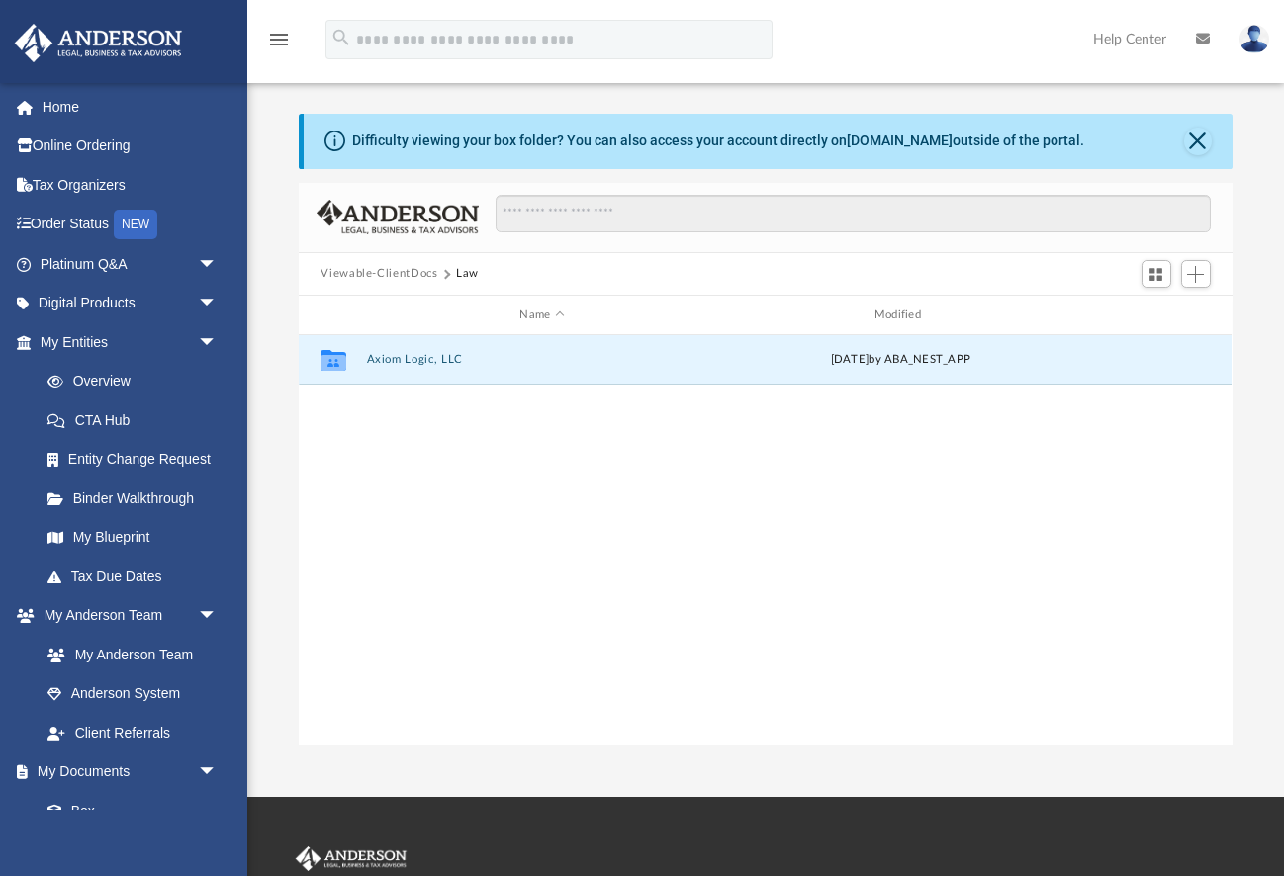
click at [472, 275] on div "Viewable-ClientDocs Law" at bounding box center [407, 274] width 175 height 18
click at [472, 275] on button "Law" at bounding box center [467, 274] width 23 height 18
click at [438, 355] on button "Axiom Logic, LLC" at bounding box center [542, 360] width 350 height 13
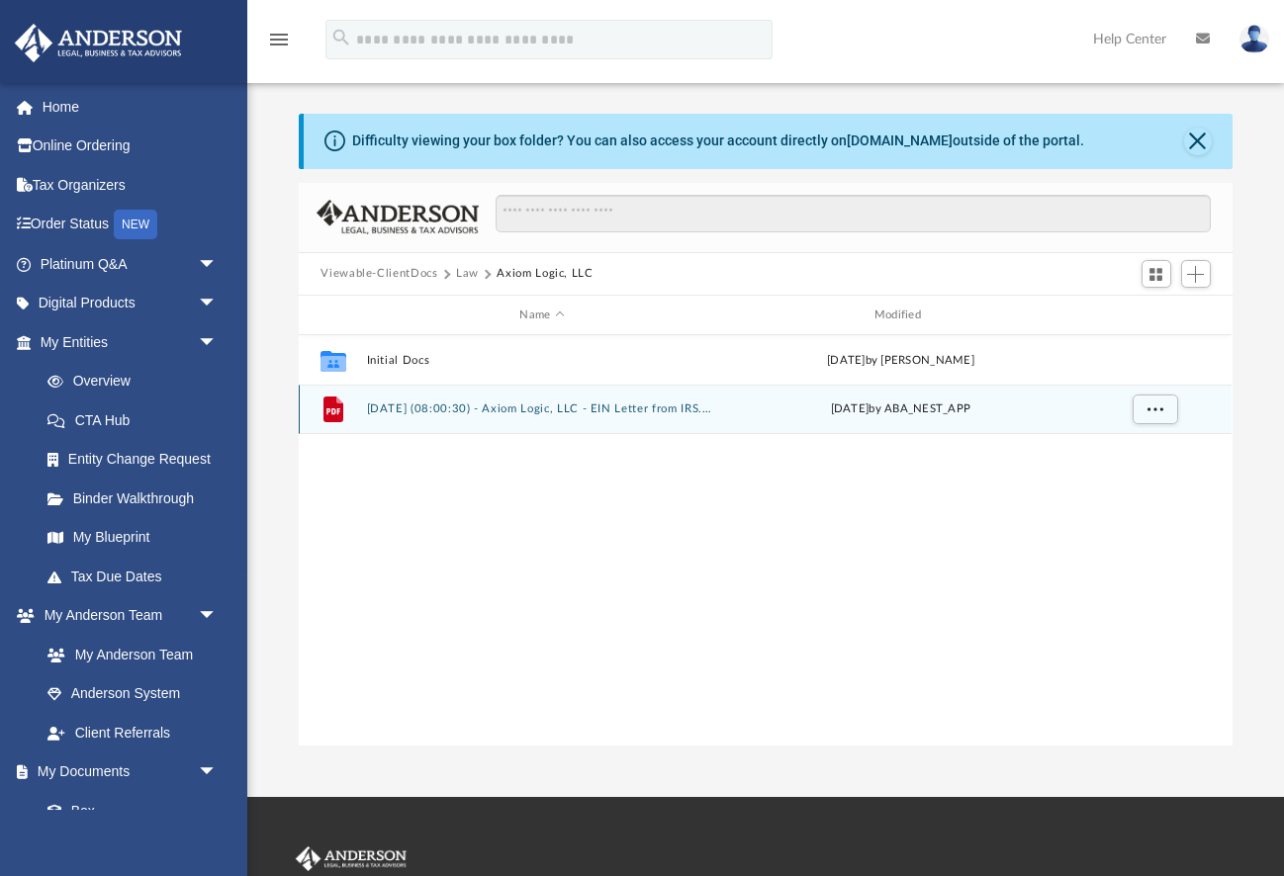
click at [525, 409] on button "2025.08.25 (08:00:30) - Axiom Logic, LLC - EIN Letter from IRS.pdf" at bounding box center [542, 410] width 350 height 13
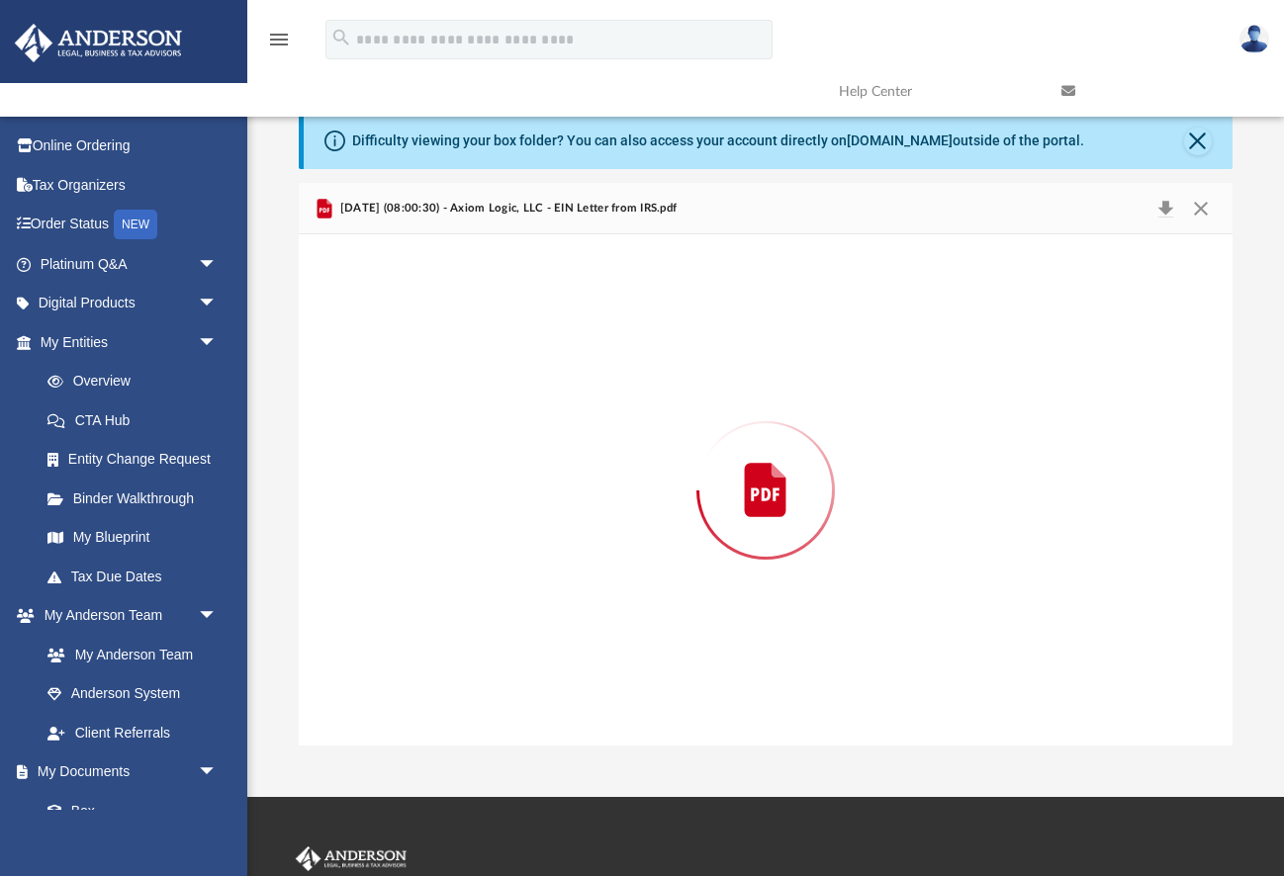
click at [525, 409] on div "Preview" at bounding box center [765, 489] width 933 height 510
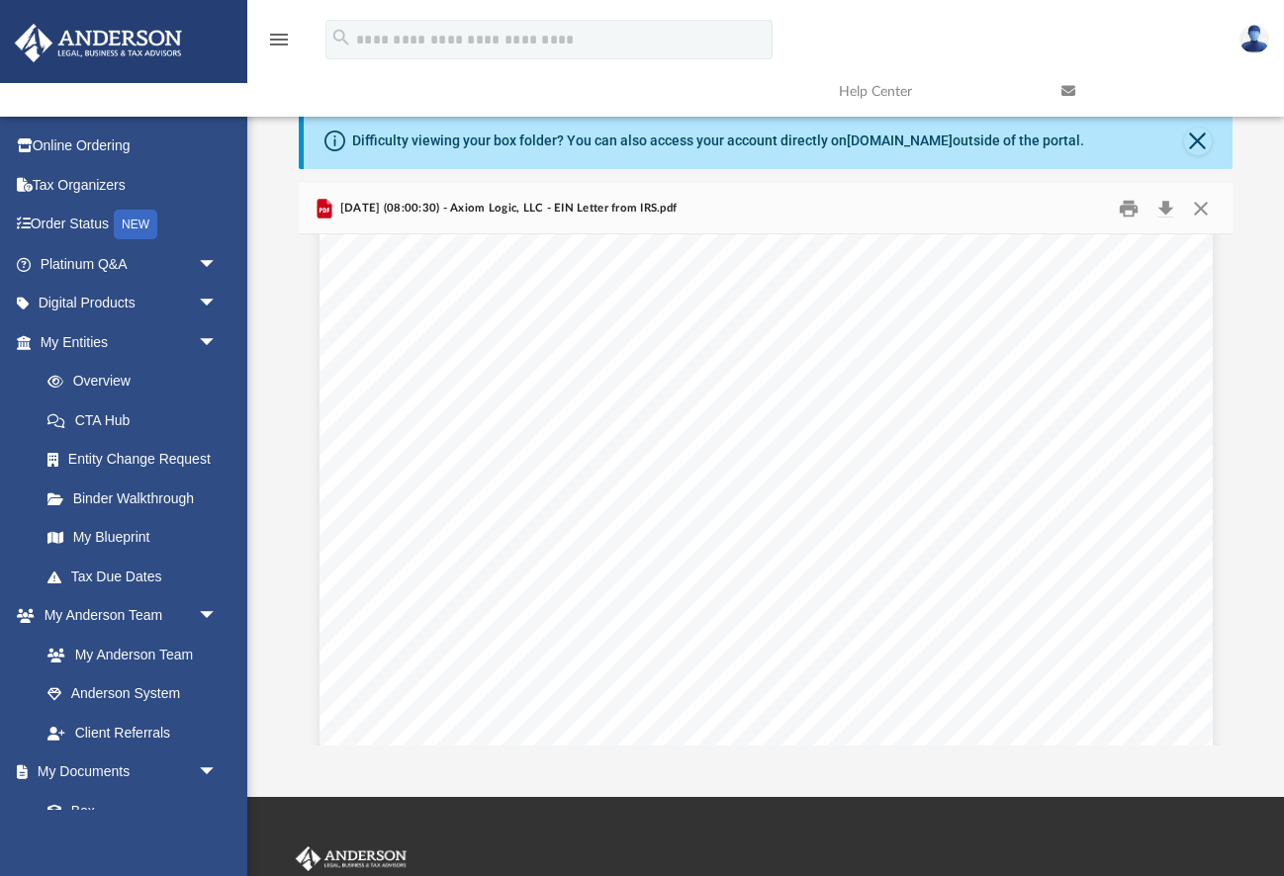
scroll to position [0, 0]
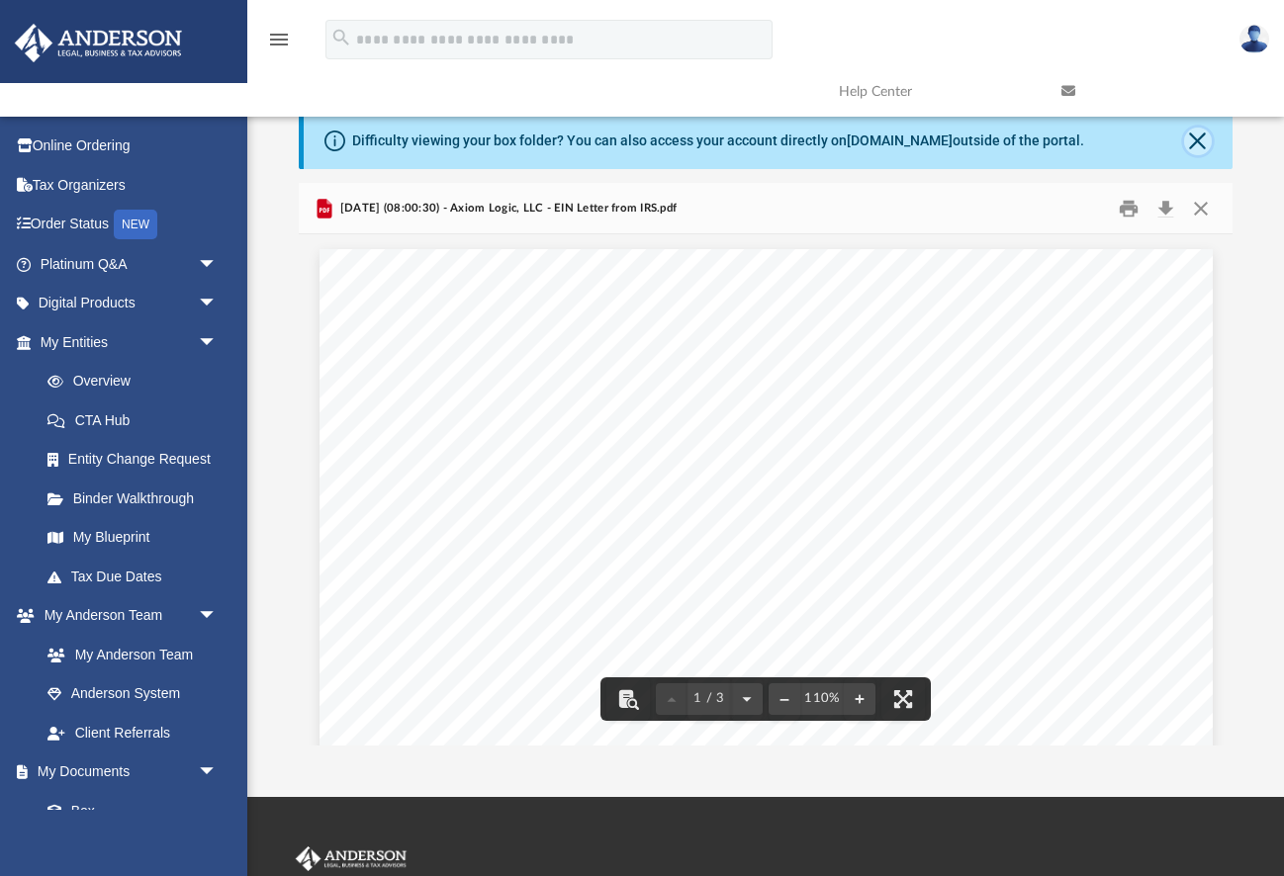
click at [1191, 150] on button "Close" at bounding box center [1198, 142] width 28 height 28
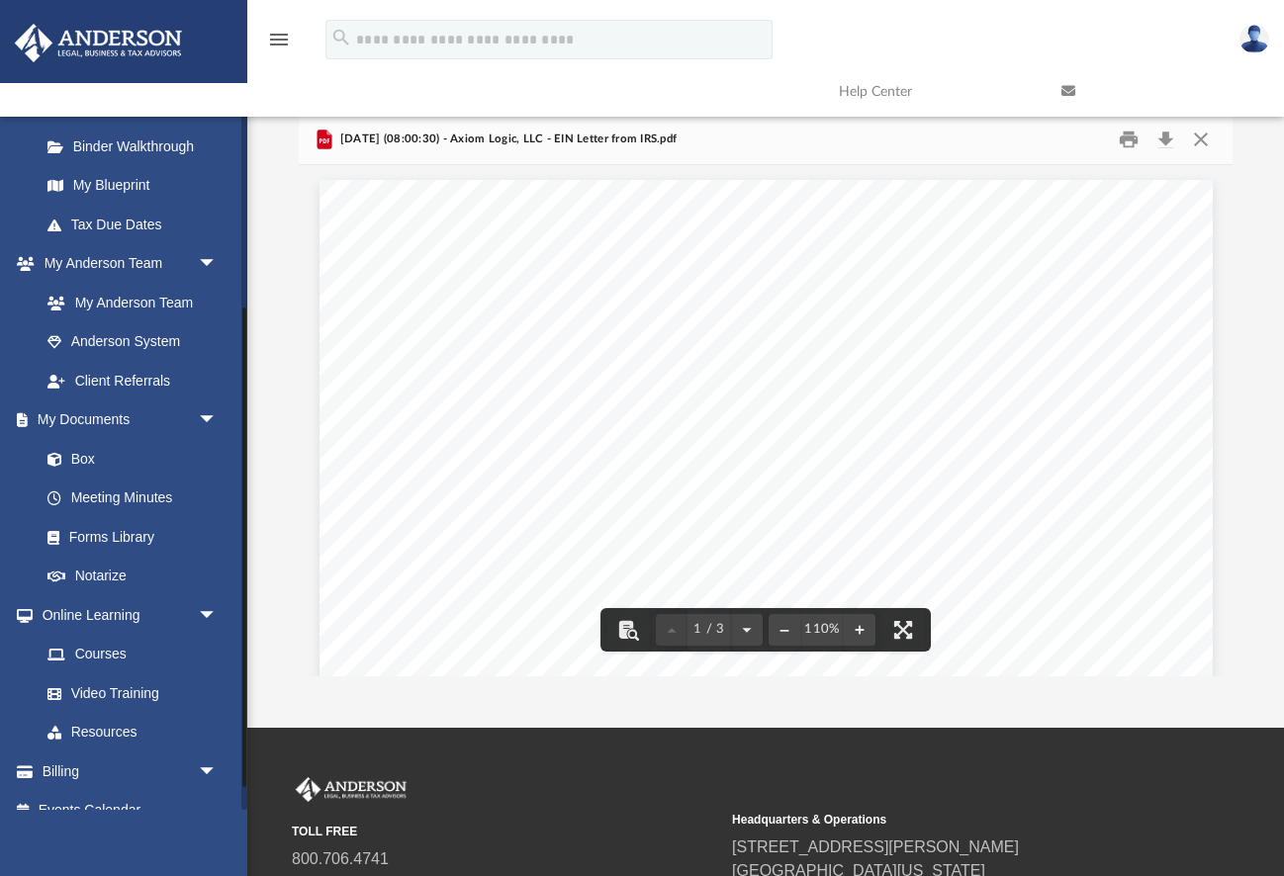
scroll to position [344, 0]
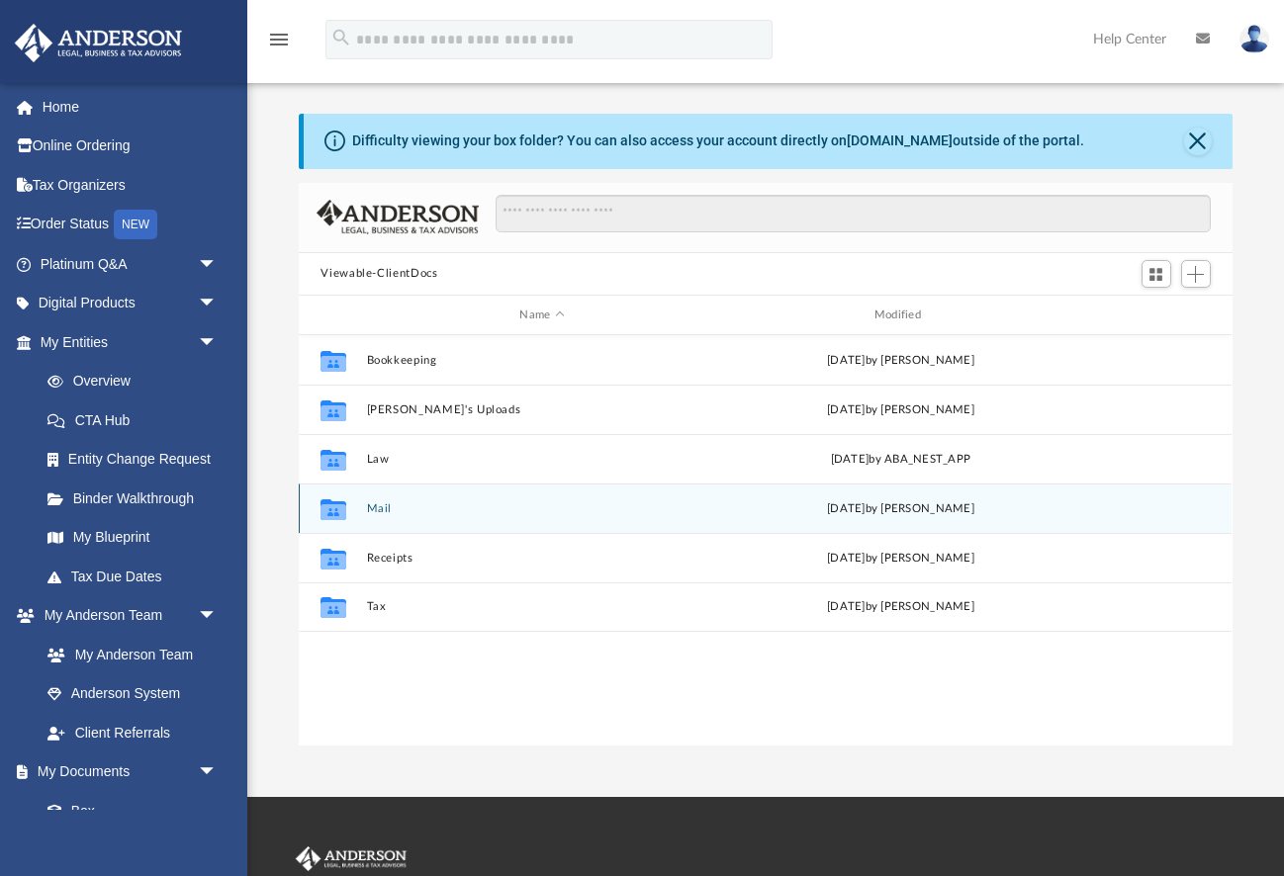
scroll to position [450, 933]
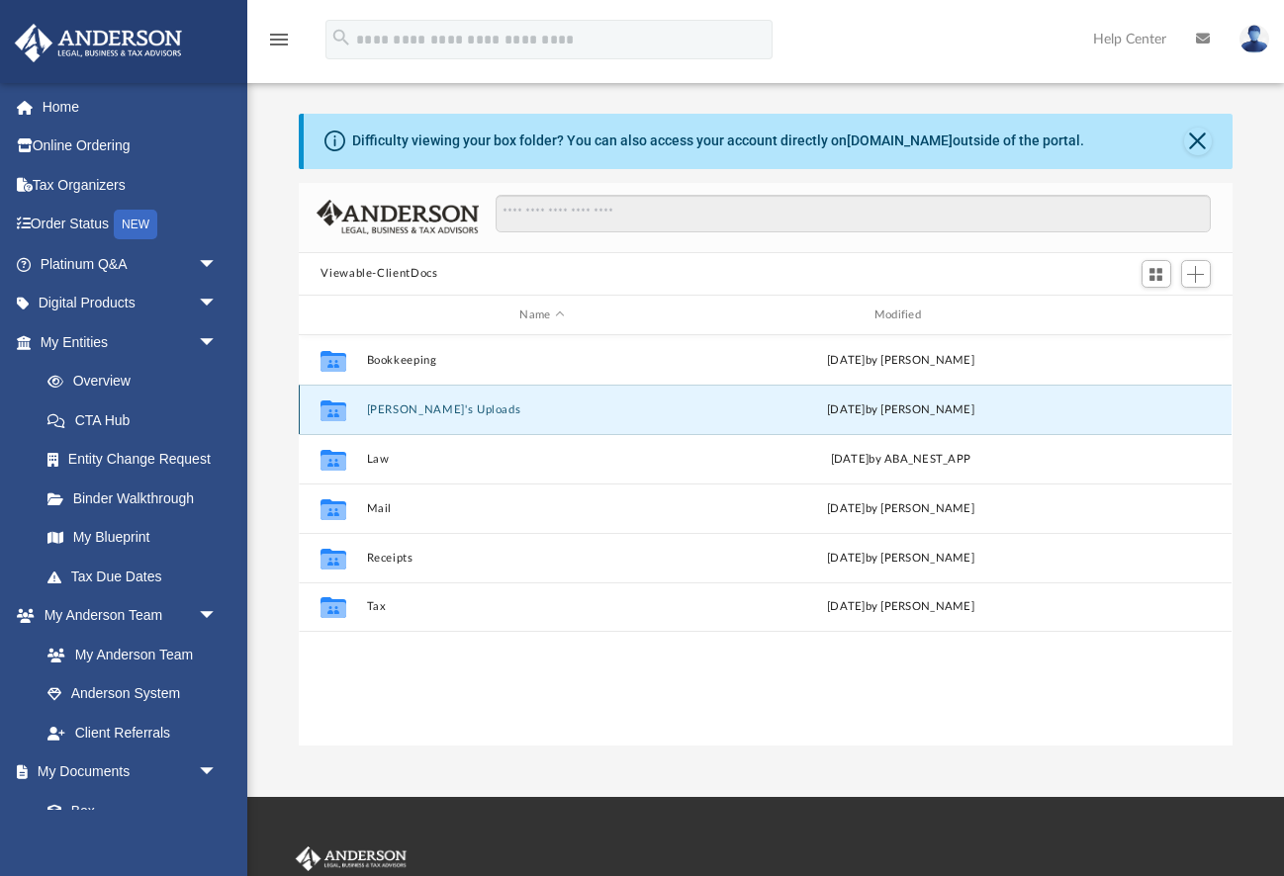
click at [489, 411] on button "[PERSON_NAME]'s Uploads" at bounding box center [542, 410] width 350 height 13
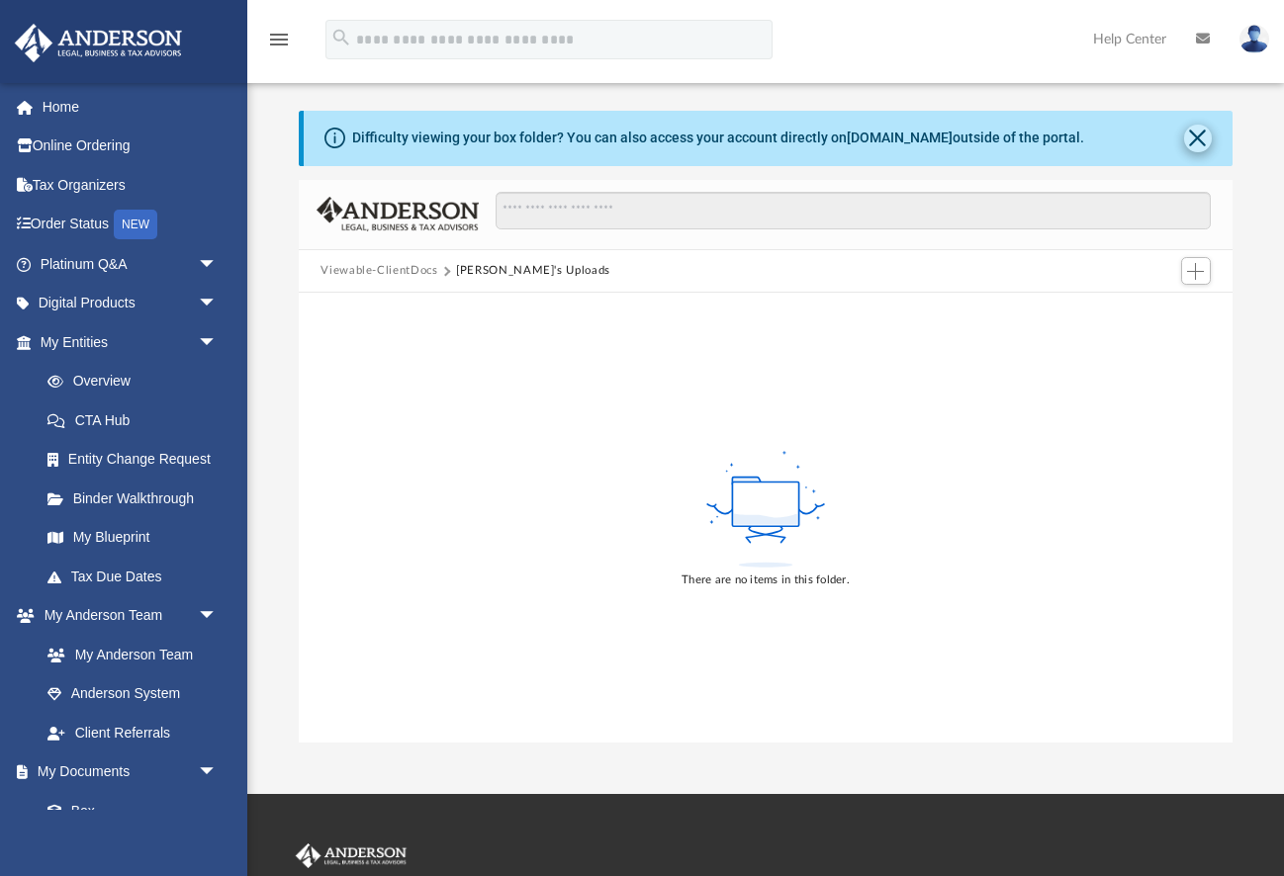
scroll to position [0, 0]
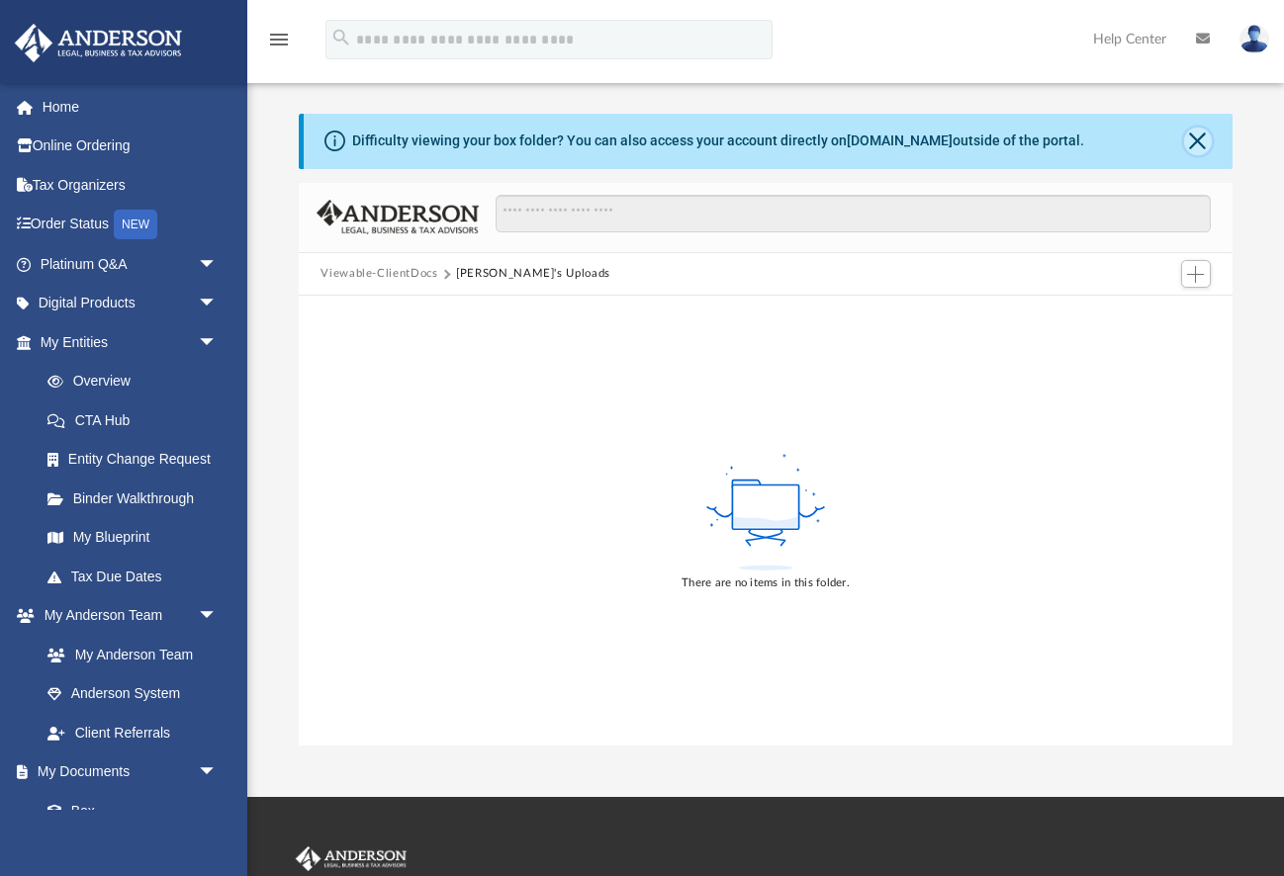
click at [1199, 143] on button "Close" at bounding box center [1198, 142] width 28 height 28
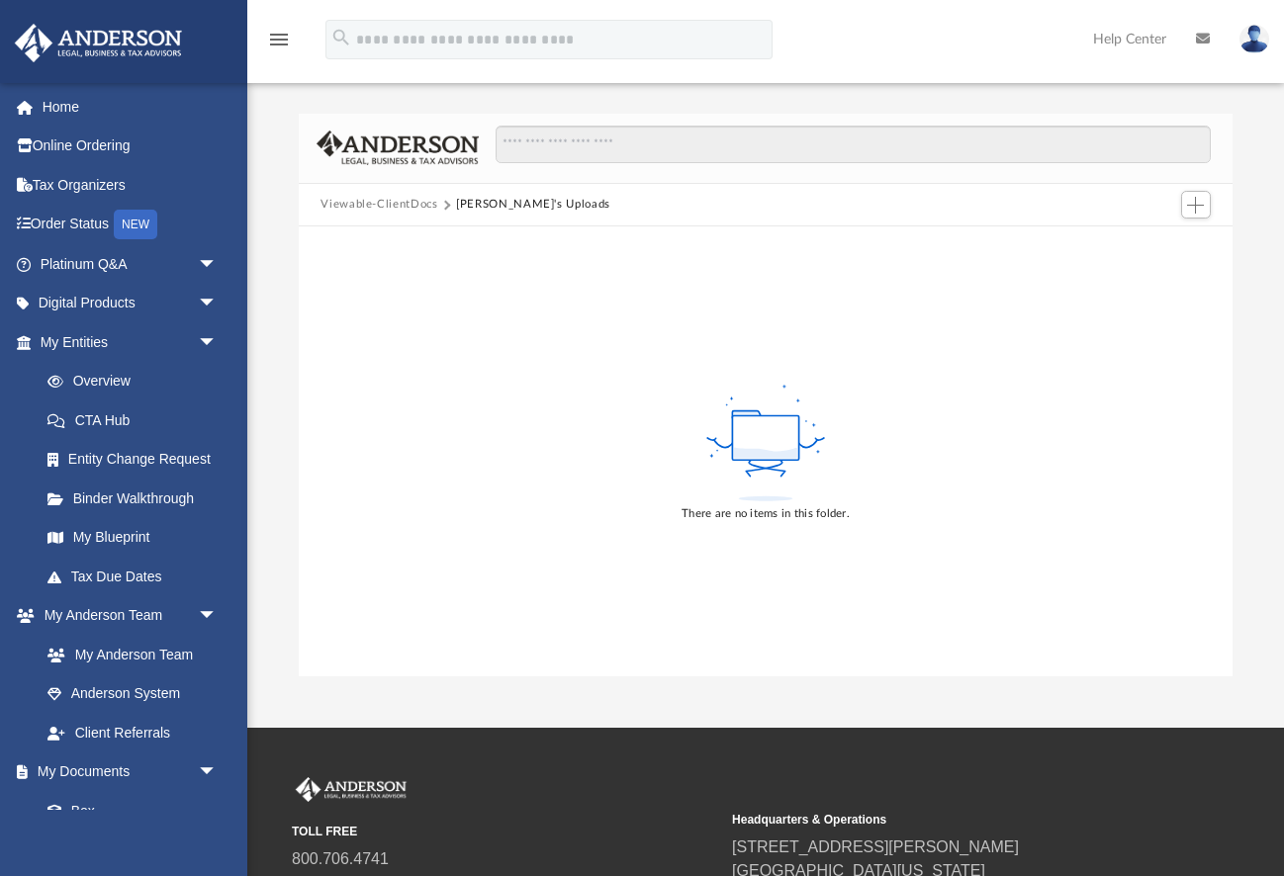
click at [395, 204] on button "Viewable-ClientDocs" at bounding box center [378, 205] width 117 height 18
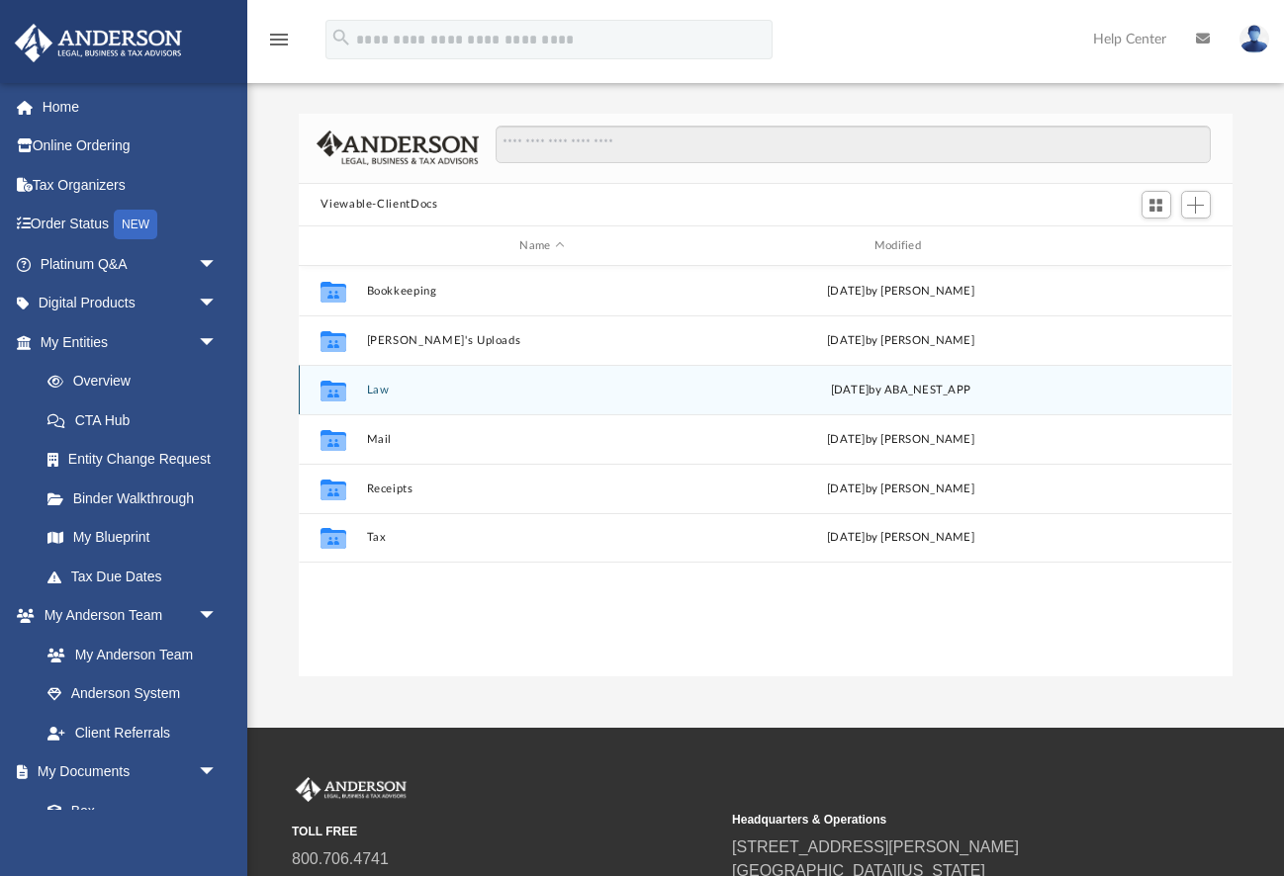
scroll to position [450, 933]
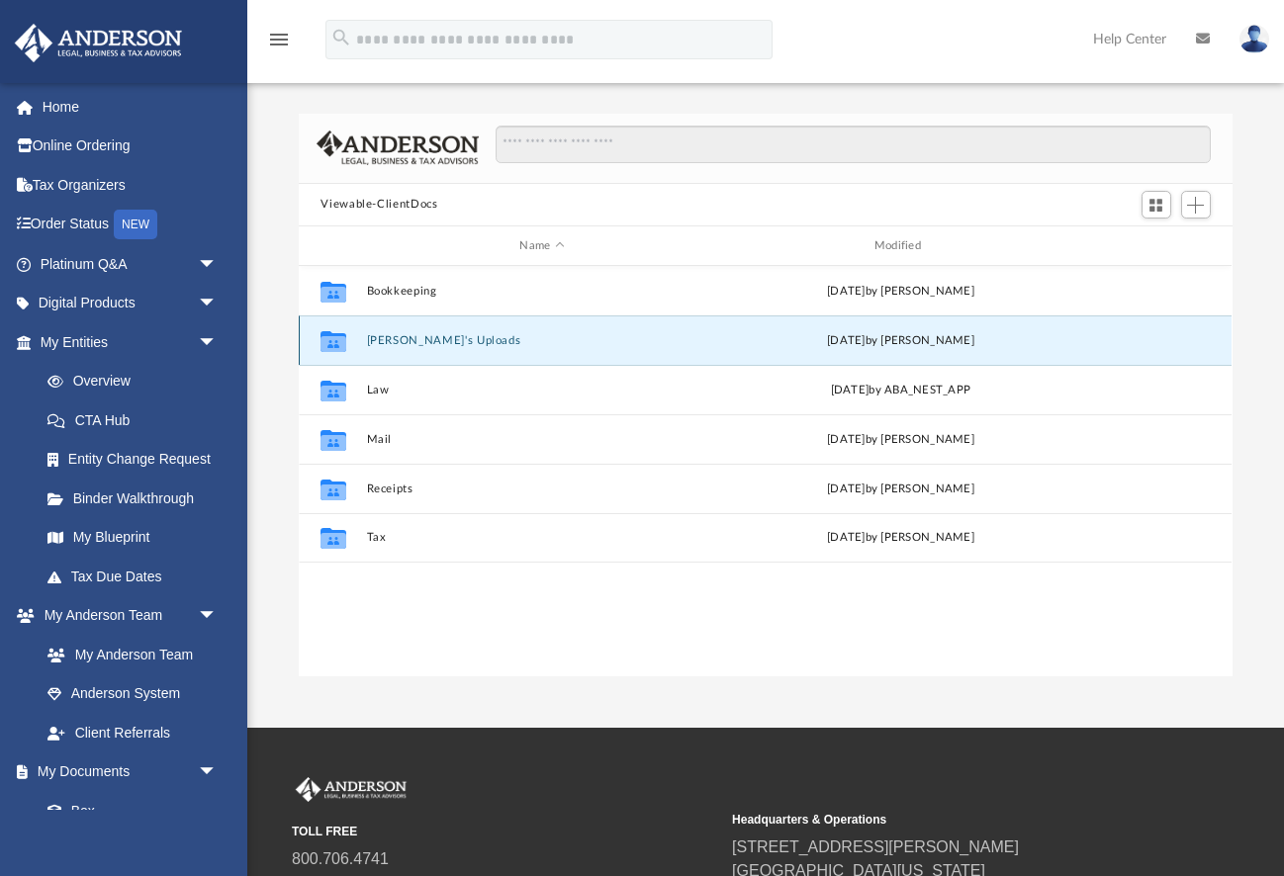
click at [382, 342] on button "[PERSON_NAME]'s Uploads" at bounding box center [542, 340] width 350 height 13
click at [382, 342] on button "Justin's Uploads" at bounding box center [542, 340] width 350 height 13
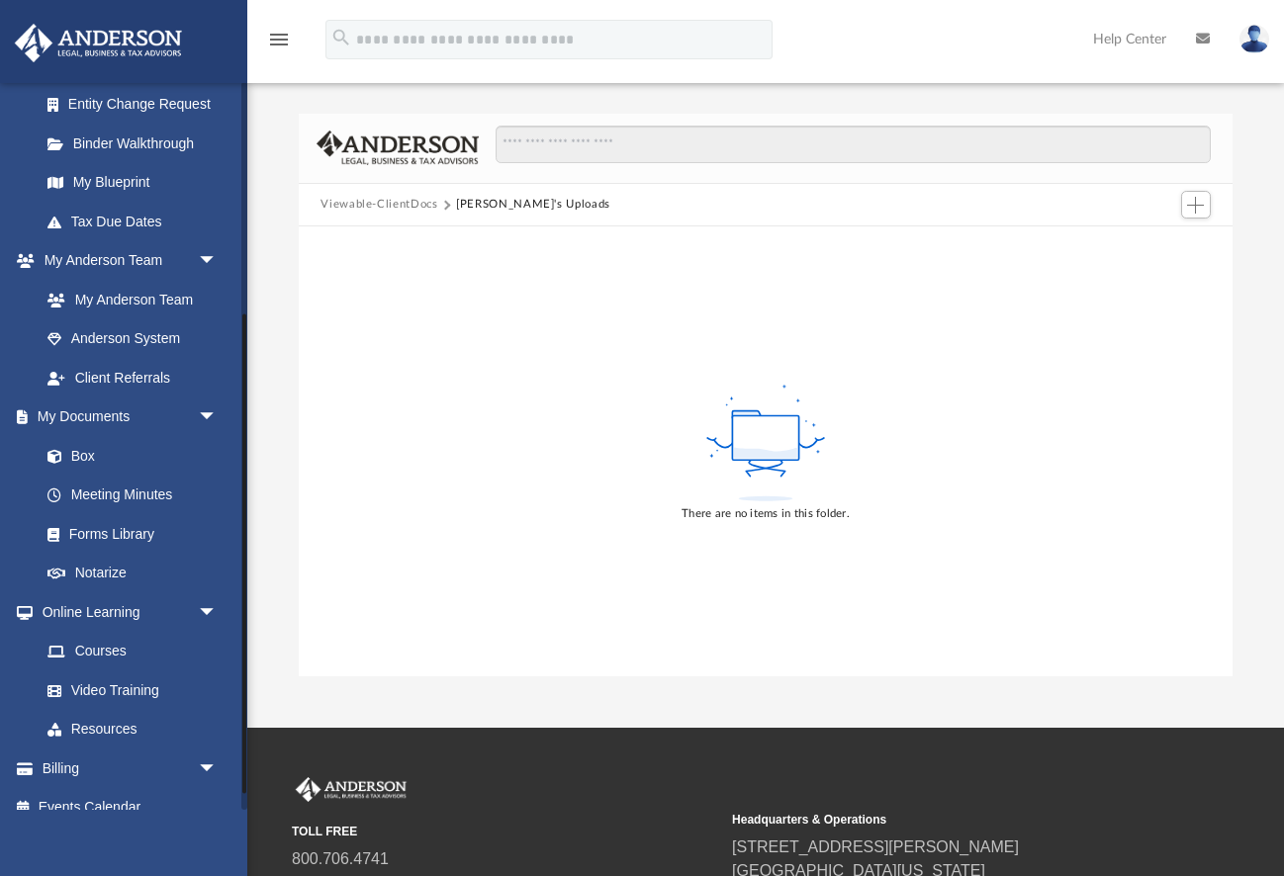
scroll to position [356, 0]
click at [205, 517] on link "Forms Library" at bounding box center [138, 533] width 220 height 40
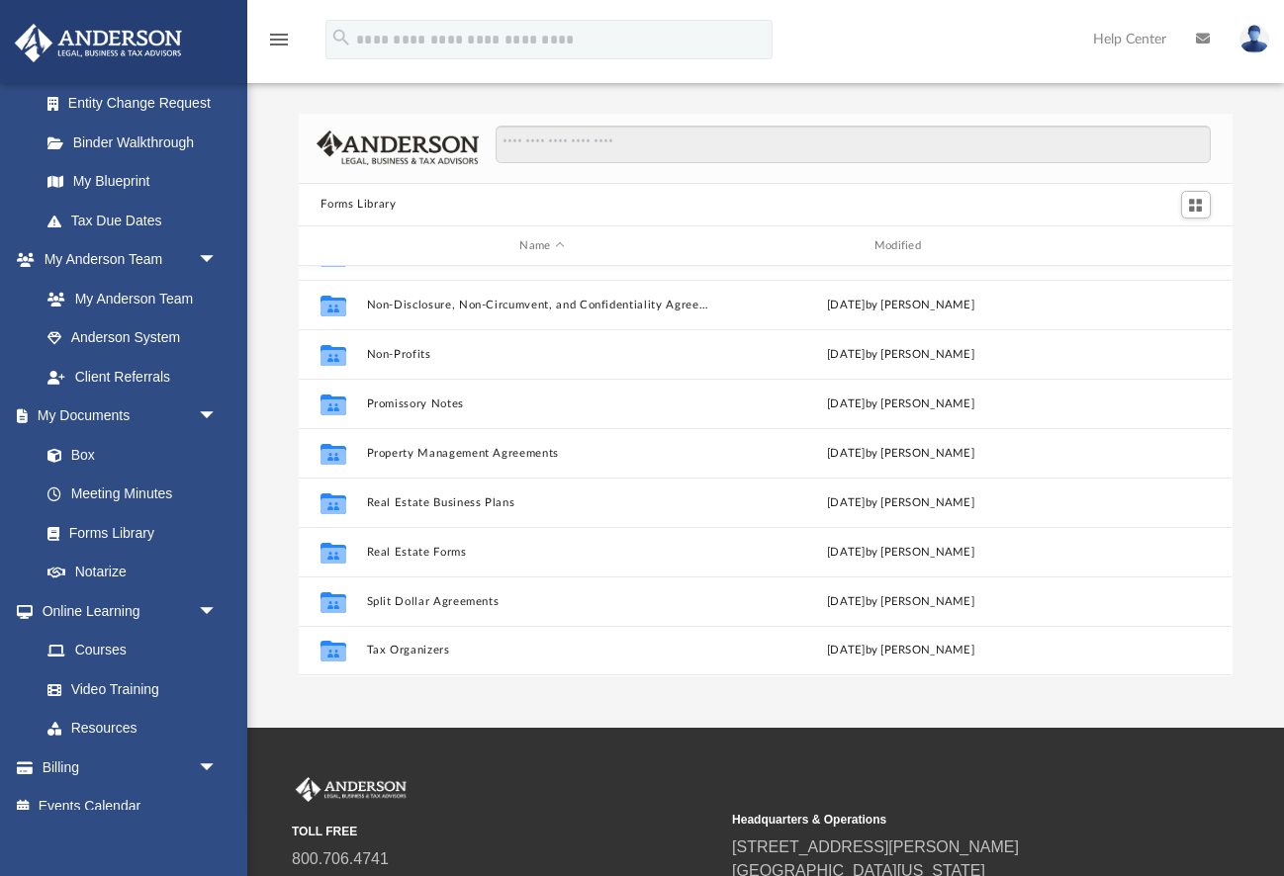
scroll to position [1046, 0]
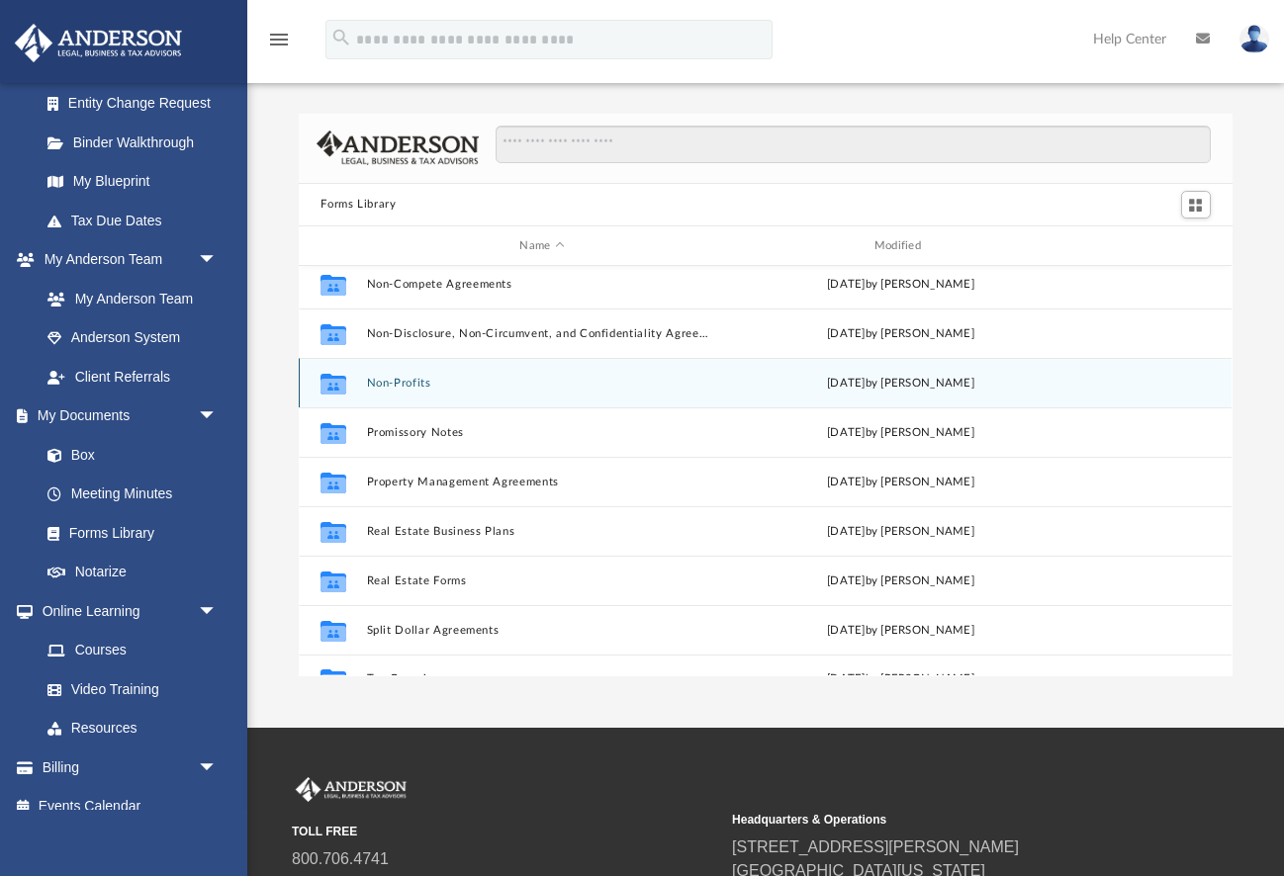
click at [411, 390] on div "Collaborated Folder Non-Profits Wed Jul 12 2023 by Mary Acree" at bounding box center [765, 382] width 933 height 49
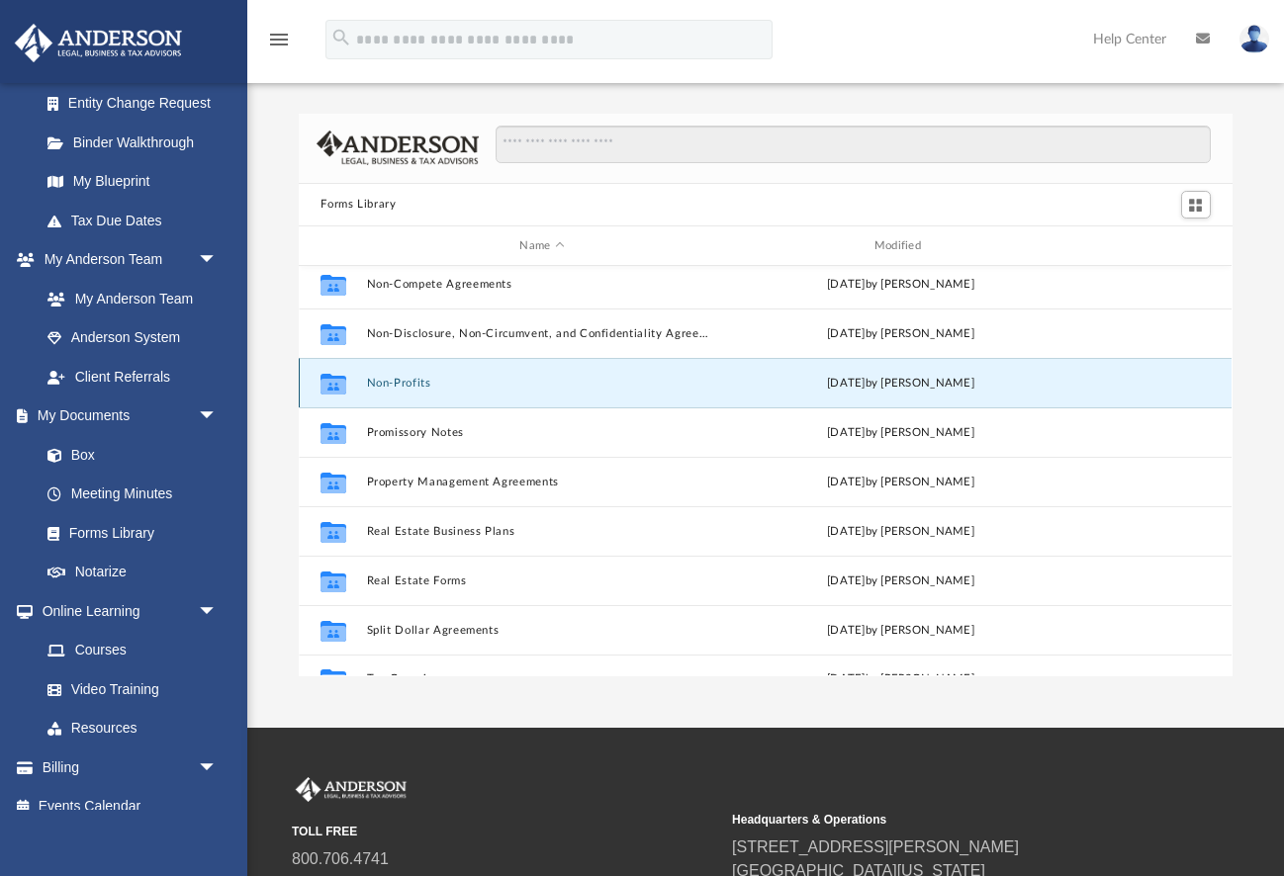
click at [411, 390] on div "Collaborated Folder Non-Profits Wed Jul 12 2023 by Mary Acree" at bounding box center [765, 382] width 933 height 49
click at [403, 384] on button "Non-Profits" at bounding box center [542, 383] width 350 height 13
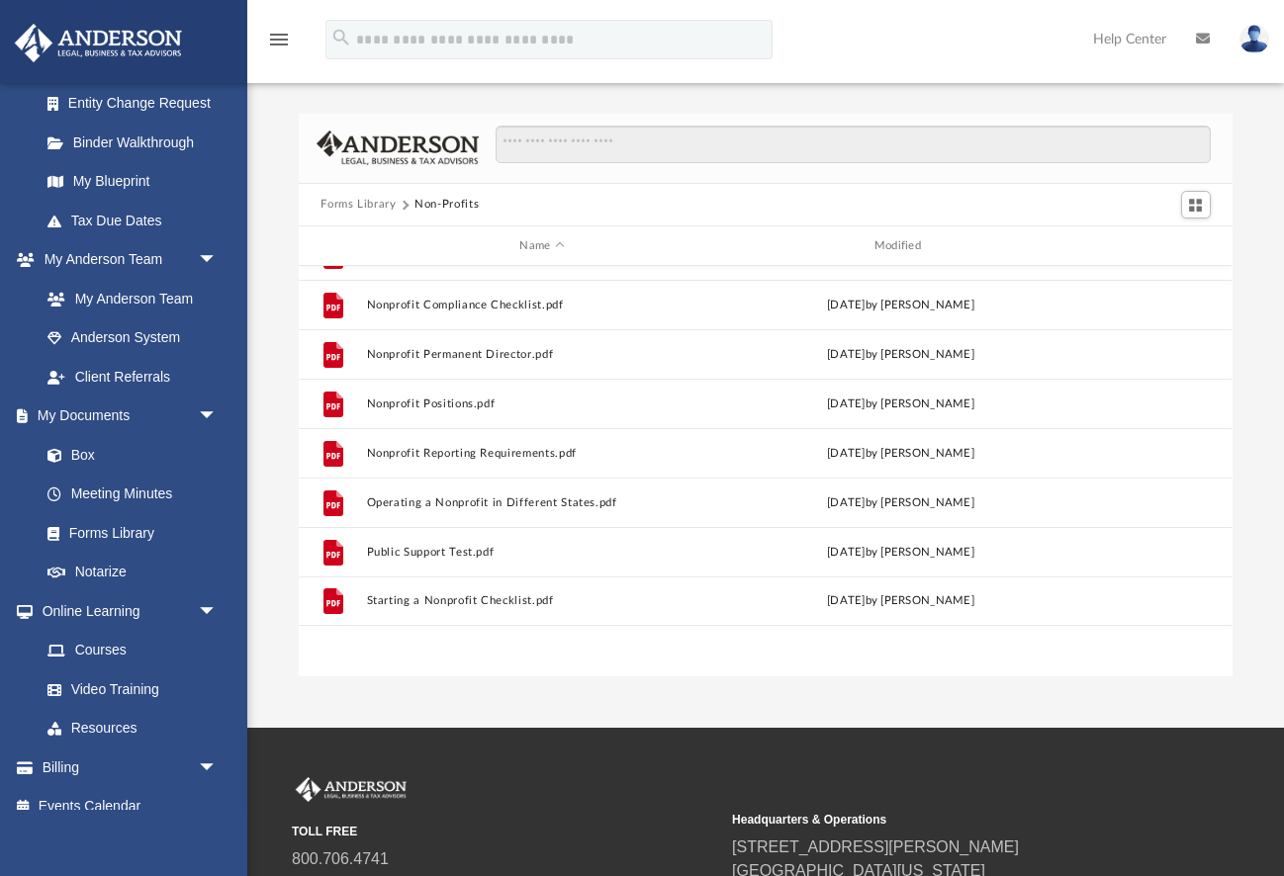
scroll to position [0, 0]
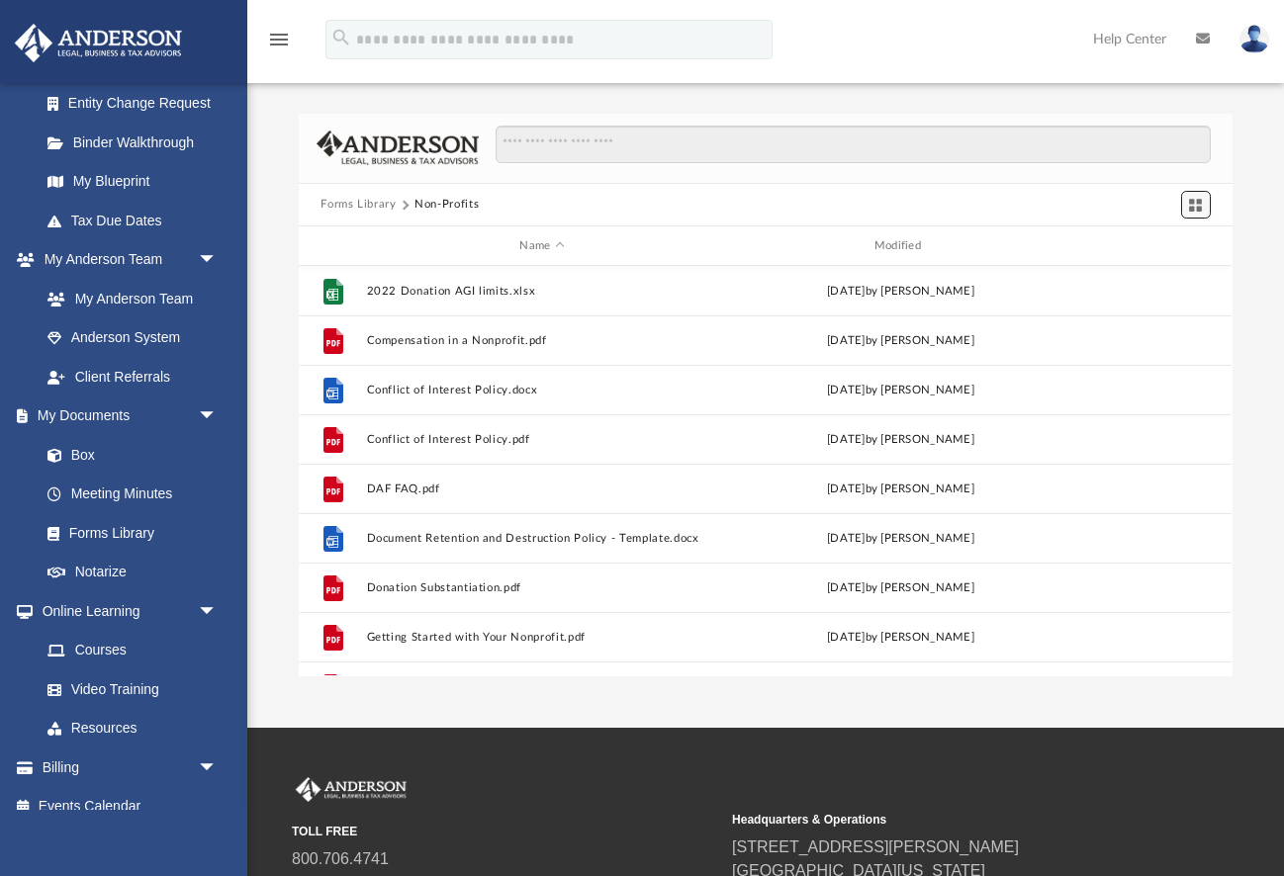
click at [1195, 193] on button "Switch to Grid View" at bounding box center [1196, 205] width 30 height 28
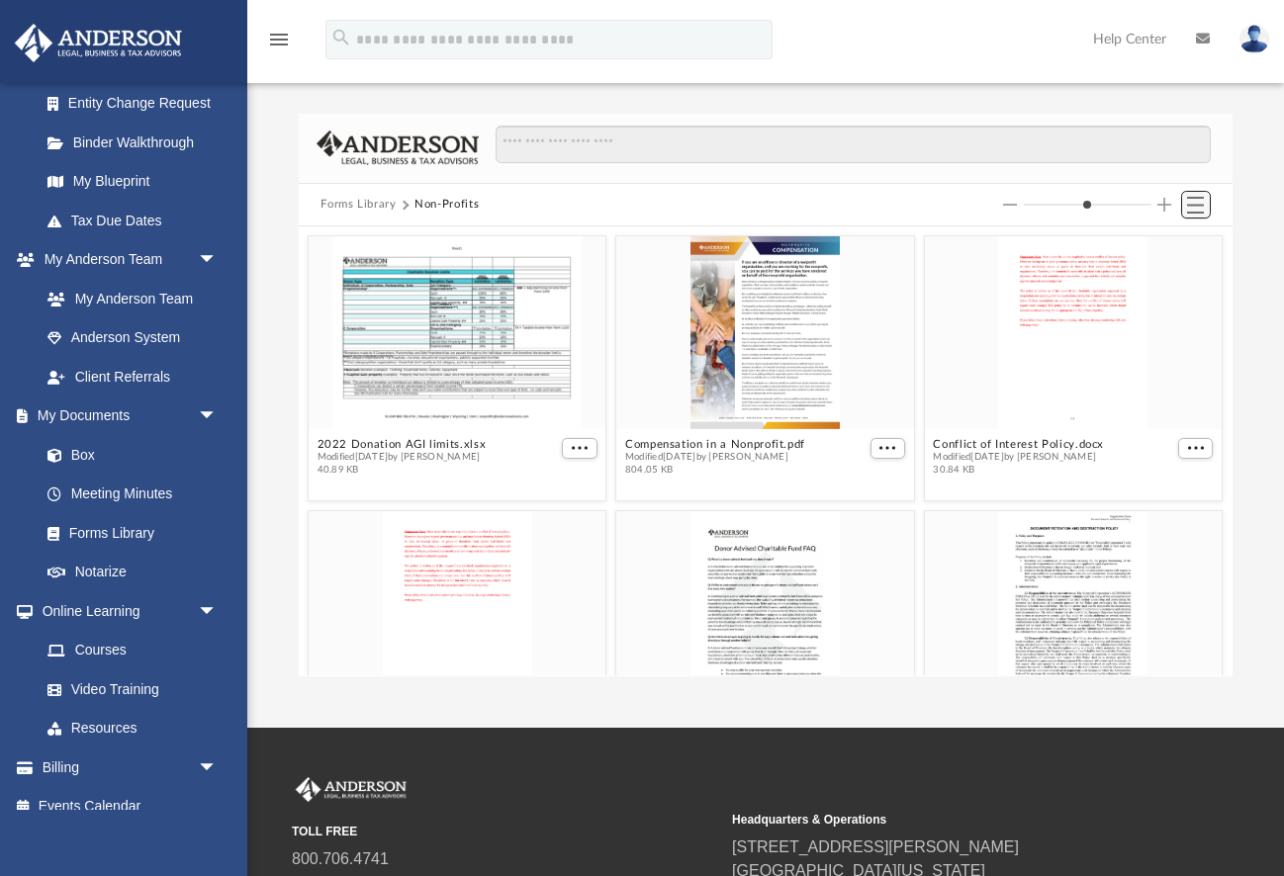
scroll to position [450, 933]
click at [747, 336] on div "grid" at bounding box center [766, 332] width 298 height 193
click at [750, 337] on div "grid" at bounding box center [766, 332] width 298 height 193
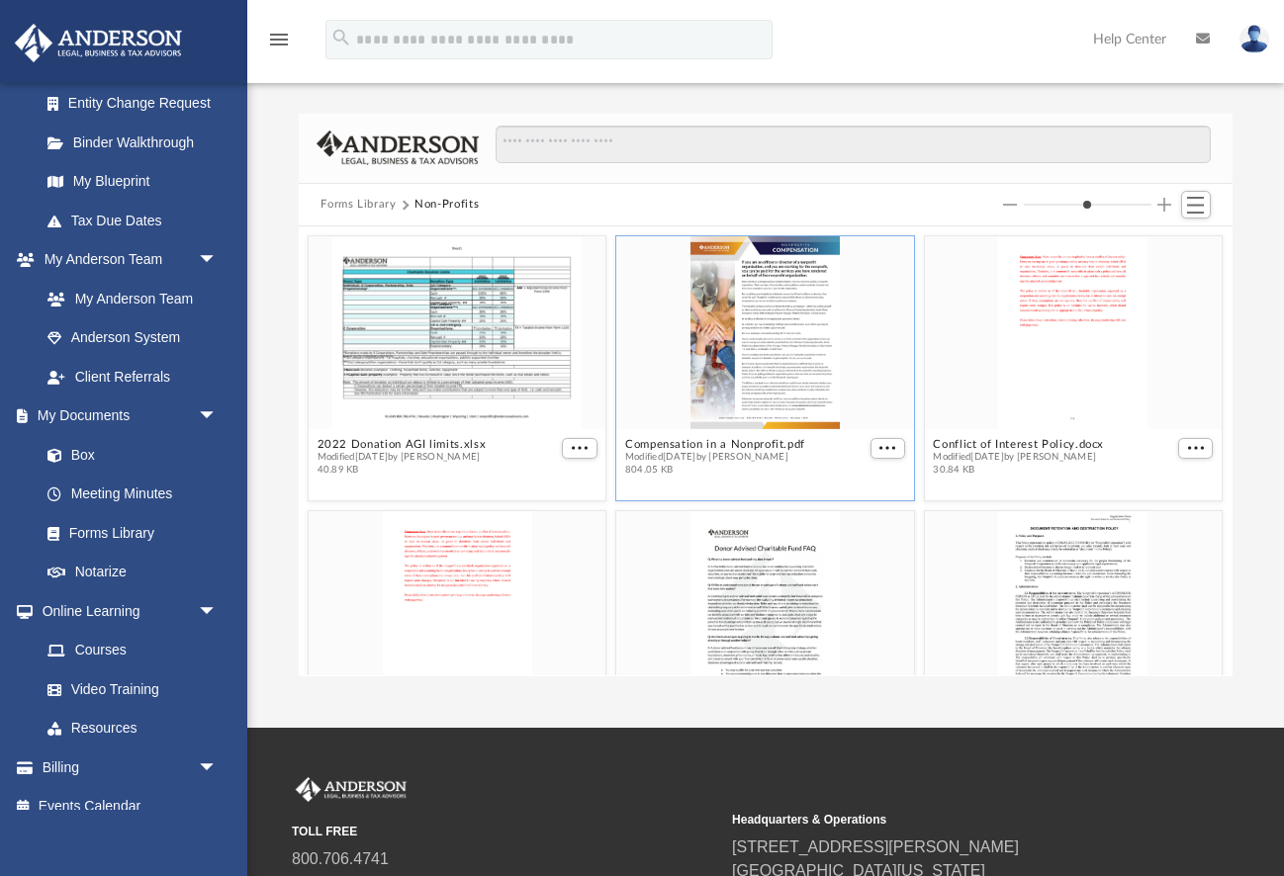
click at [750, 337] on div "grid" at bounding box center [766, 332] width 298 height 193
click at [477, 357] on div "grid" at bounding box center [458, 332] width 298 height 193
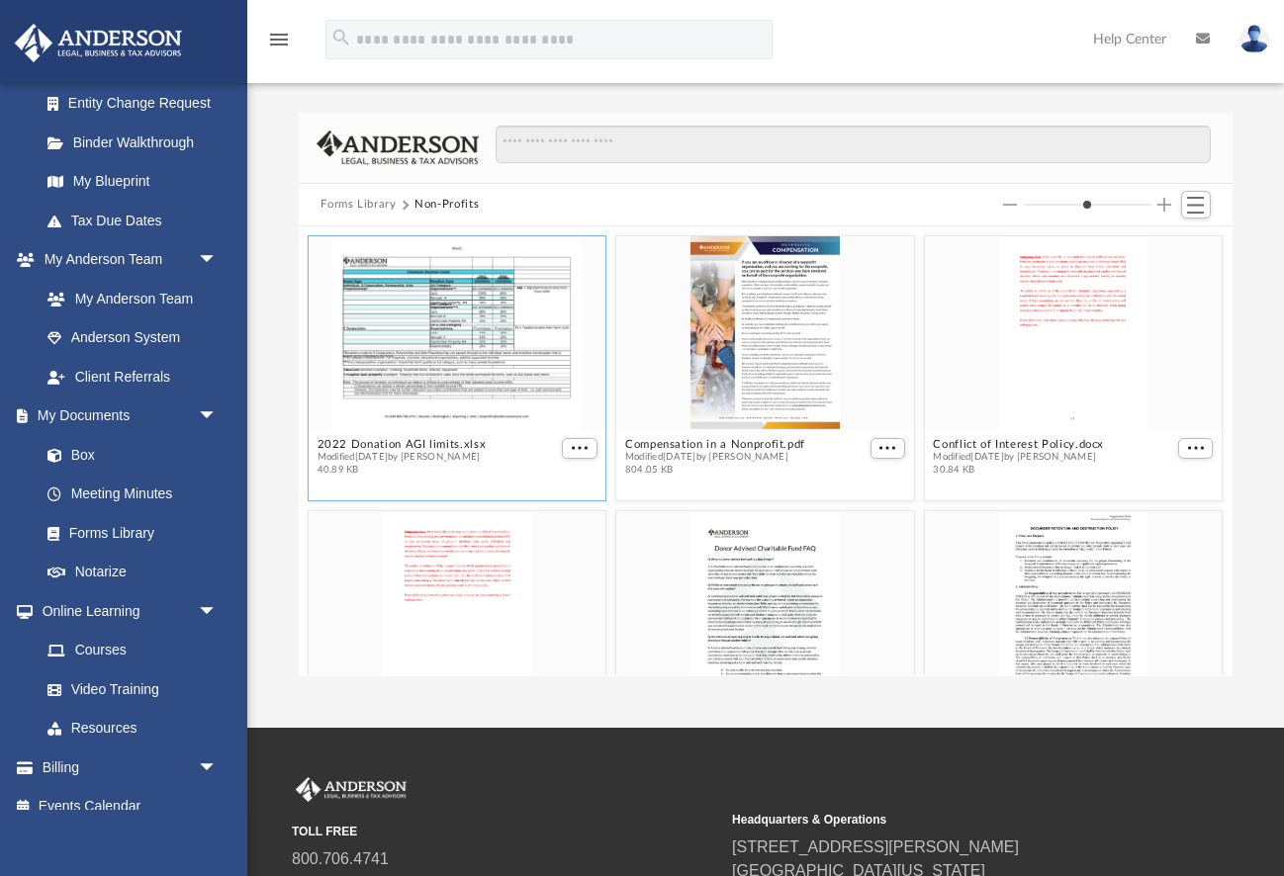
click at [477, 357] on div "grid" at bounding box center [458, 332] width 298 height 193
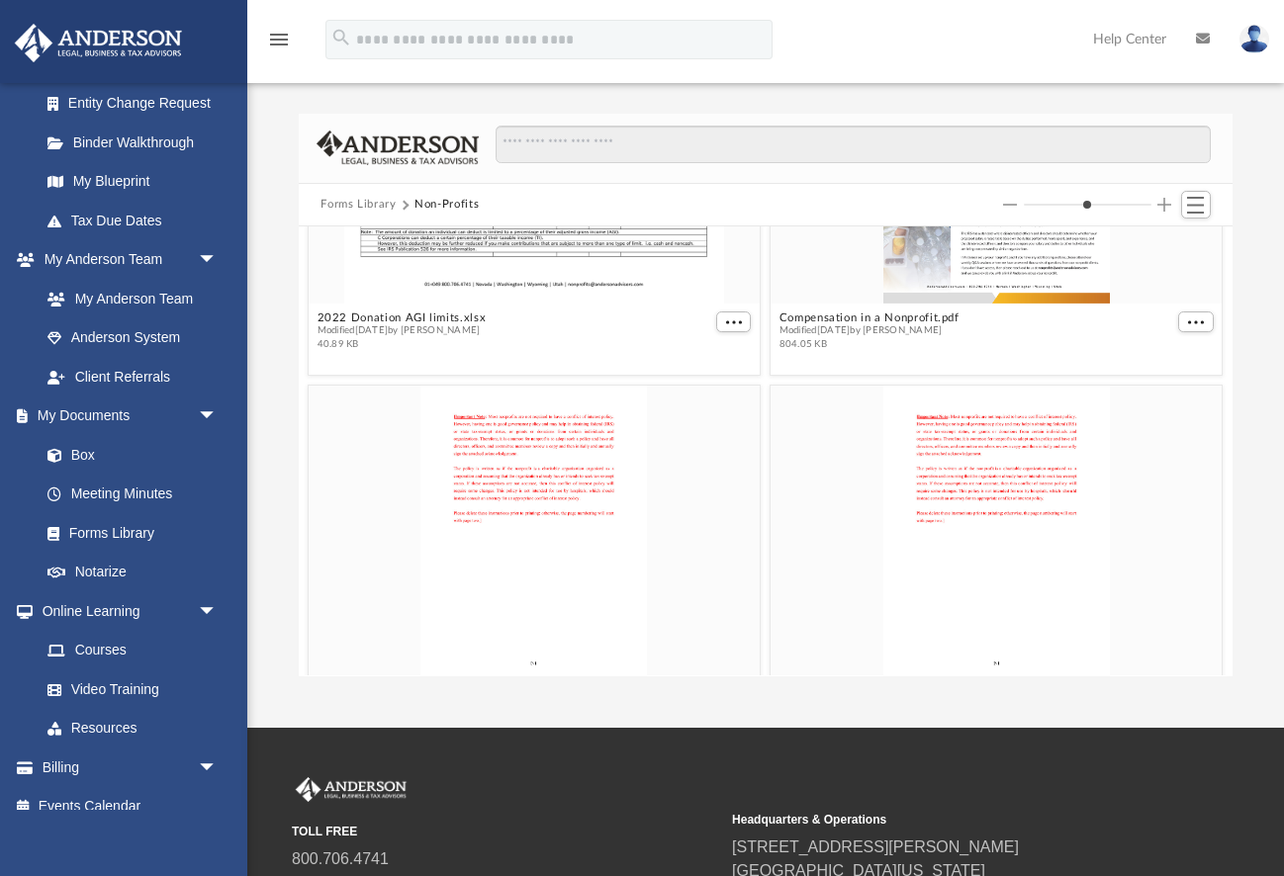
scroll to position [0, 0]
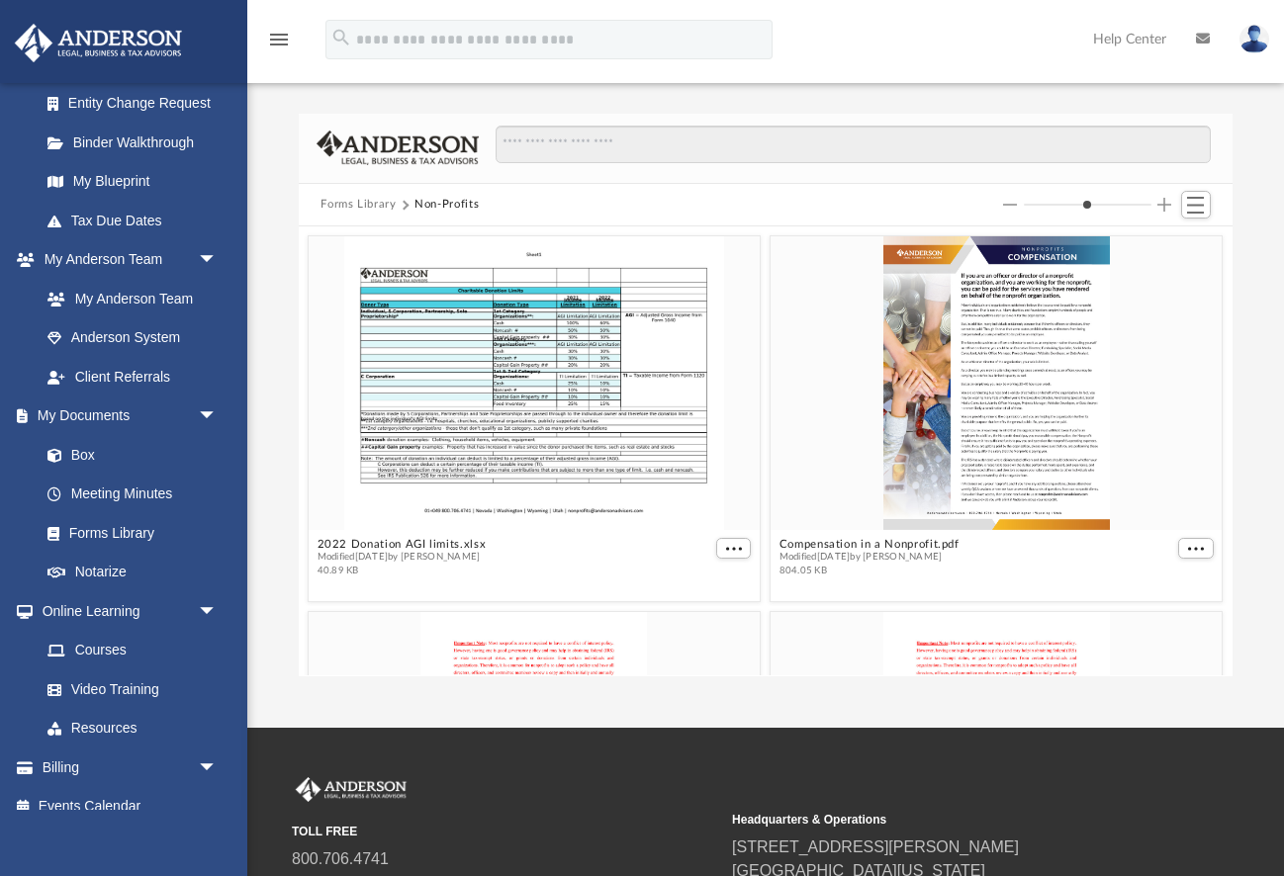
drag, startPoint x: 1068, startPoint y: 205, endPoint x: 1066, endPoint y: 220, distance: 15.0
type input "*"
click at [1066, 212] on input "Column size" at bounding box center [1088, 205] width 128 height 14
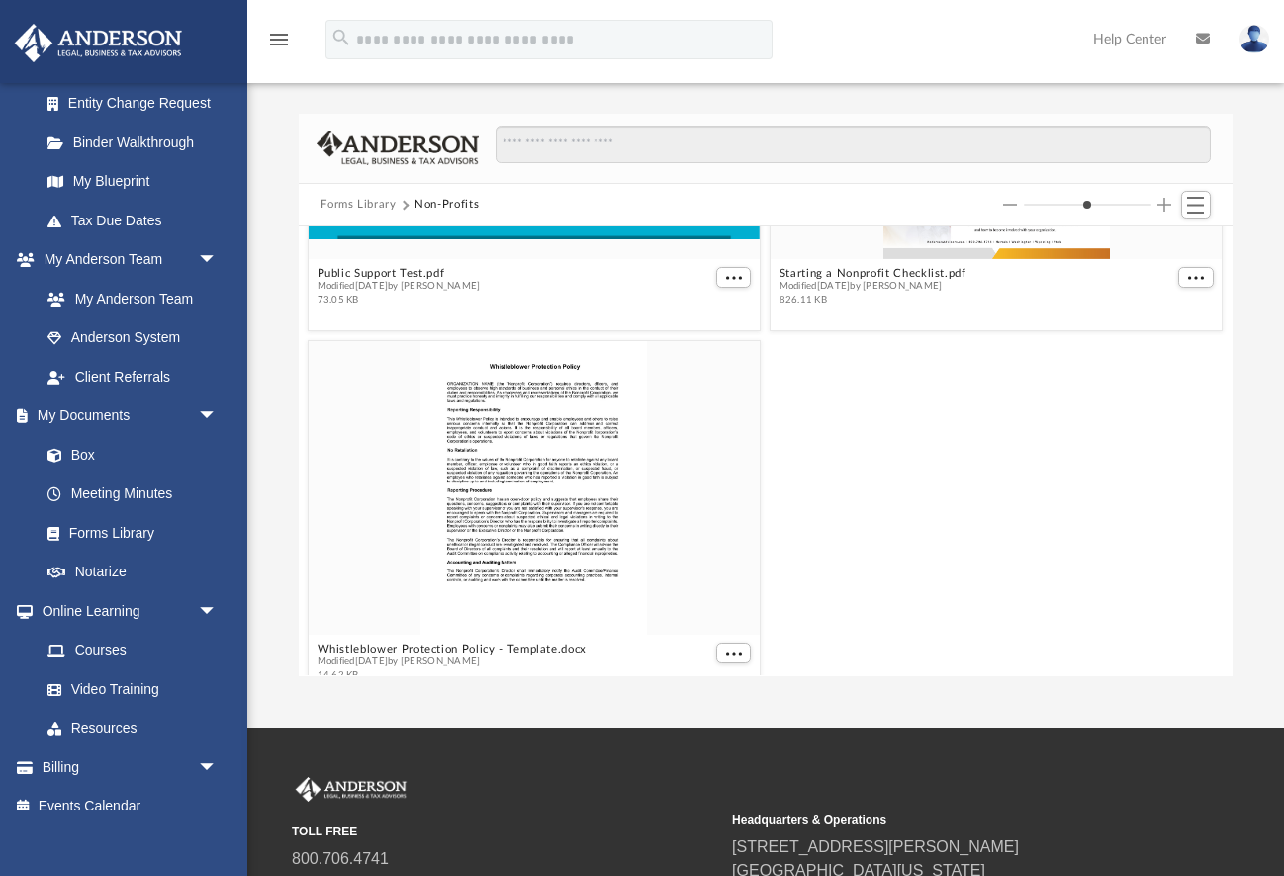
scroll to position [2943, 0]
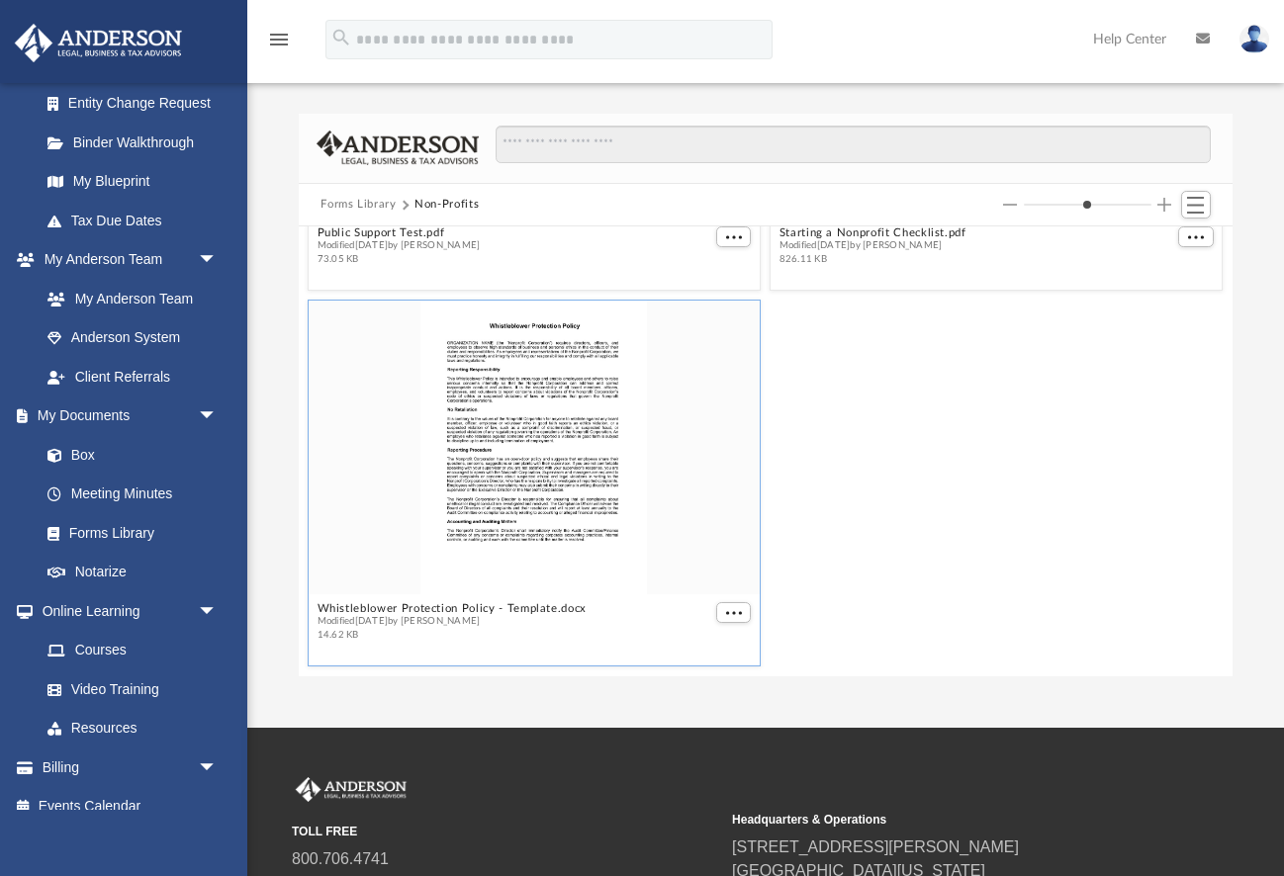
click at [522, 384] on div "grid" at bounding box center [534, 448] width 451 height 294
click at [523, 385] on div "grid" at bounding box center [534, 448] width 451 height 294
click at [522, 386] on div "grid" at bounding box center [534, 448] width 451 height 294
click at [523, 385] on div "grid" at bounding box center [534, 448] width 451 height 294
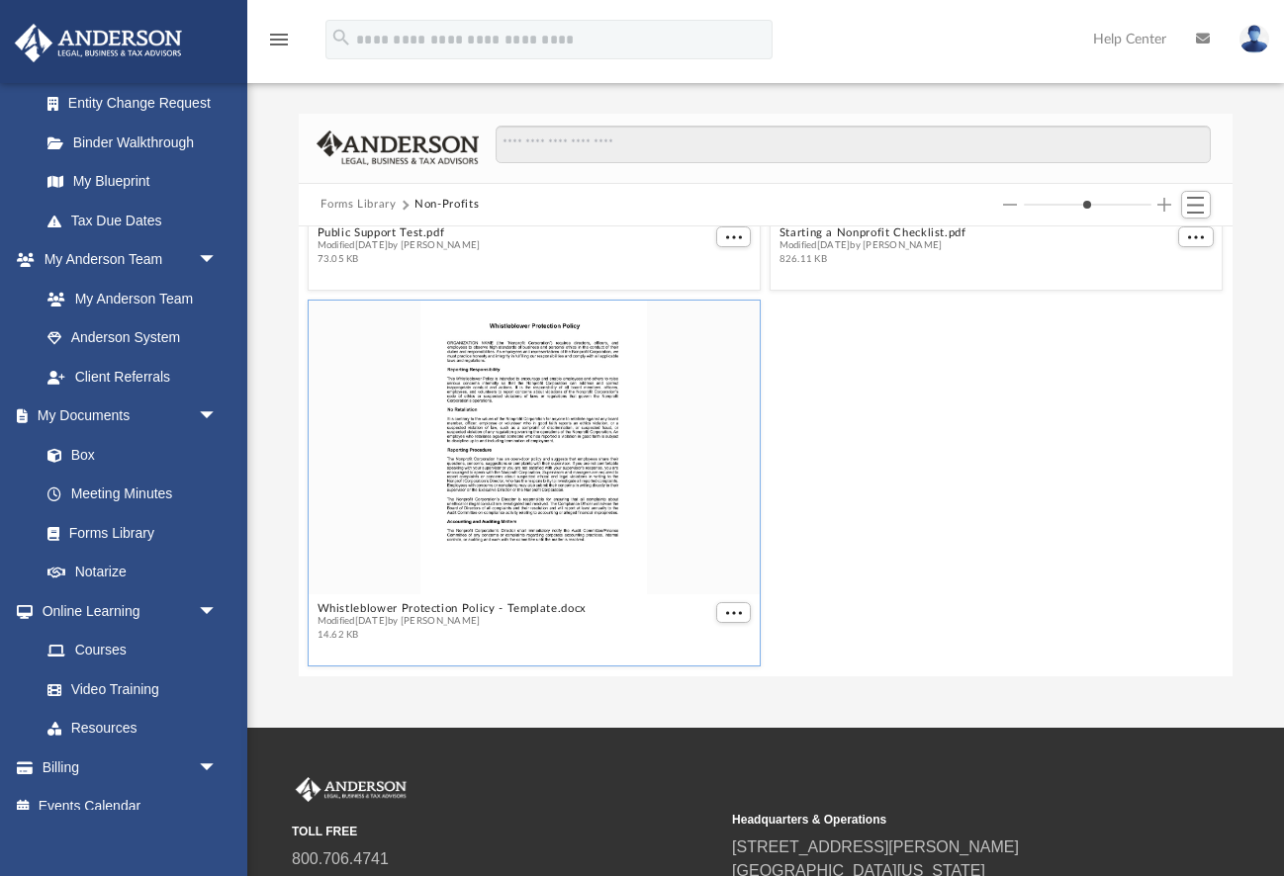
click at [523, 385] on div "grid" at bounding box center [534, 448] width 451 height 294
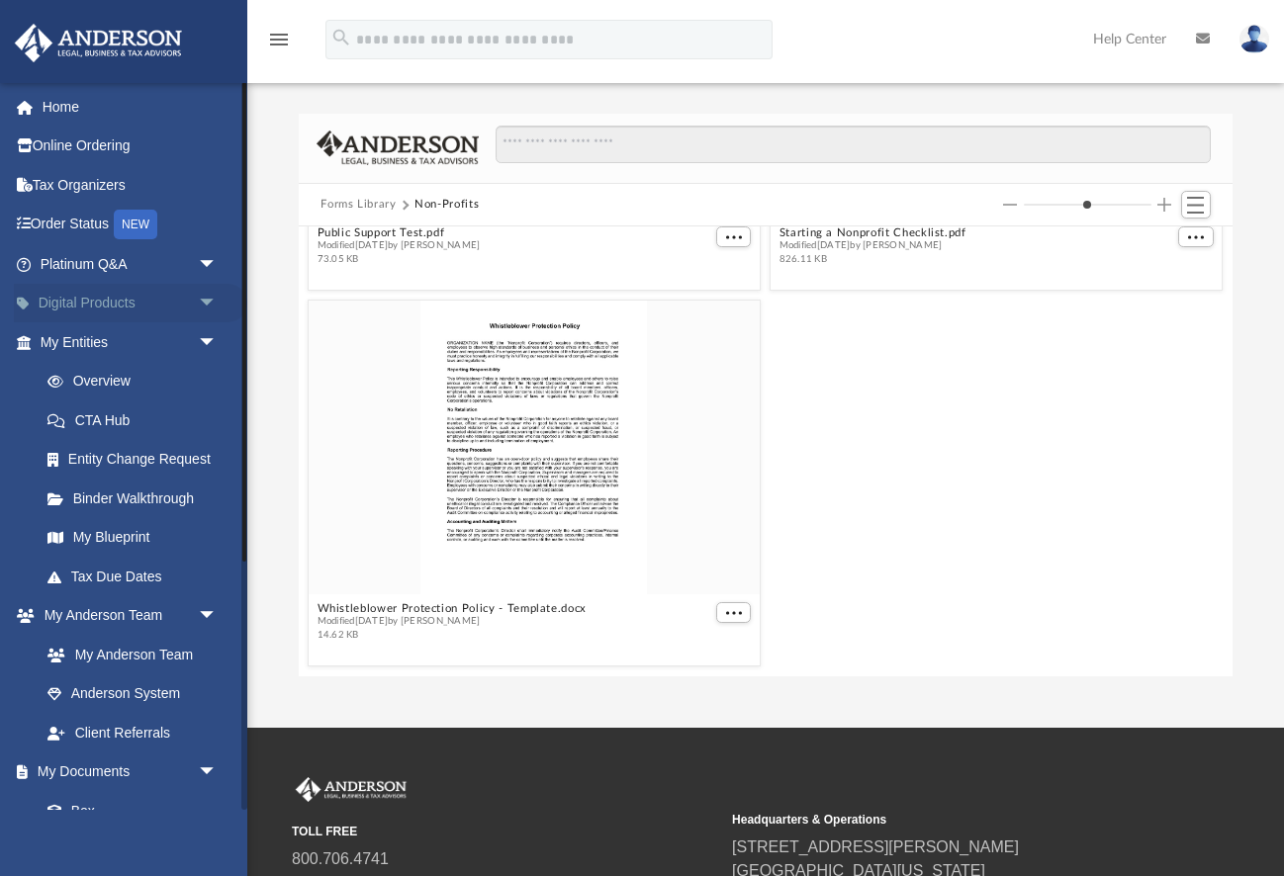
click at [203, 293] on span "arrow_drop_down" at bounding box center [218, 304] width 40 height 41
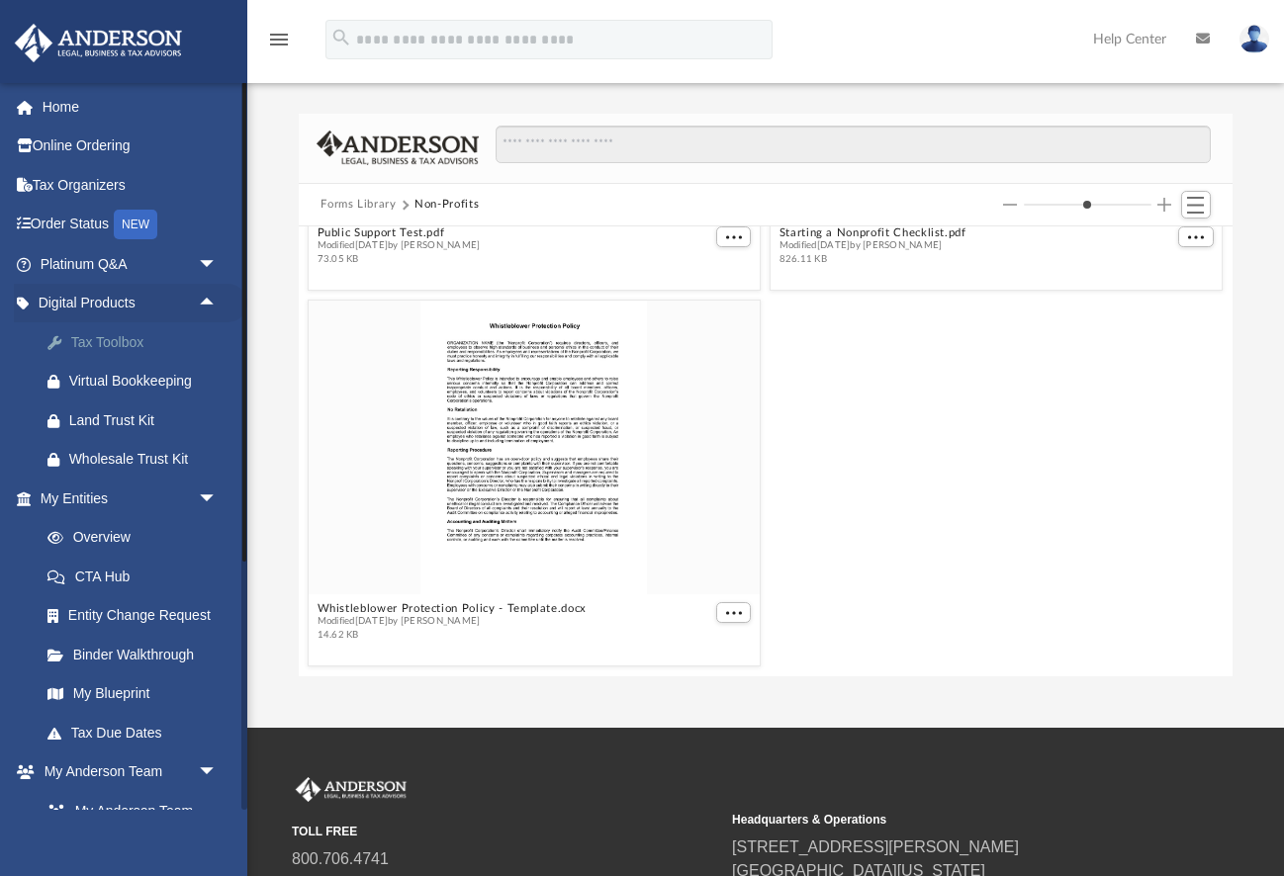
click at [100, 342] on div "Tax Toolbox" at bounding box center [145, 342] width 153 height 25
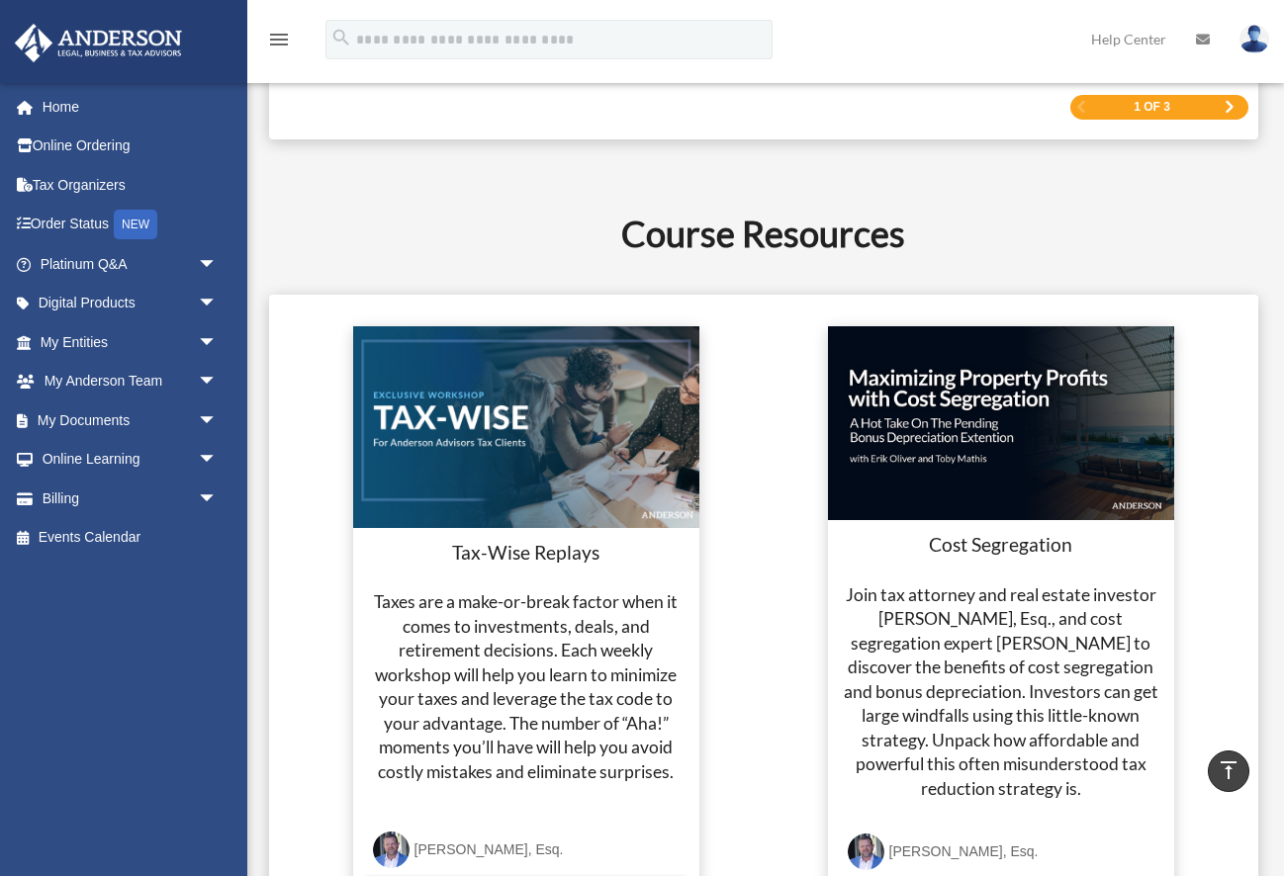
scroll to position [3457, 0]
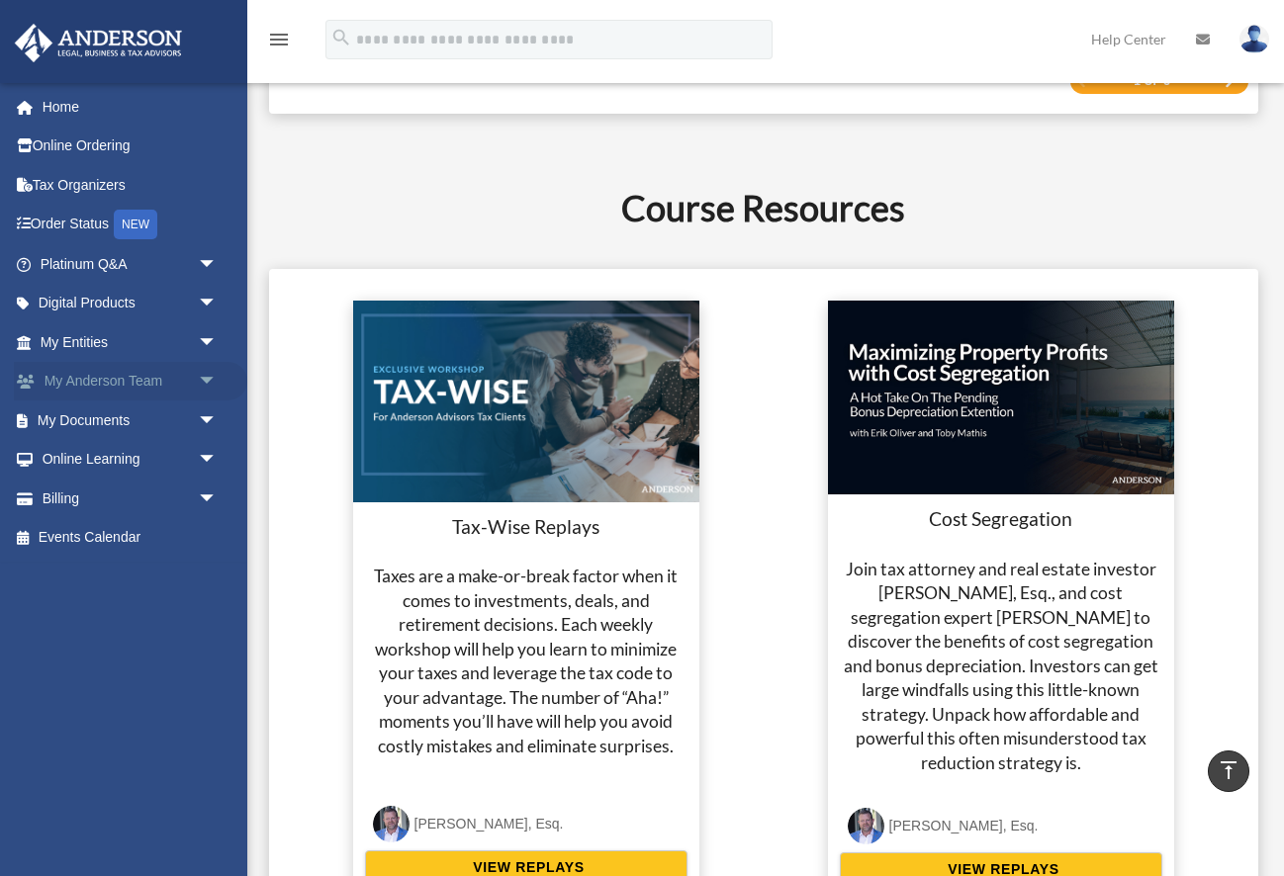
click at [201, 374] on span "arrow_drop_down" at bounding box center [218, 382] width 40 height 41
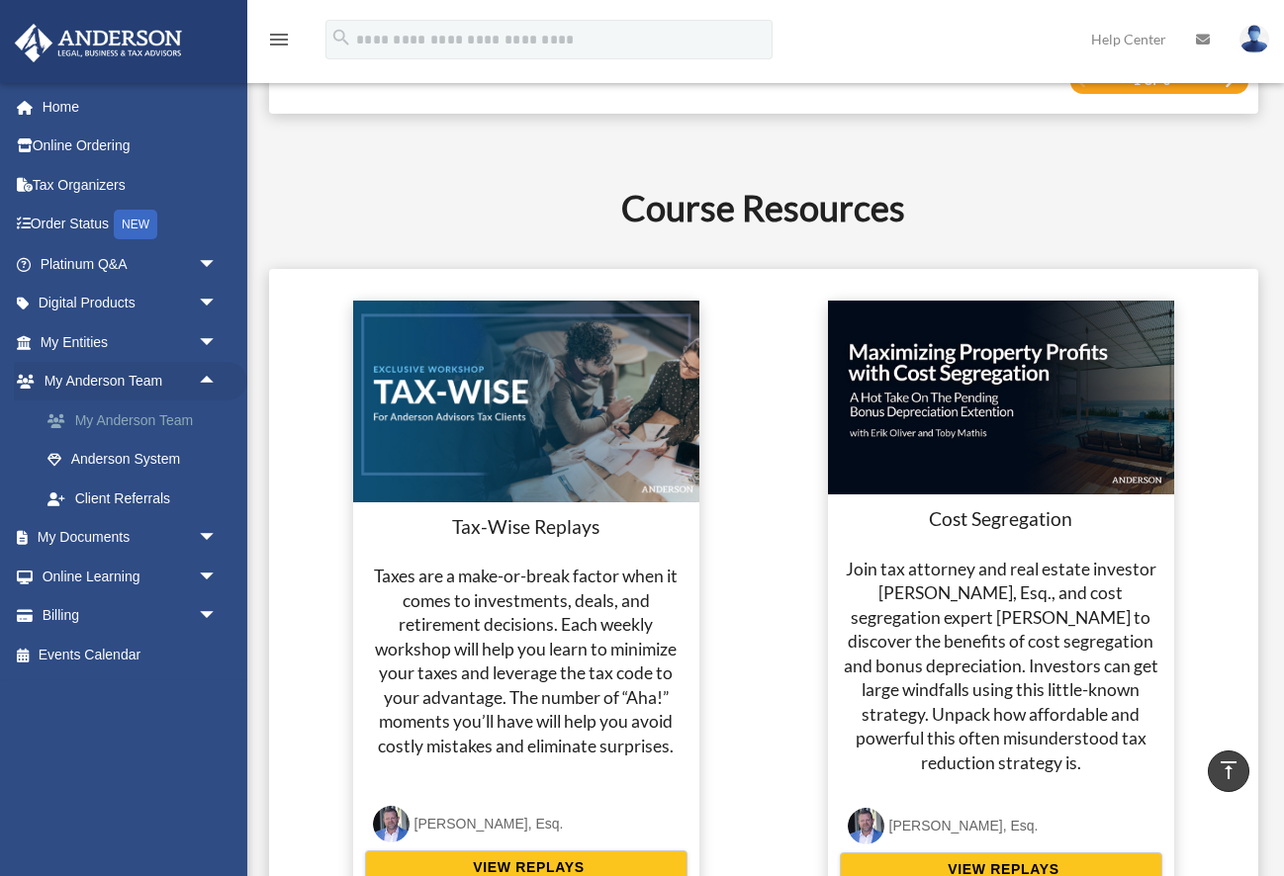
click at [165, 419] on link "My Anderson Team" at bounding box center [138, 421] width 220 height 40
